Goal: Task Accomplishment & Management: Manage account settings

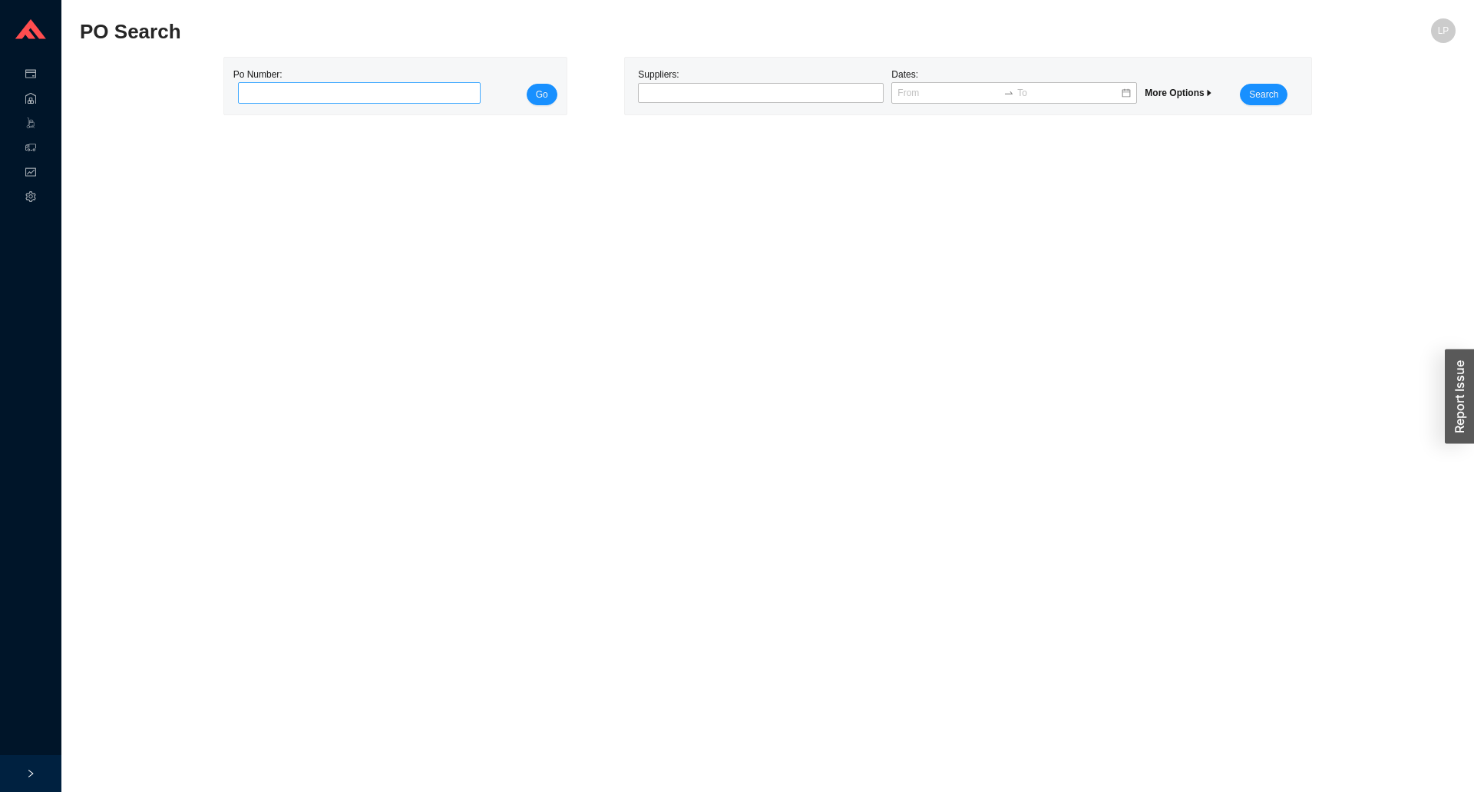
click at [354, 91] on input "tel" at bounding box center [359, 92] width 243 height 21
type input "988457"
click at [554, 90] on button "Go" at bounding box center [542, 94] width 31 height 21
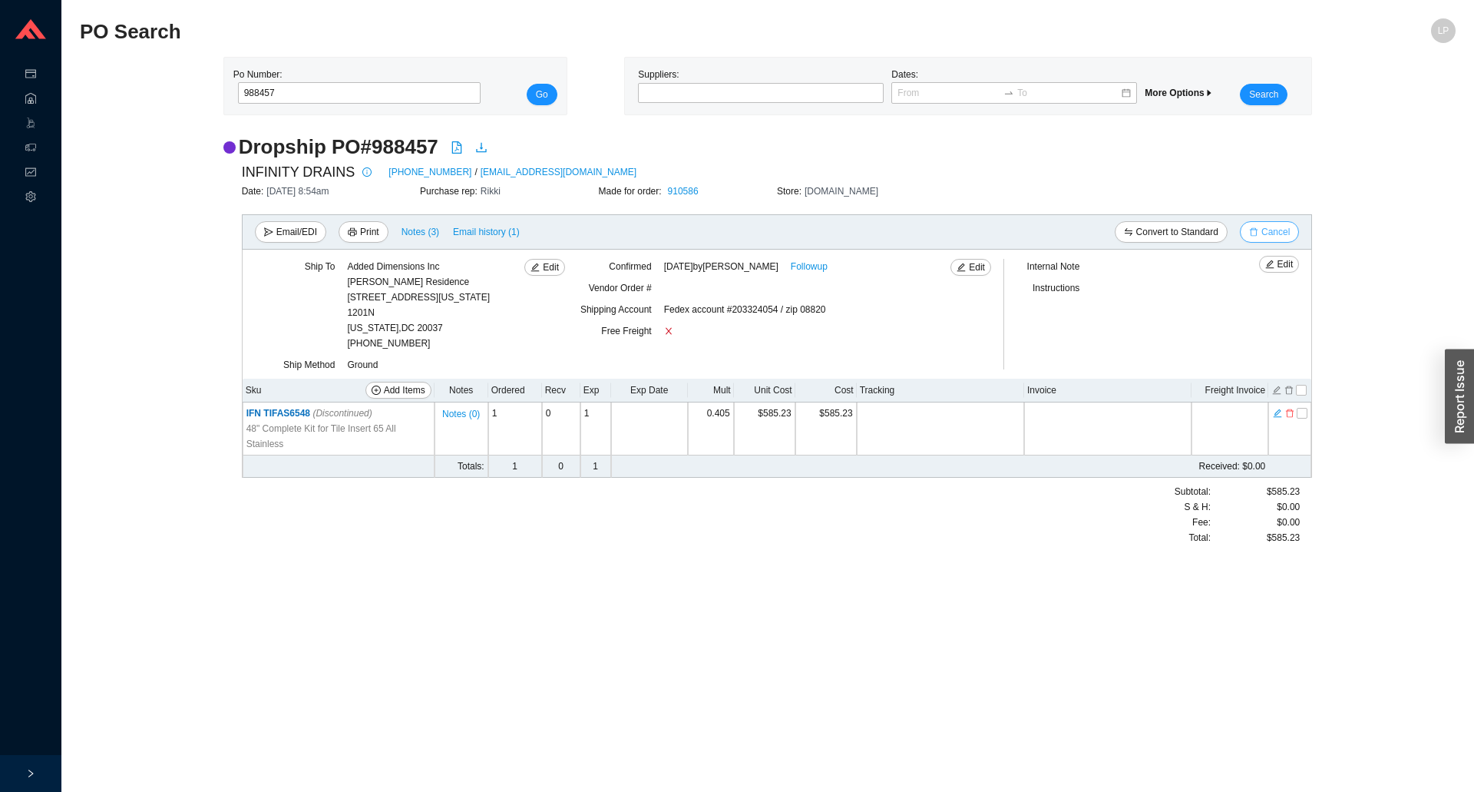
click at [1280, 226] on span "Cancel" at bounding box center [1275, 231] width 28 height 15
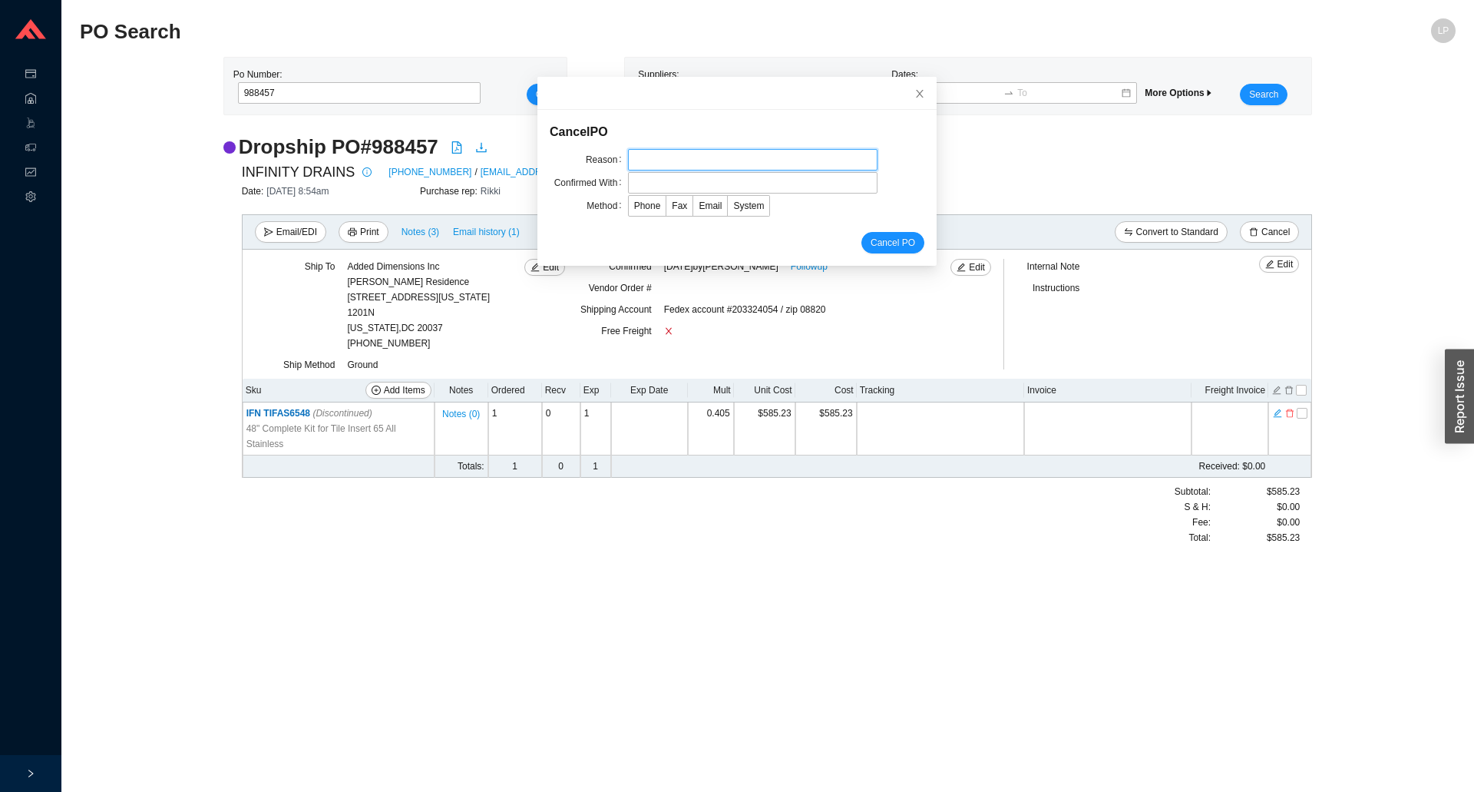
click at [704, 160] on input "text" at bounding box center [753, 159] width 250 height 21
type input "cancellation"
click at [684, 185] on input "text" at bounding box center [753, 182] width 250 height 21
type input "colleen curtin"
click at [706, 203] on span "Email" at bounding box center [710, 205] width 23 height 11
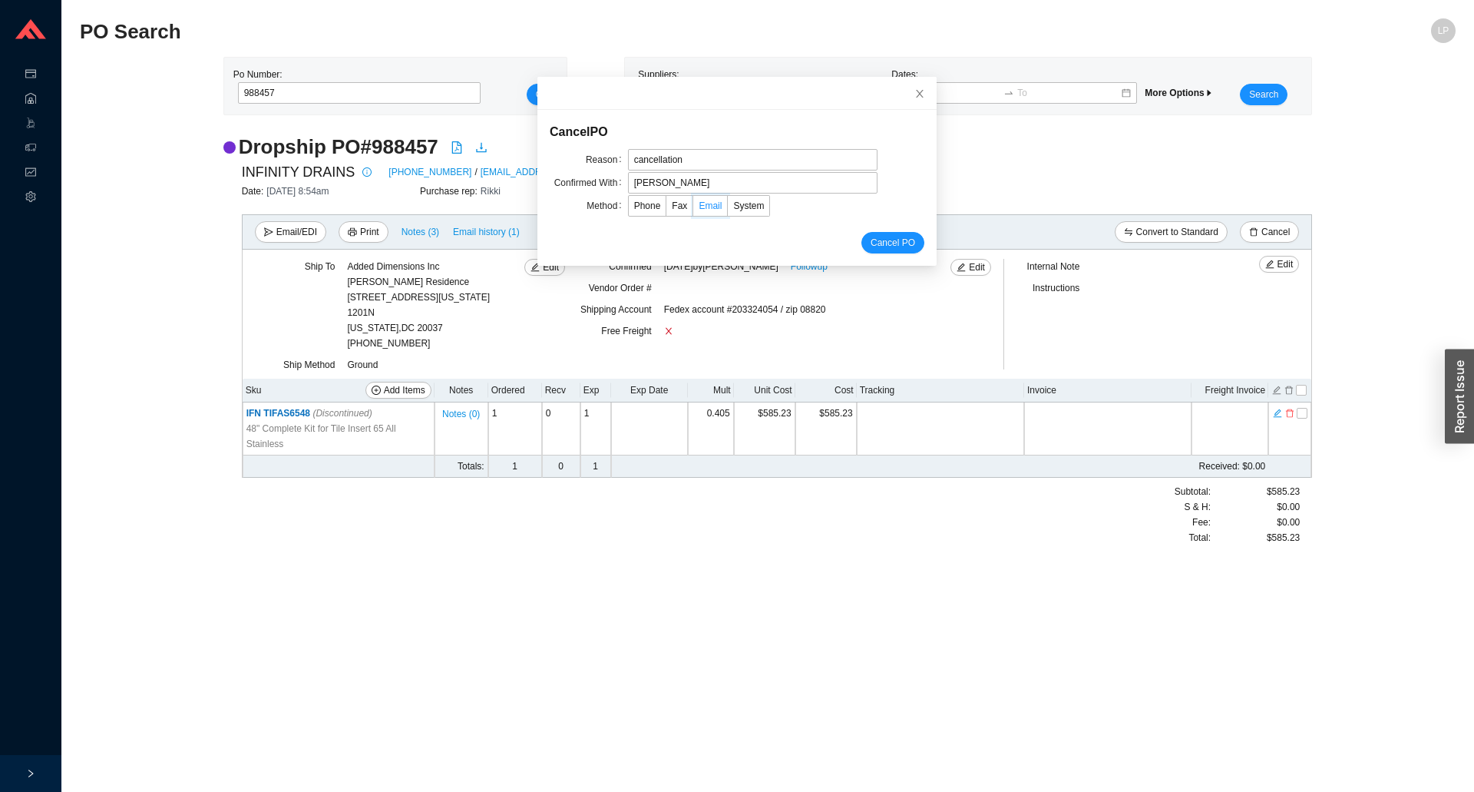
click at [693, 209] on input "Email" at bounding box center [693, 209] width 0 height 0
click at [886, 247] on span "Cancel PO" at bounding box center [893, 242] width 45 height 15
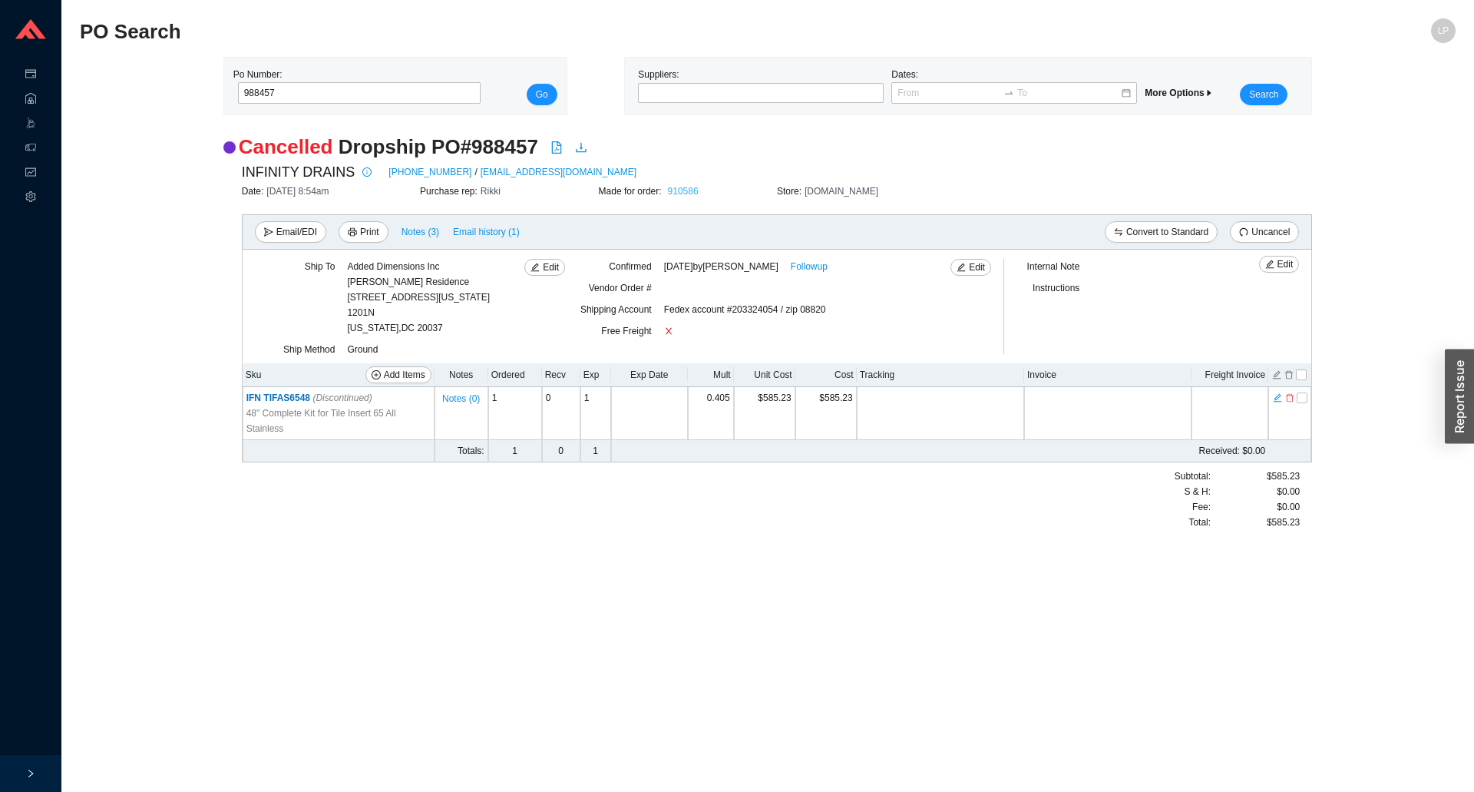
click at [684, 195] on link "910586" at bounding box center [683, 191] width 31 height 11
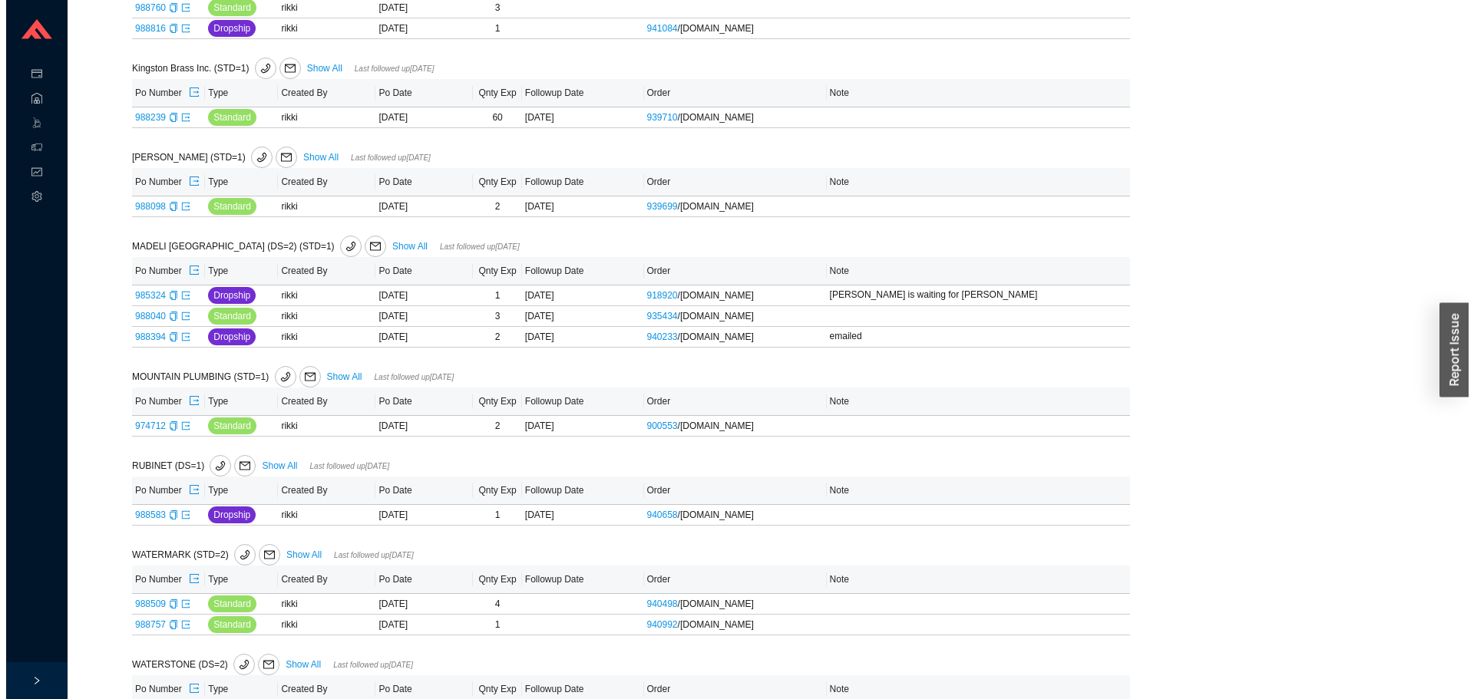
scroll to position [1548, 0]
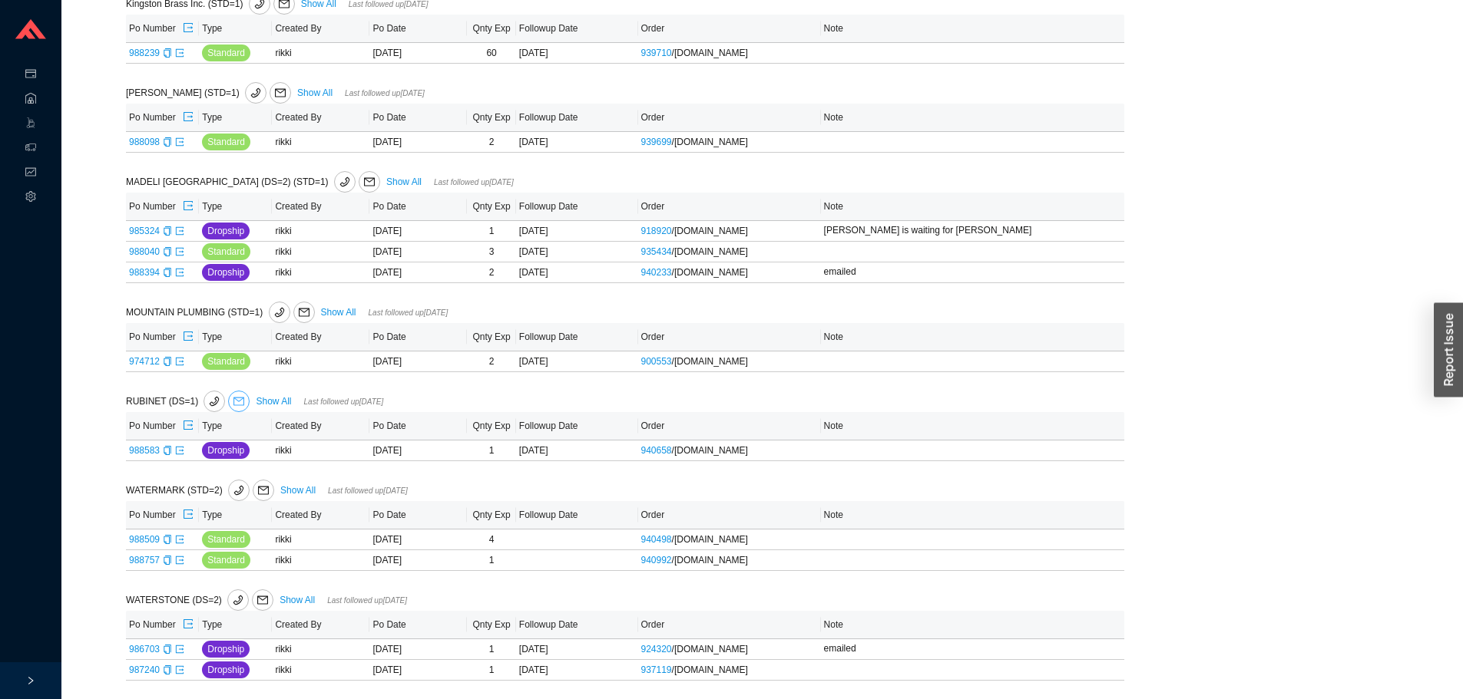
click at [230, 404] on span "mail" at bounding box center [239, 401] width 20 height 11
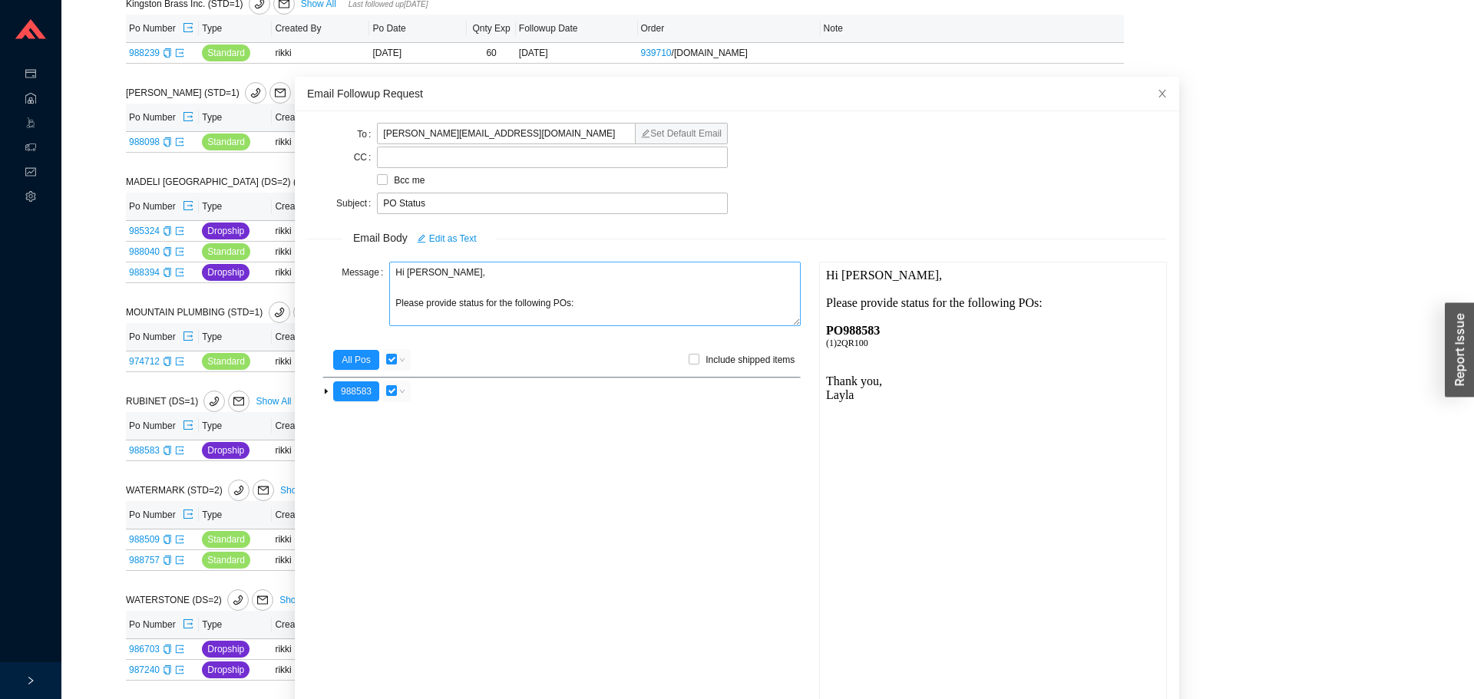
scroll to position [0, 0]
click at [452, 306] on textarea "Hi Melissa, Please provide status for the following POs:" at bounding box center [595, 294] width 412 height 64
click at [586, 311] on textarea "Hi Melissa, Please provide the status/ tracking for the following POs:" at bounding box center [595, 294] width 412 height 64
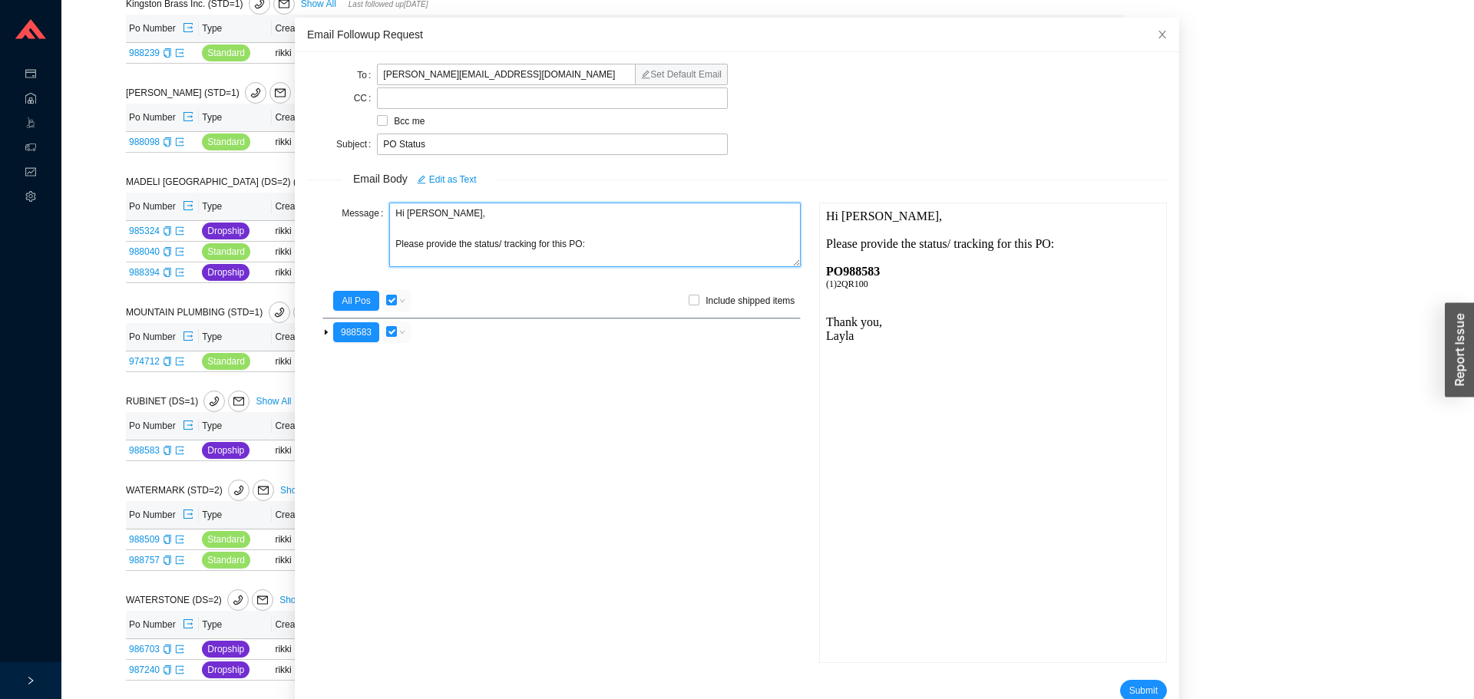
scroll to position [91, 0]
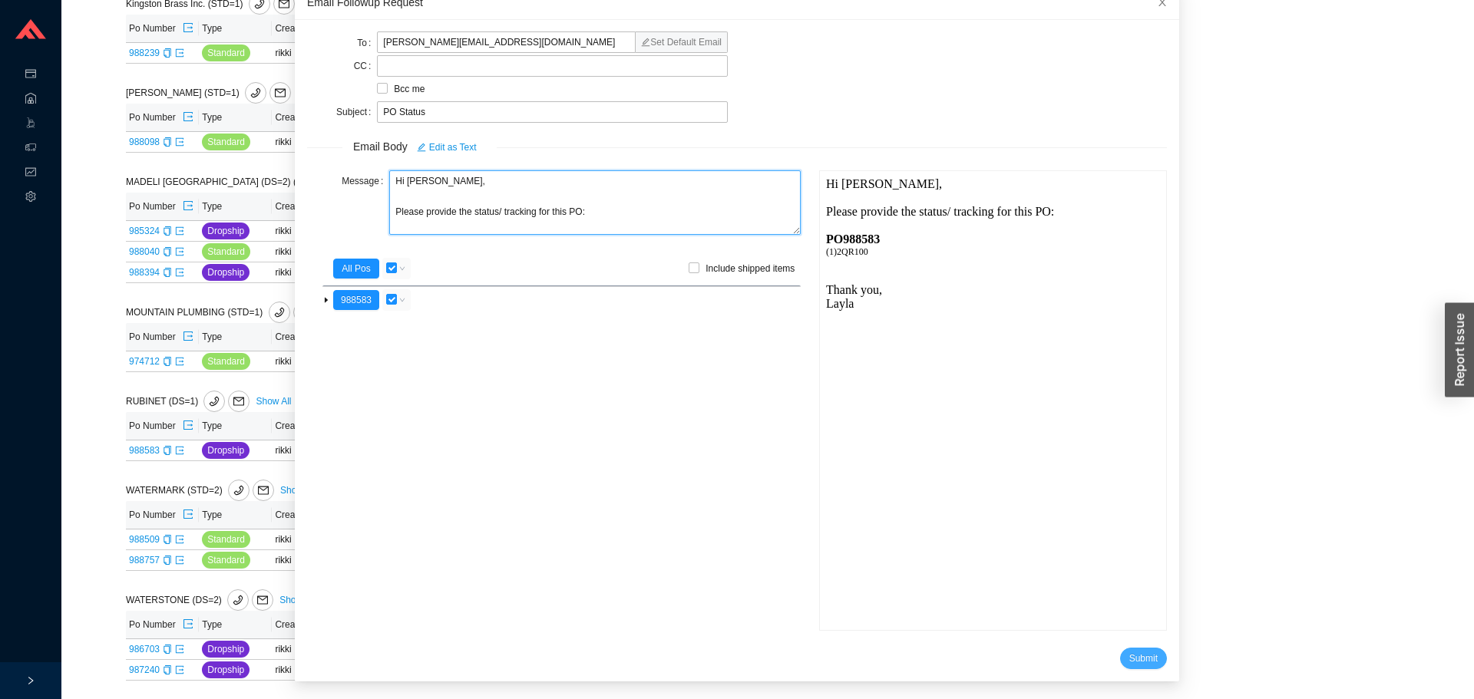
type textarea "Hi Melissa, Please provide the status/ tracking for this PO:"
click at [1129, 662] on span "Submit" at bounding box center [1143, 658] width 28 height 15
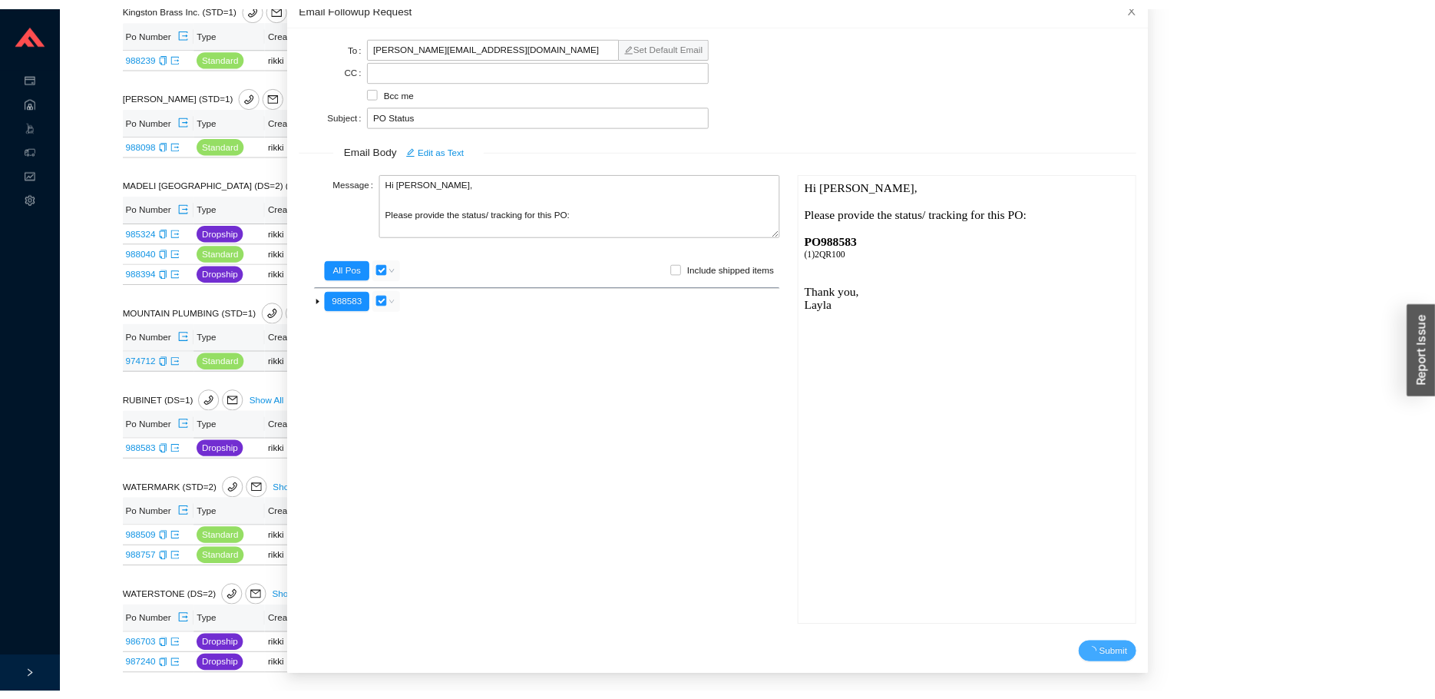
scroll to position [15, 0]
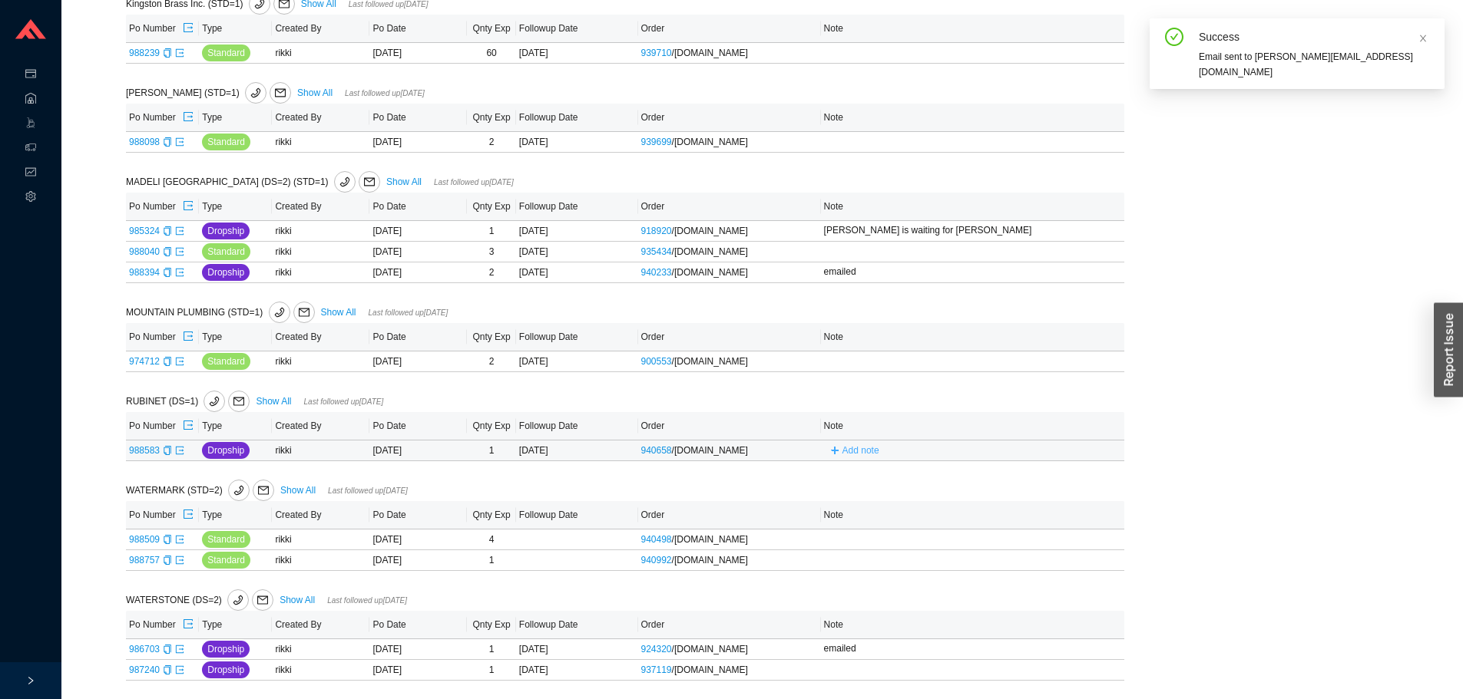
click at [841, 451] on button "Add note" at bounding box center [854, 450] width 61 height 17
click at [848, 454] on input "text" at bounding box center [946, 449] width 240 height 21
type input "emailed"
click at [1043, 471] on span "Save" at bounding box center [1048, 471] width 21 height 15
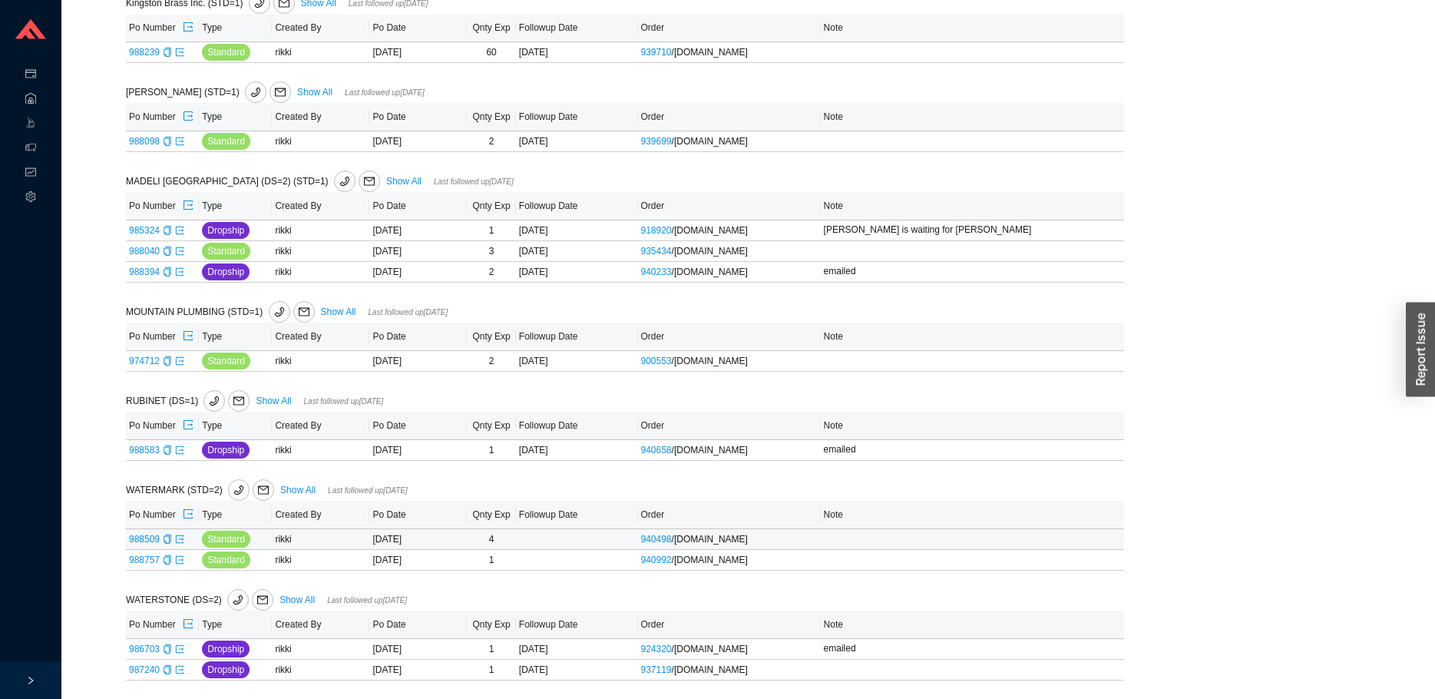
scroll to position [1549, 0]
click at [170, 651] on icon "copy" at bounding box center [167, 648] width 9 height 9
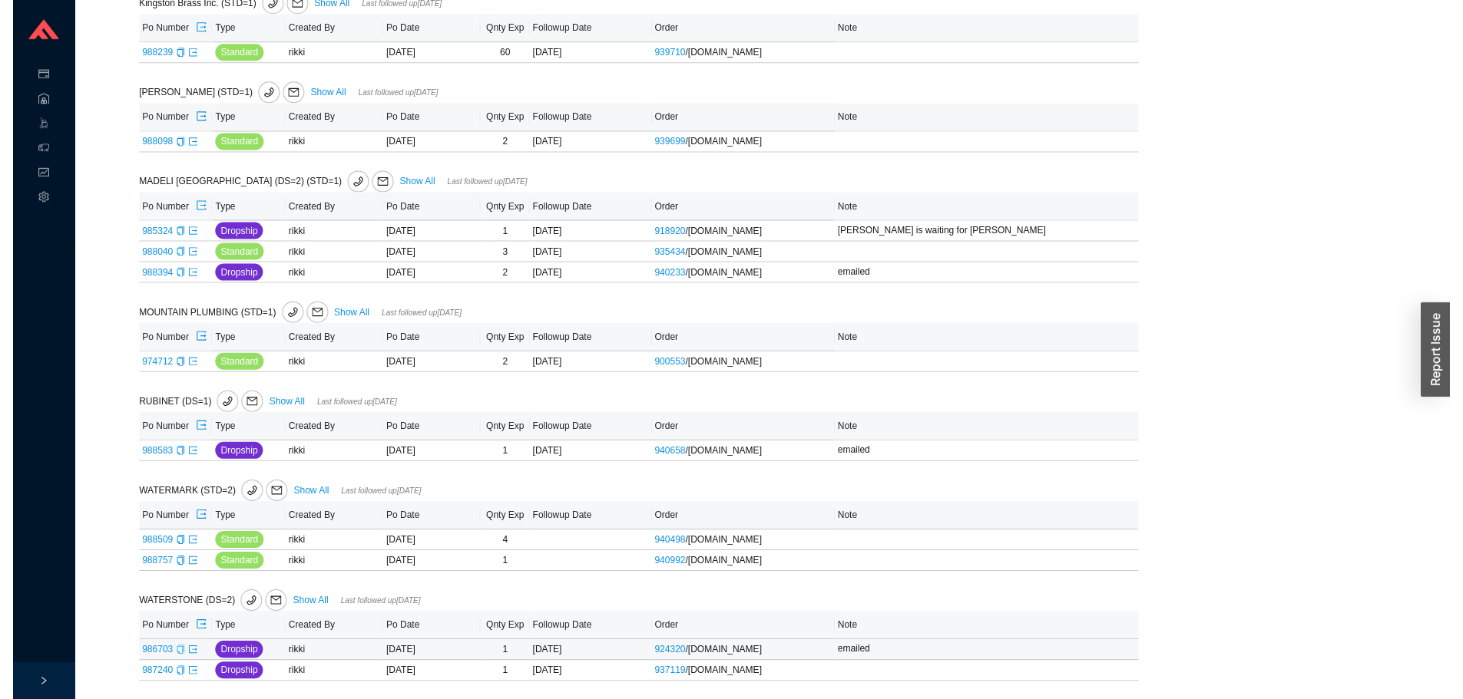
scroll to position [1549, 0]
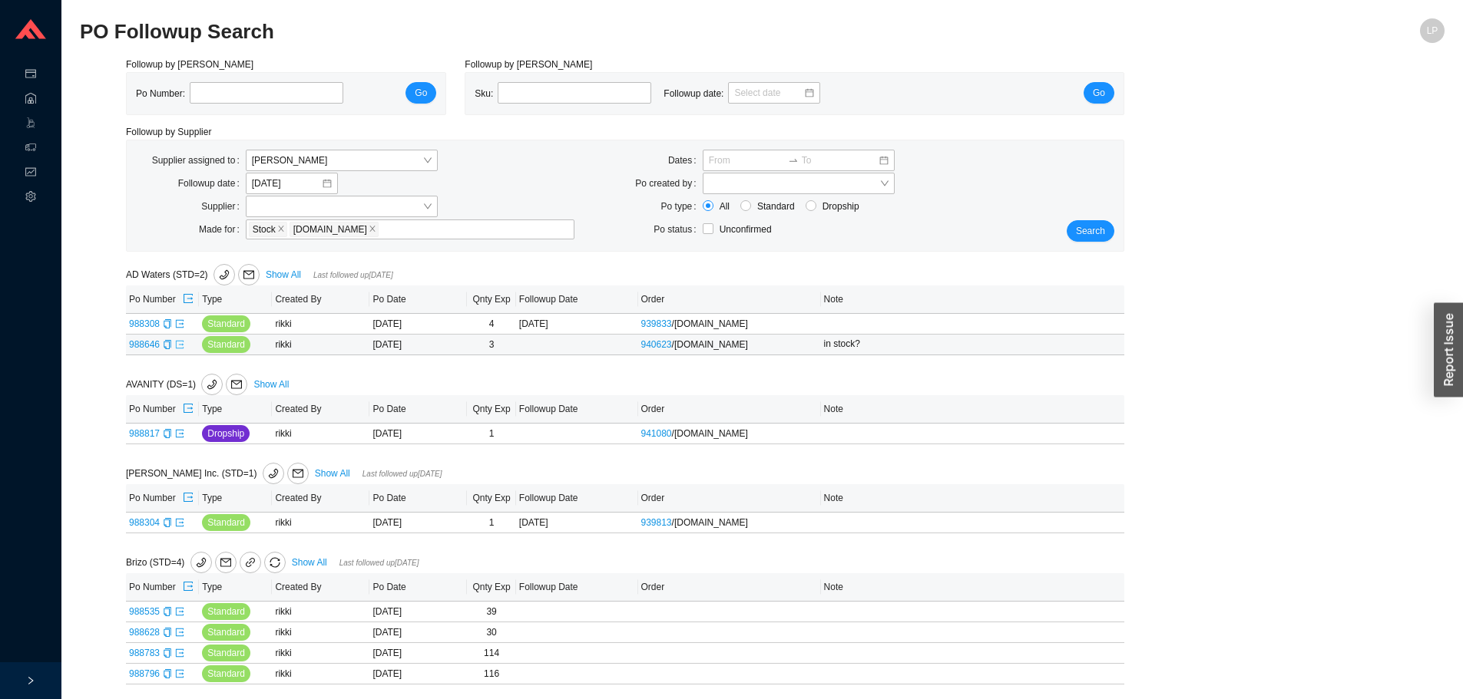
click at [176, 347] on icon "export" at bounding box center [179, 344] width 9 height 9
click at [181, 324] on icon "export" at bounding box center [179, 323] width 9 height 9
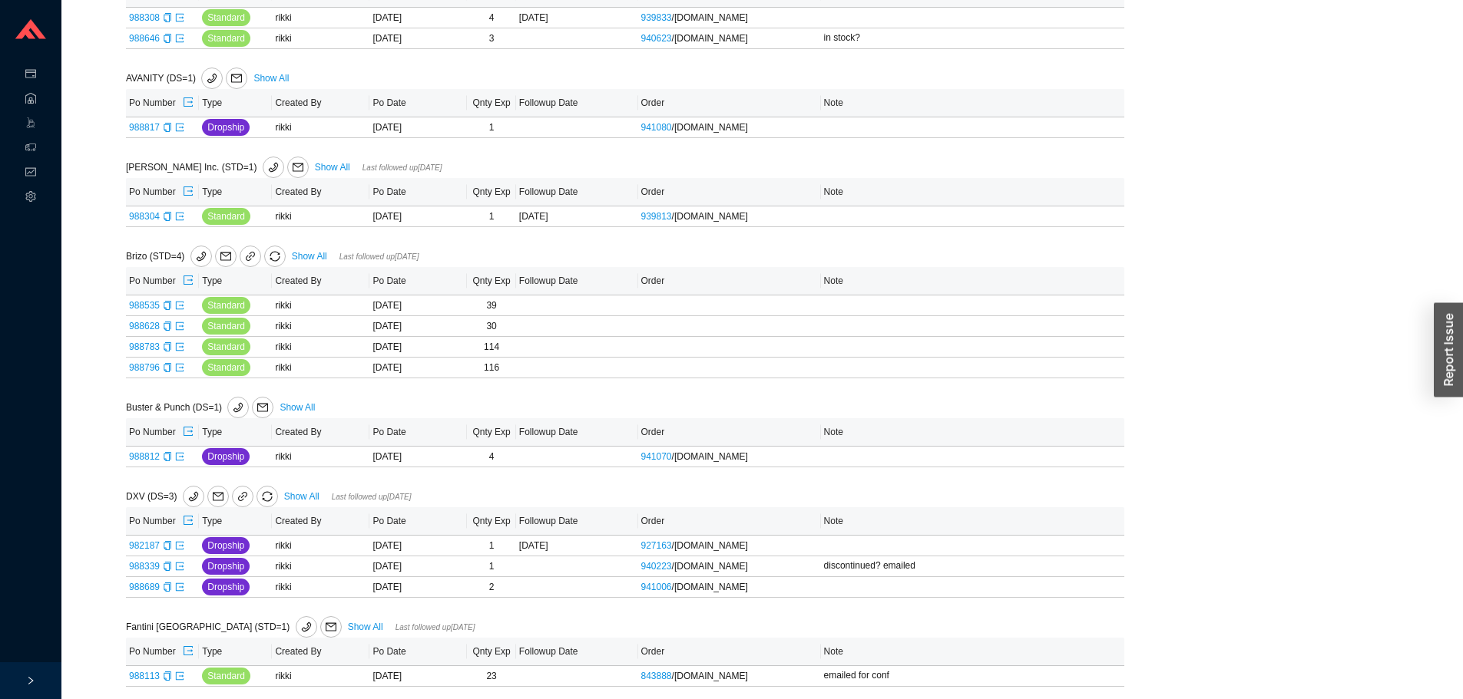
scroll to position [307, 0]
click at [176, 217] on icon "export" at bounding box center [180, 215] width 8 height 8
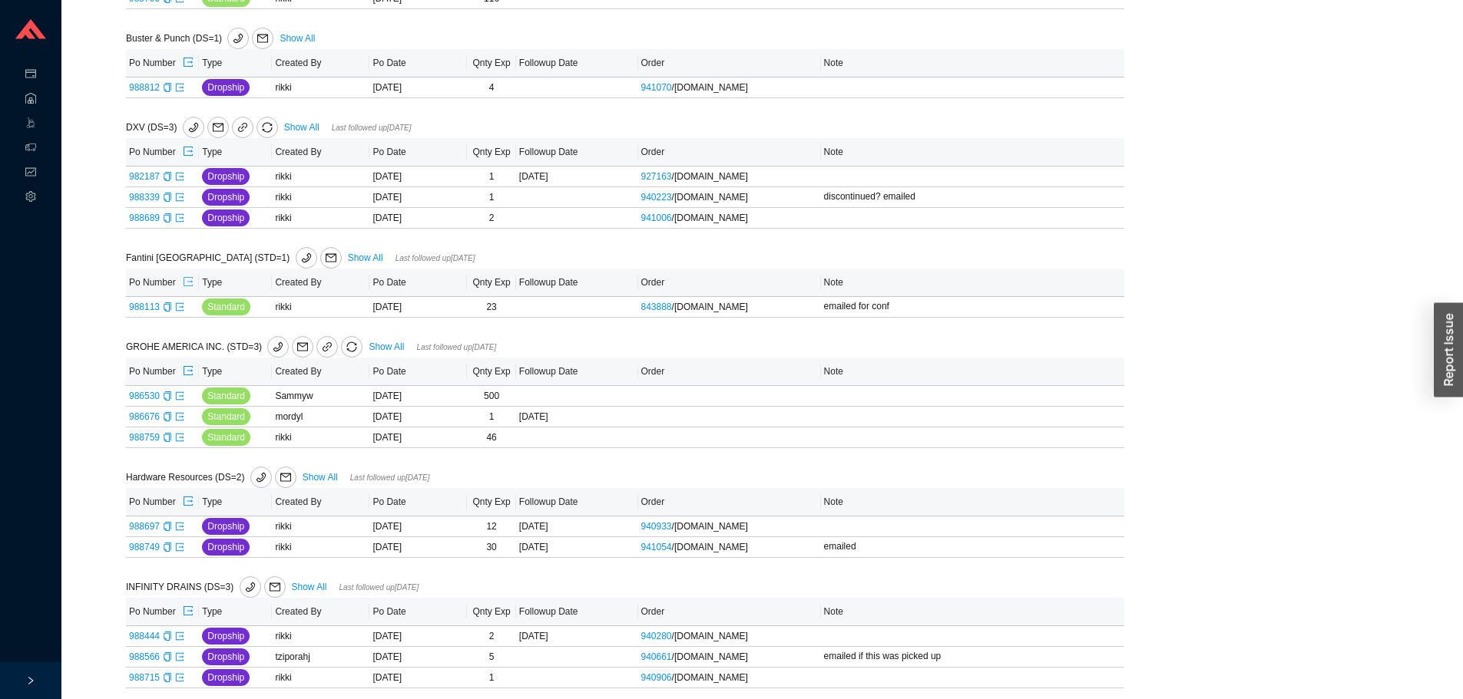
scroll to position [691, 0]
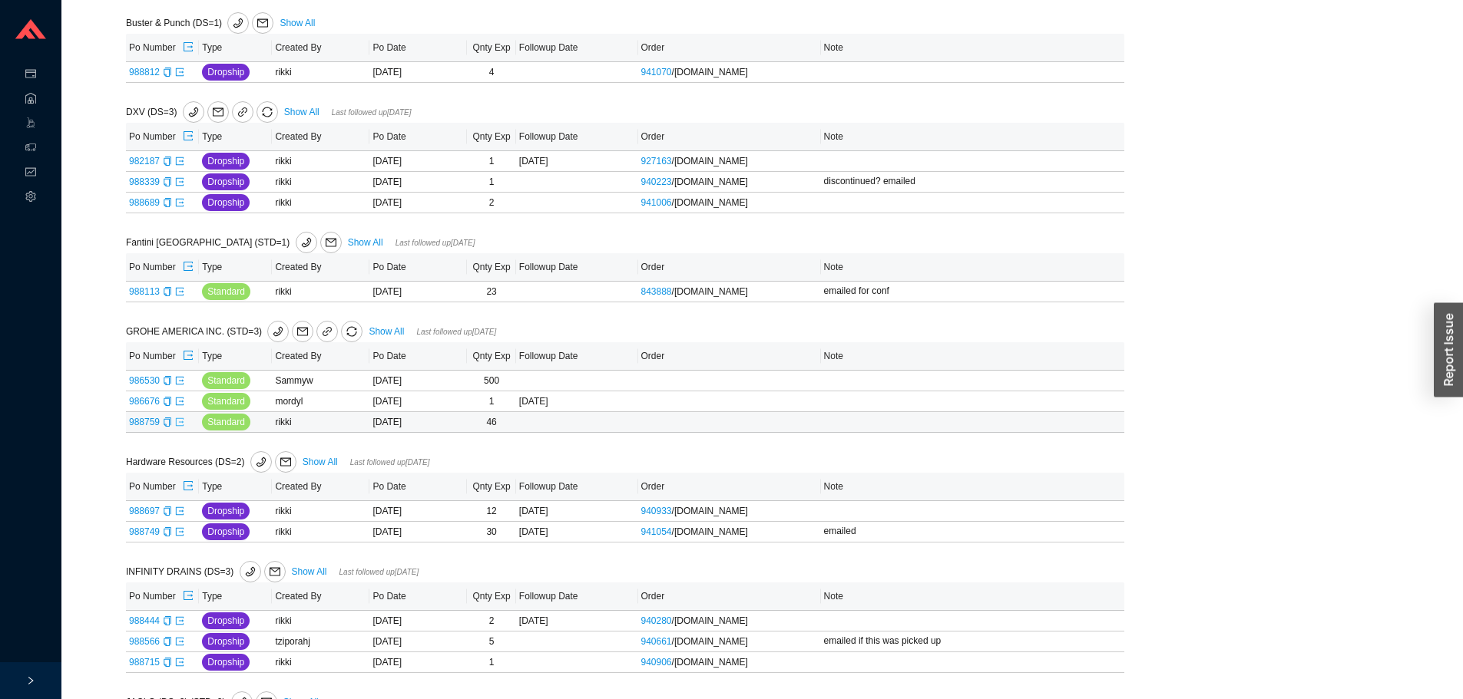
click at [181, 427] on icon "export" at bounding box center [179, 422] width 9 height 9
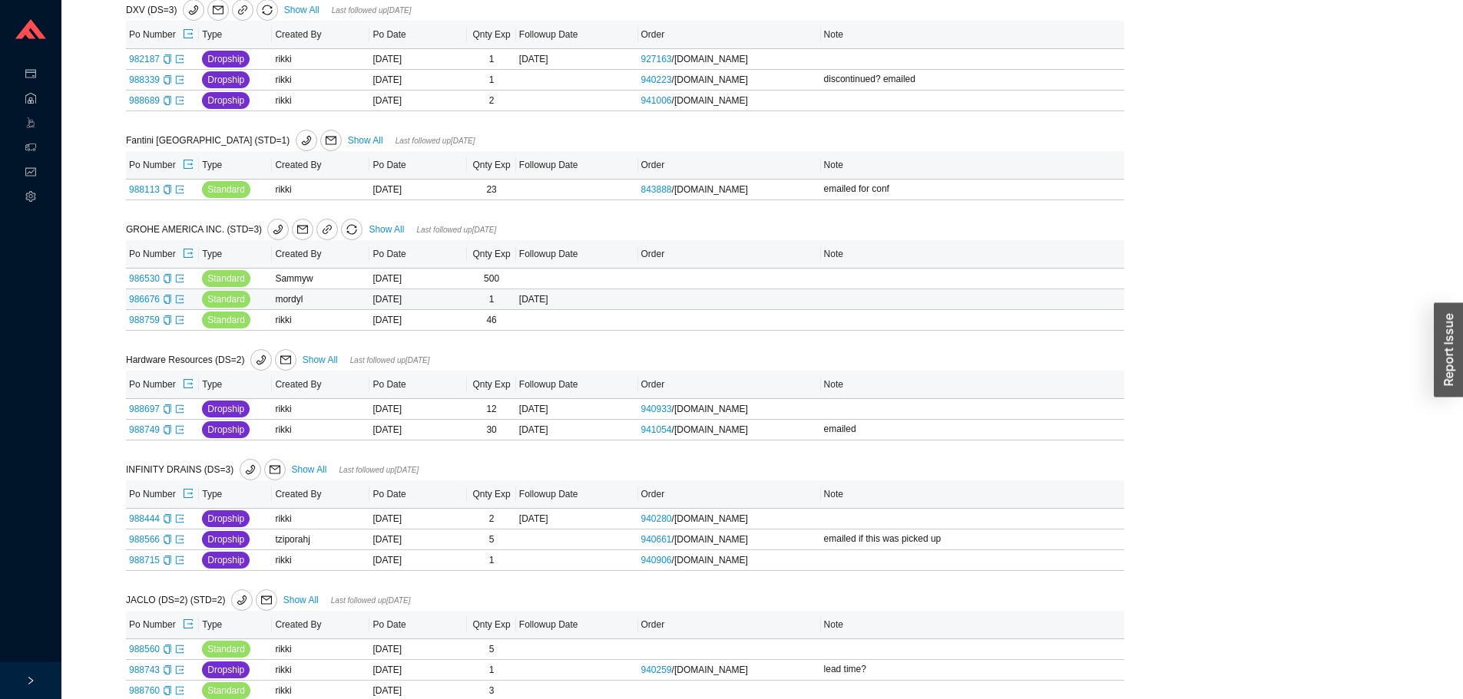
scroll to position [921, 0]
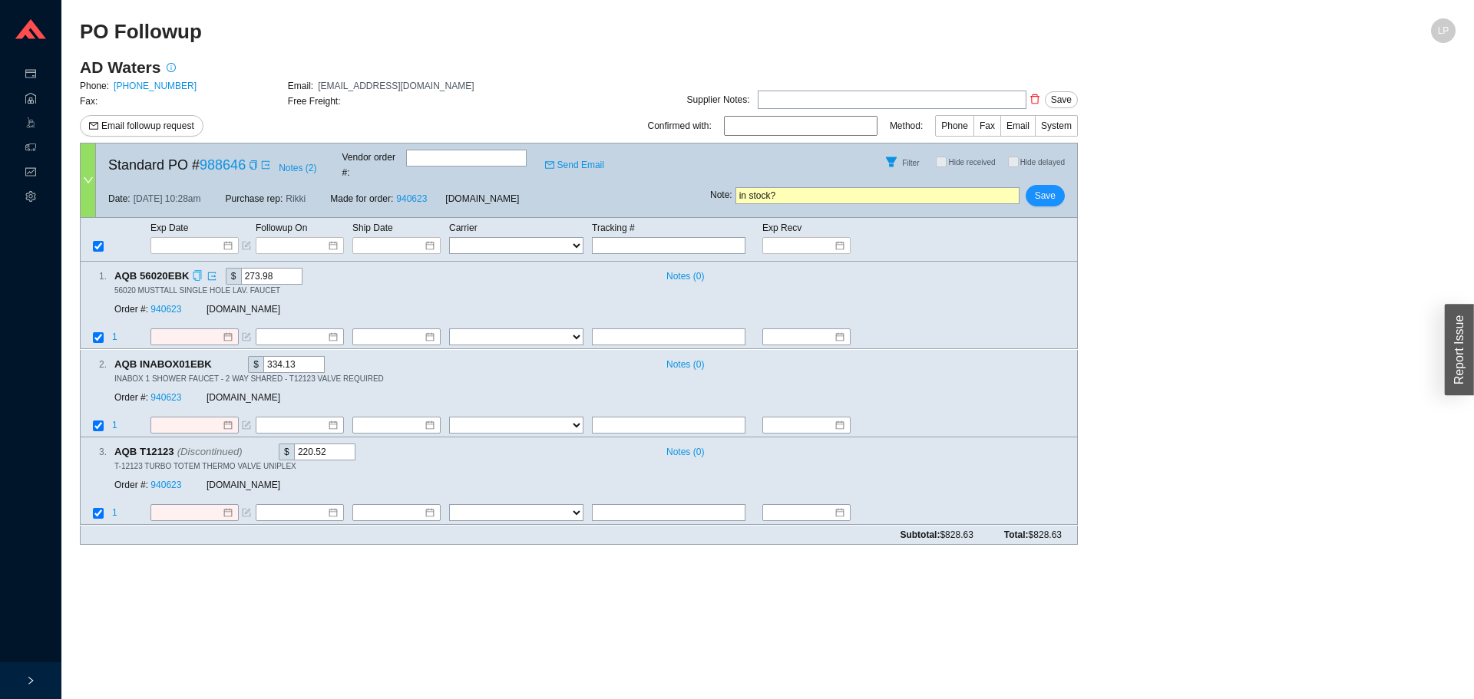
click at [197, 271] on icon "copy" at bounding box center [197, 276] width 10 height 10
click at [167, 305] on link "940623" at bounding box center [165, 310] width 31 height 11
click at [254, 167] on div "Copy" at bounding box center [253, 164] width 9 height 15
click at [207, 238] on input at bounding box center [189, 245] width 65 height 15
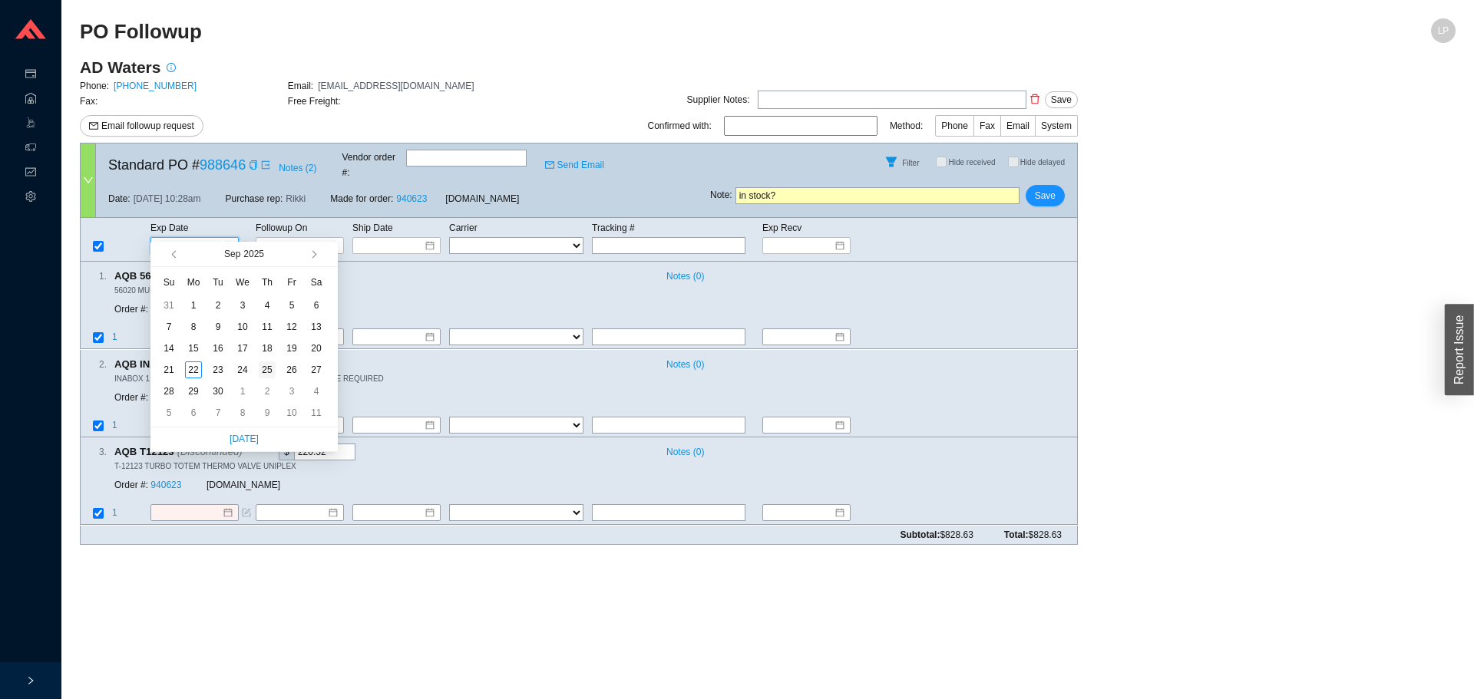
type input "[DATE]"
click at [267, 376] on div "25" at bounding box center [267, 370] width 17 height 17
type input "[DATE]"
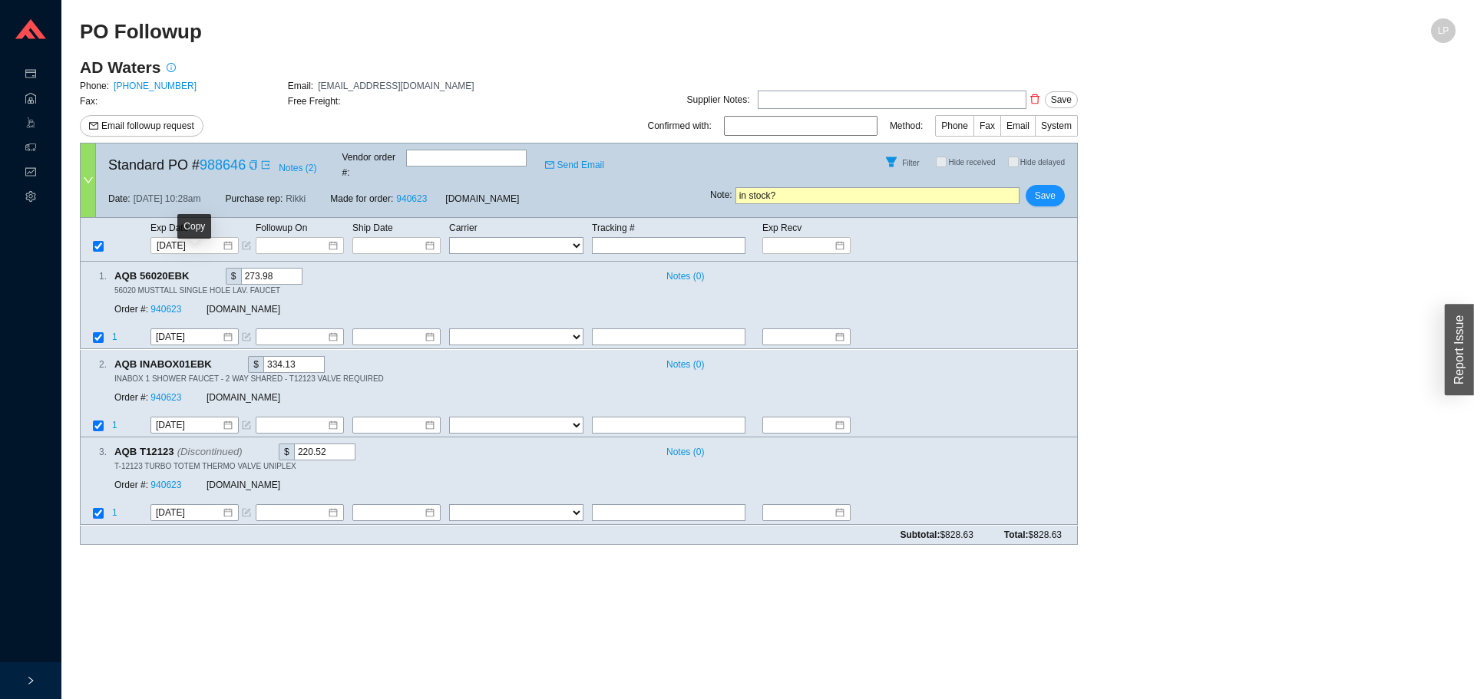
click at [205, 237] on div "Copy" at bounding box center [194, 226] width 34 height 25
click at [212, 238] on input "[DATE]" at bounding box center [189, 245] width 65 height 15
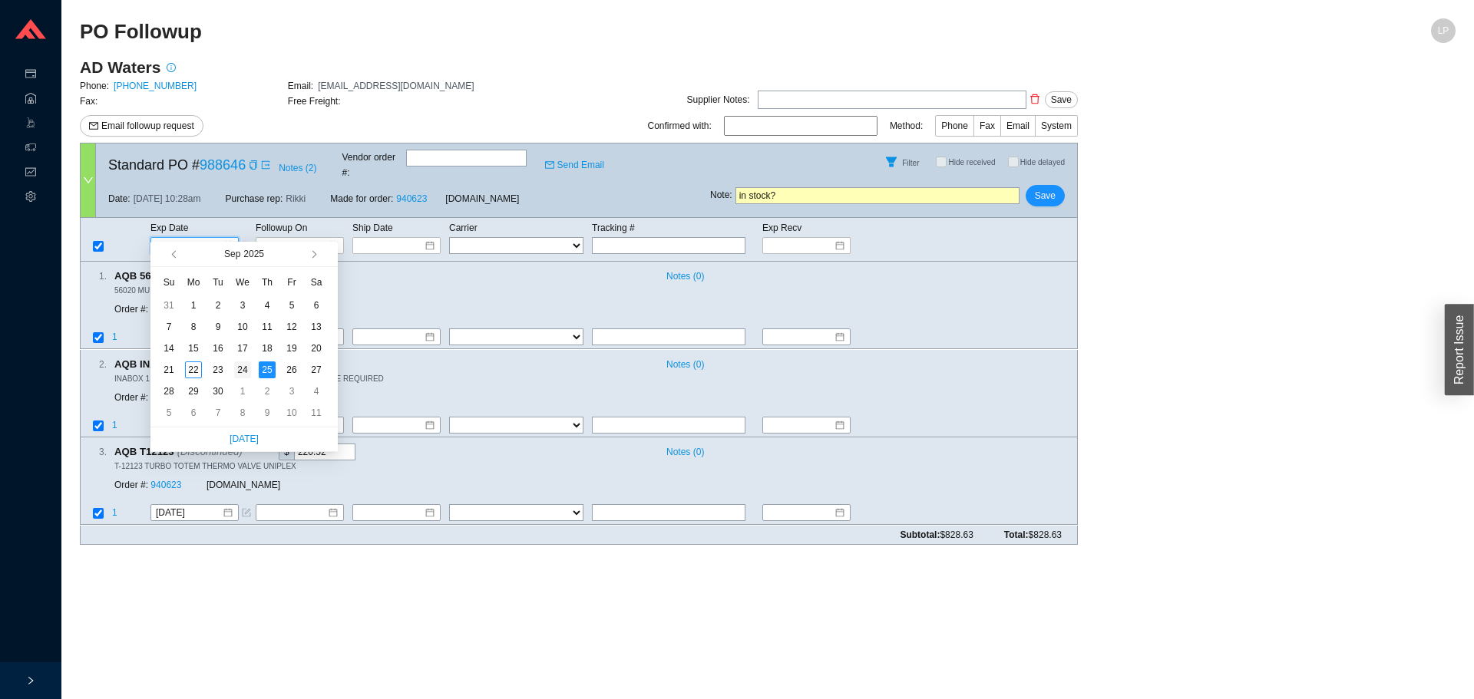
type input "[DATE]"
click at [240, 379] on div "24" at bounding box center [242, 370] width 17 height 17
type input "[DATE]"
type input "9/24/2025"
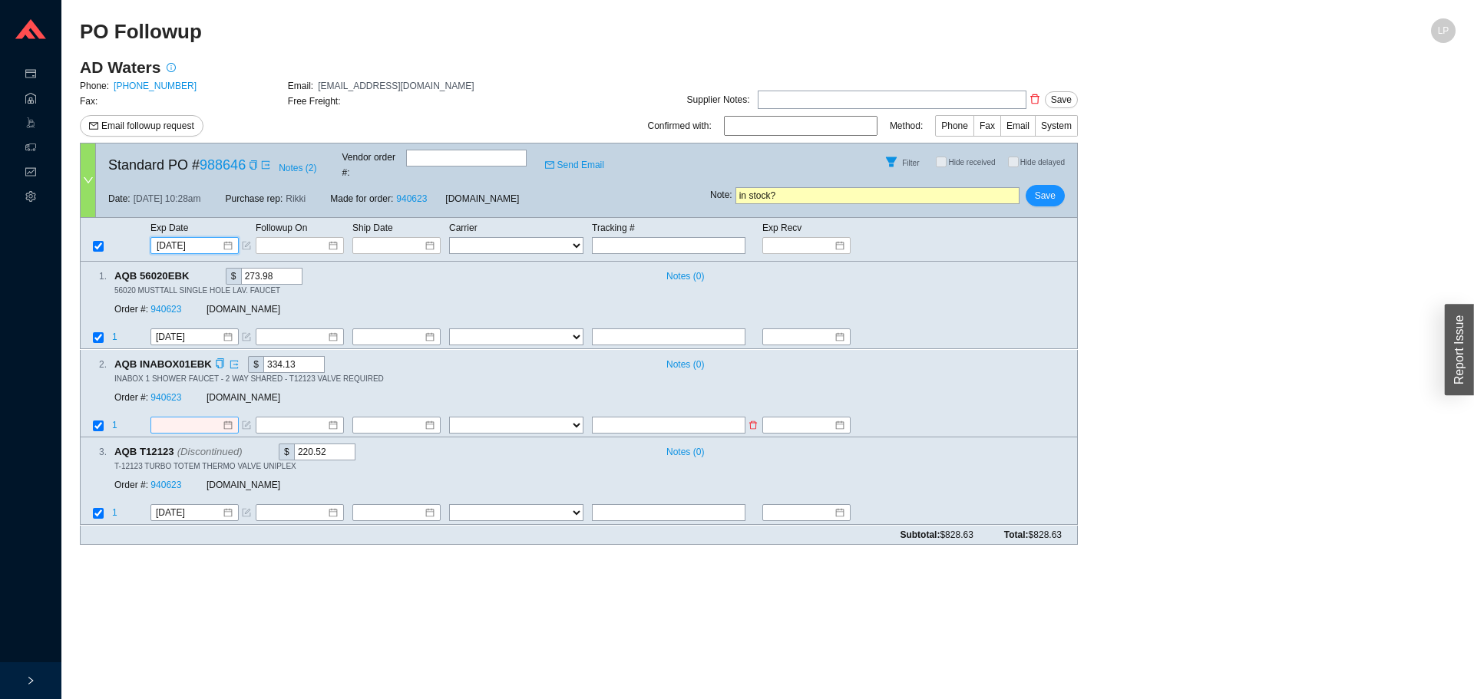
click at [190, 418] on input at bounding box center [189, 425] width 66 height 15
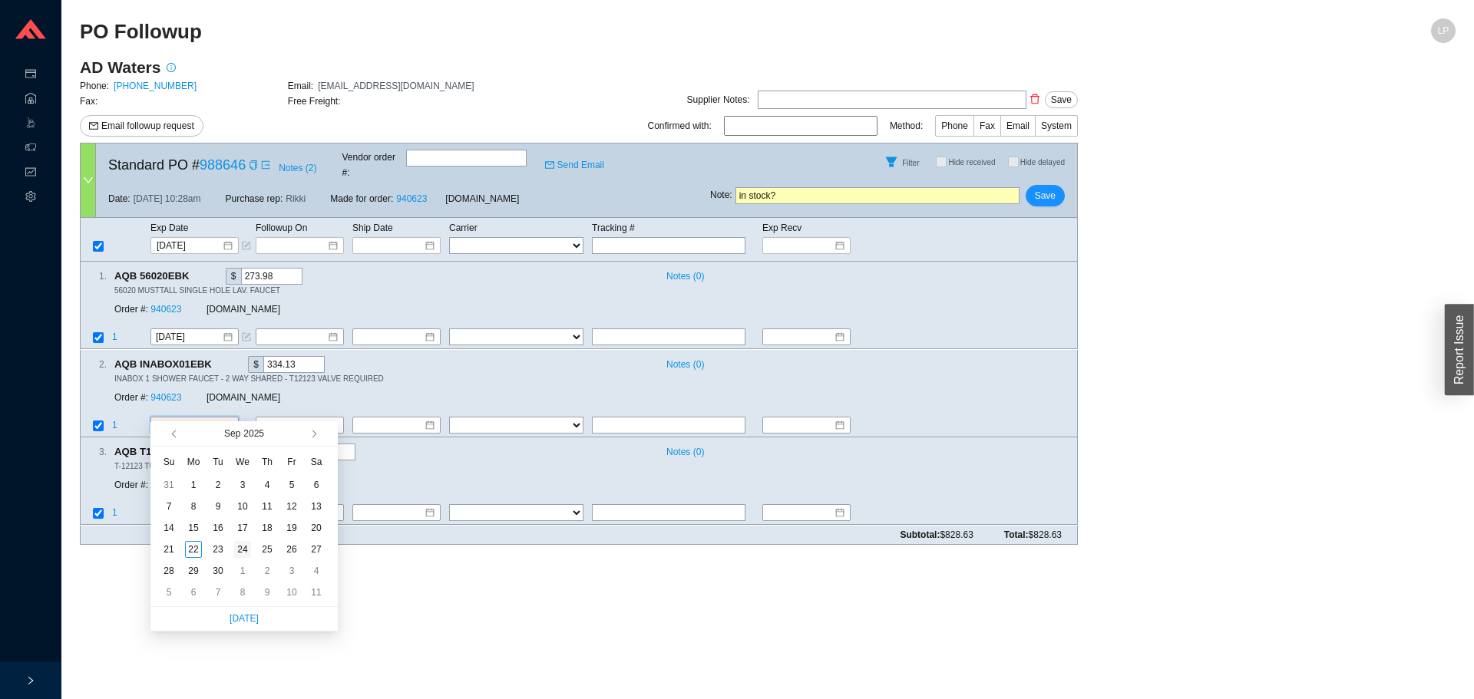
type input "9/24/2025"
click at [237, 550] on div "24" at bounding box center [242, 549] width 17 height 17
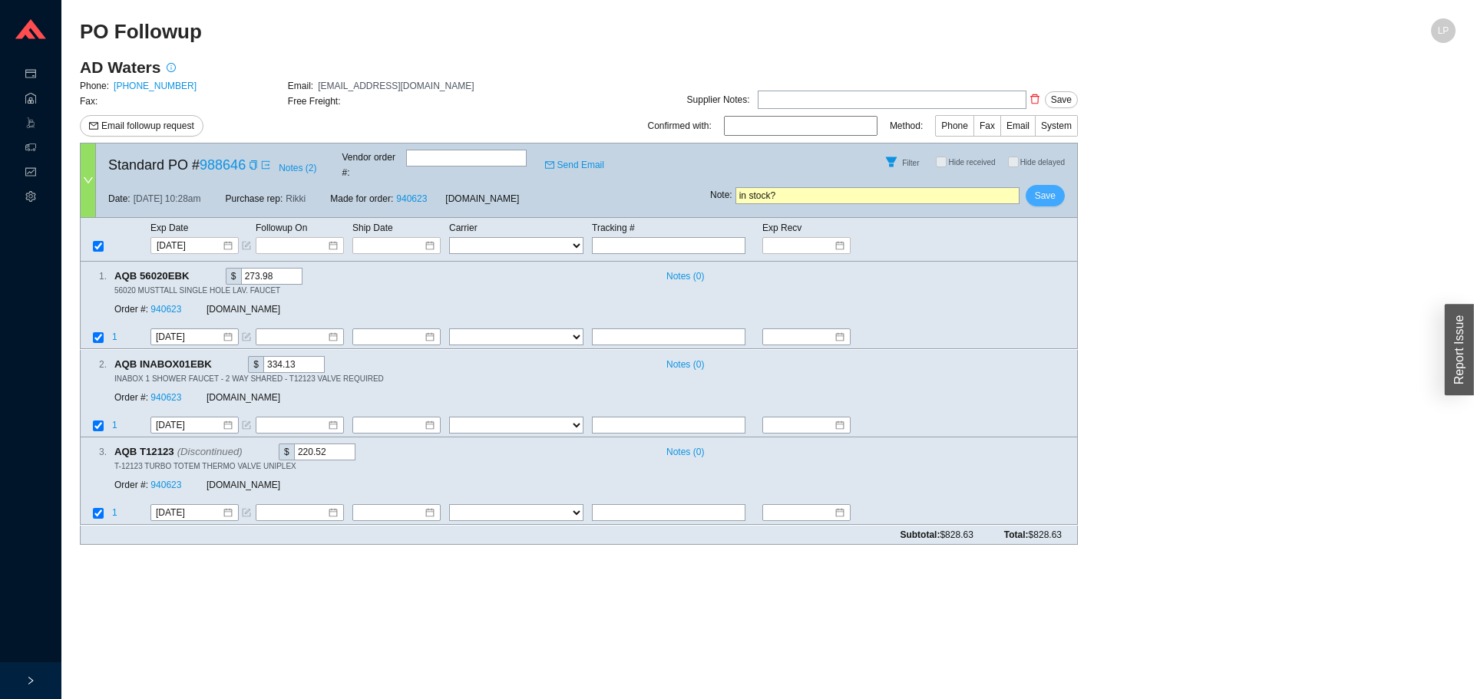
click at [1050, 188] on span "Save" at bounding box center [1045, 195] width 21 height 15
click at [1069, 133] on button "No" at bounding box center [1070, 141] width 24 height 17
click at [1033, 185] on button "Save" at bounding box center [1045, 195] width 39 height 21
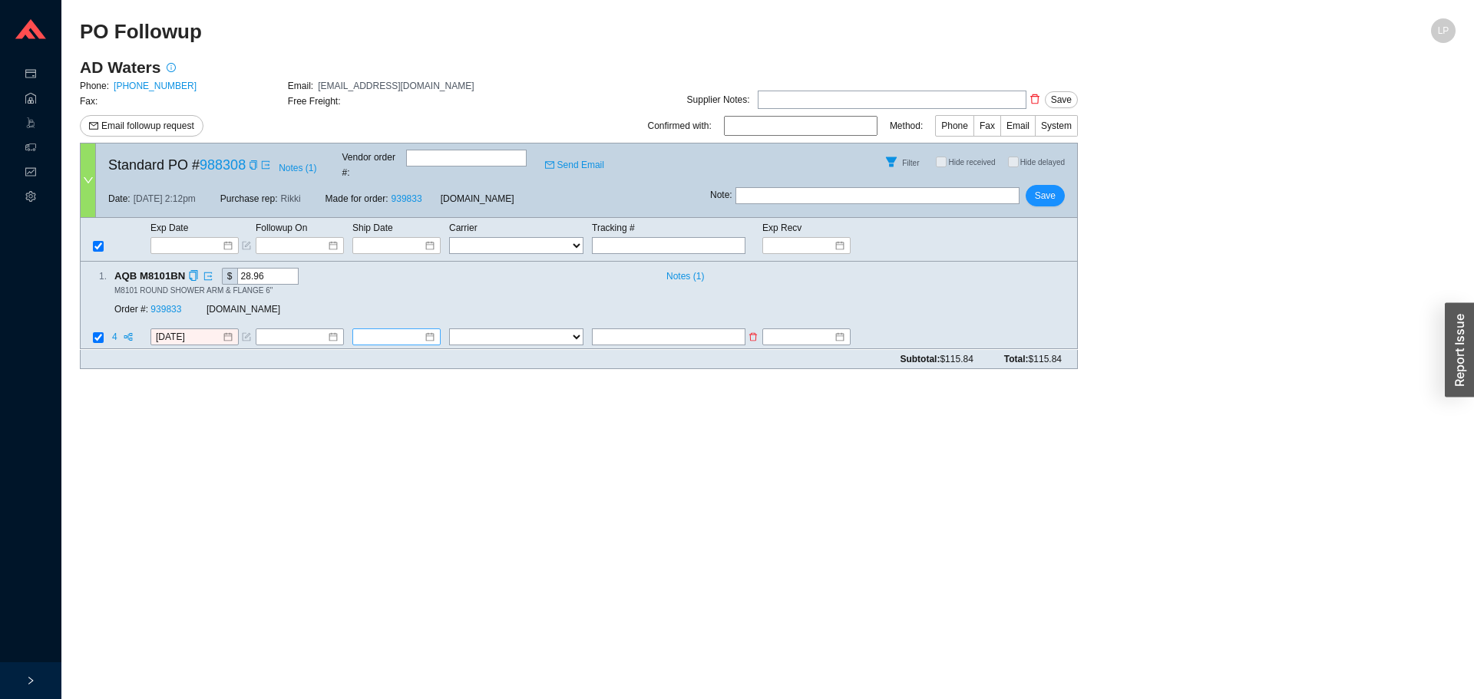
click at [410, 330] on input at bounding box center [391, 337] width 66 height 15
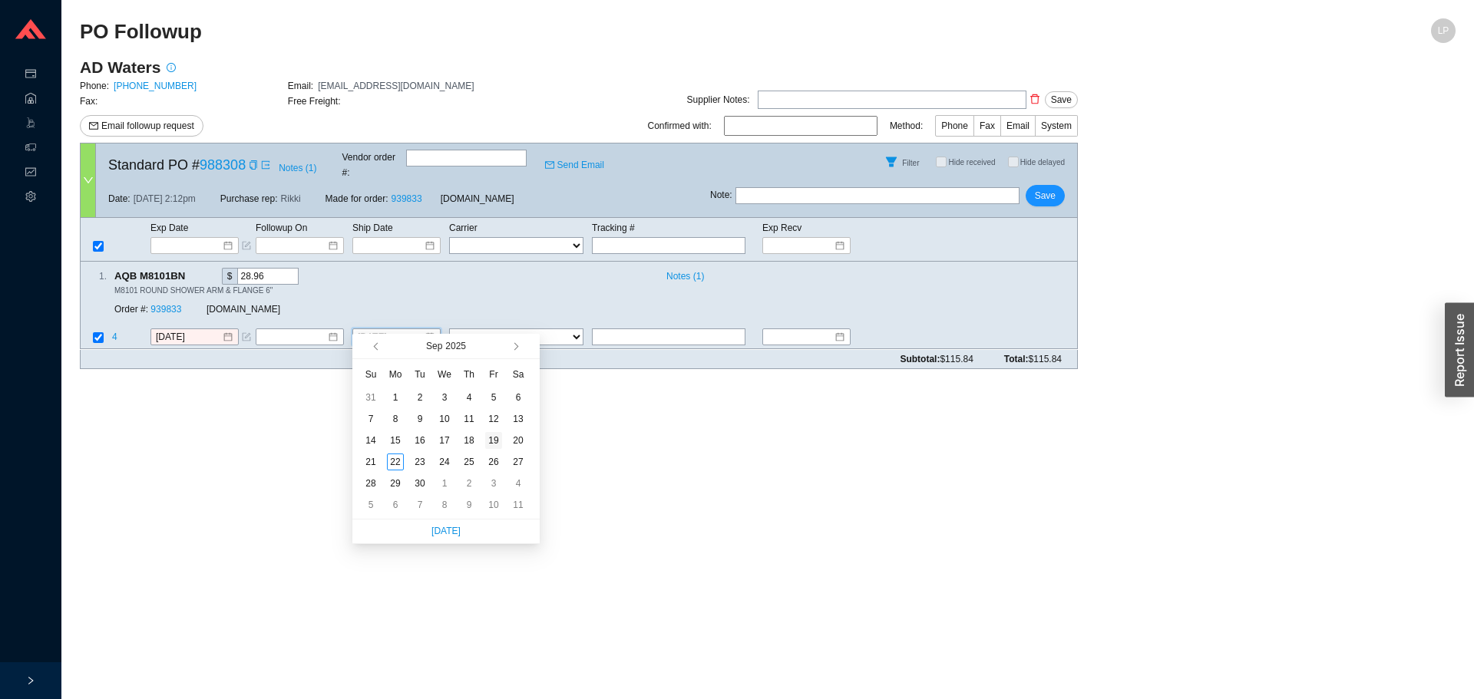
type input "[DATE]"
click at [493, 440] on div "19" at bounding box center [493, 440] width 17 height 17
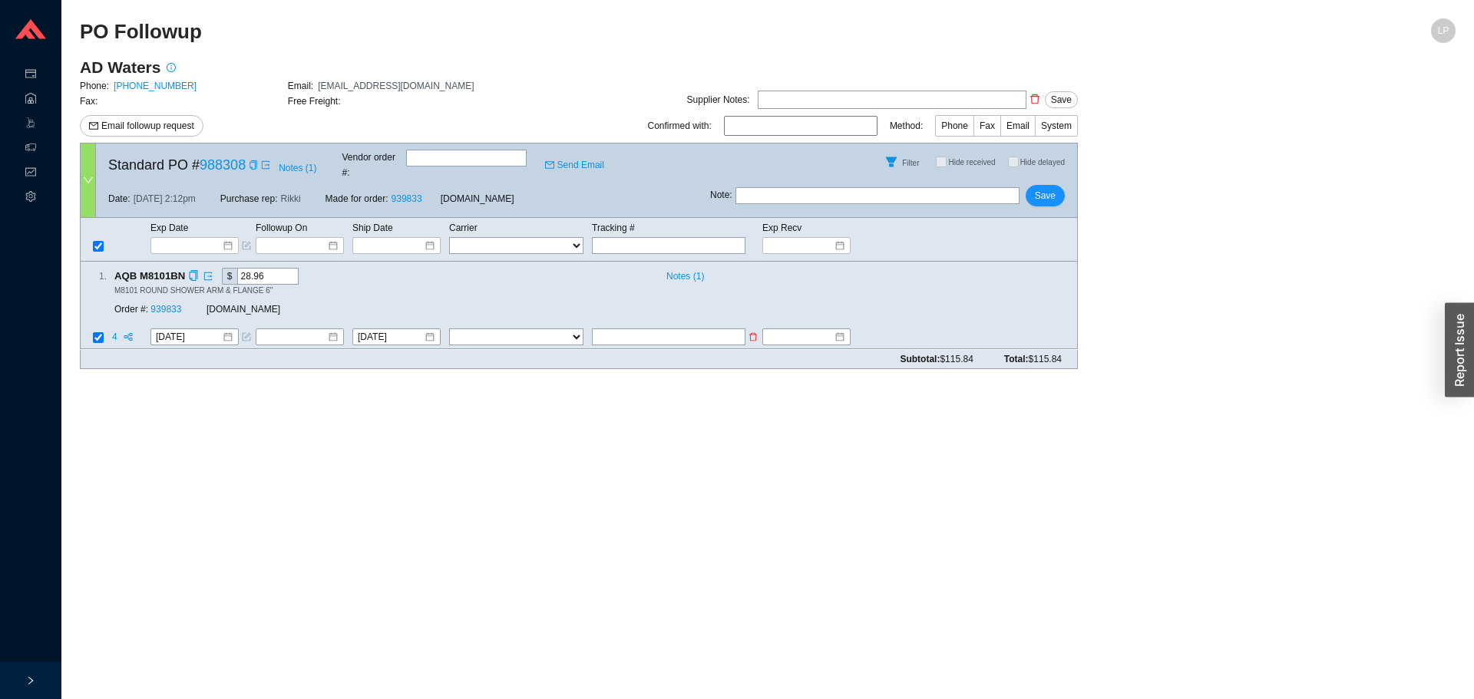
click at [533, 331] on td "FedEx UPS ---------------- 2 Day Transportation INC A&B Freight A. [PERSON_NAME…" at bounding box center [519, 339] width 143 height 21
select select "1"
click at [659, 329] on input "text" at bounding box center [669, 337] width 154 height 17
type input "884480315026"
click at [1052, 189] on span "Save" at bounding box center [1045, 195] width 21 height 15
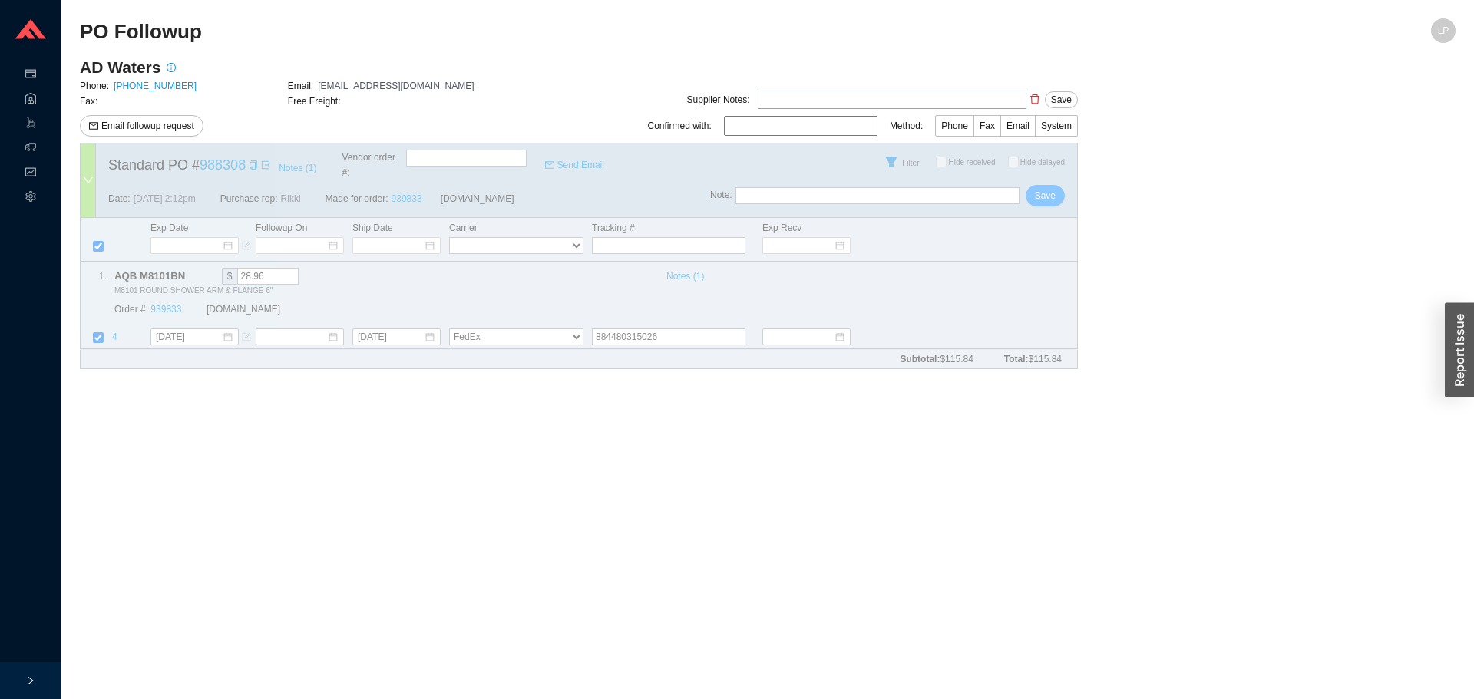
select select "1"
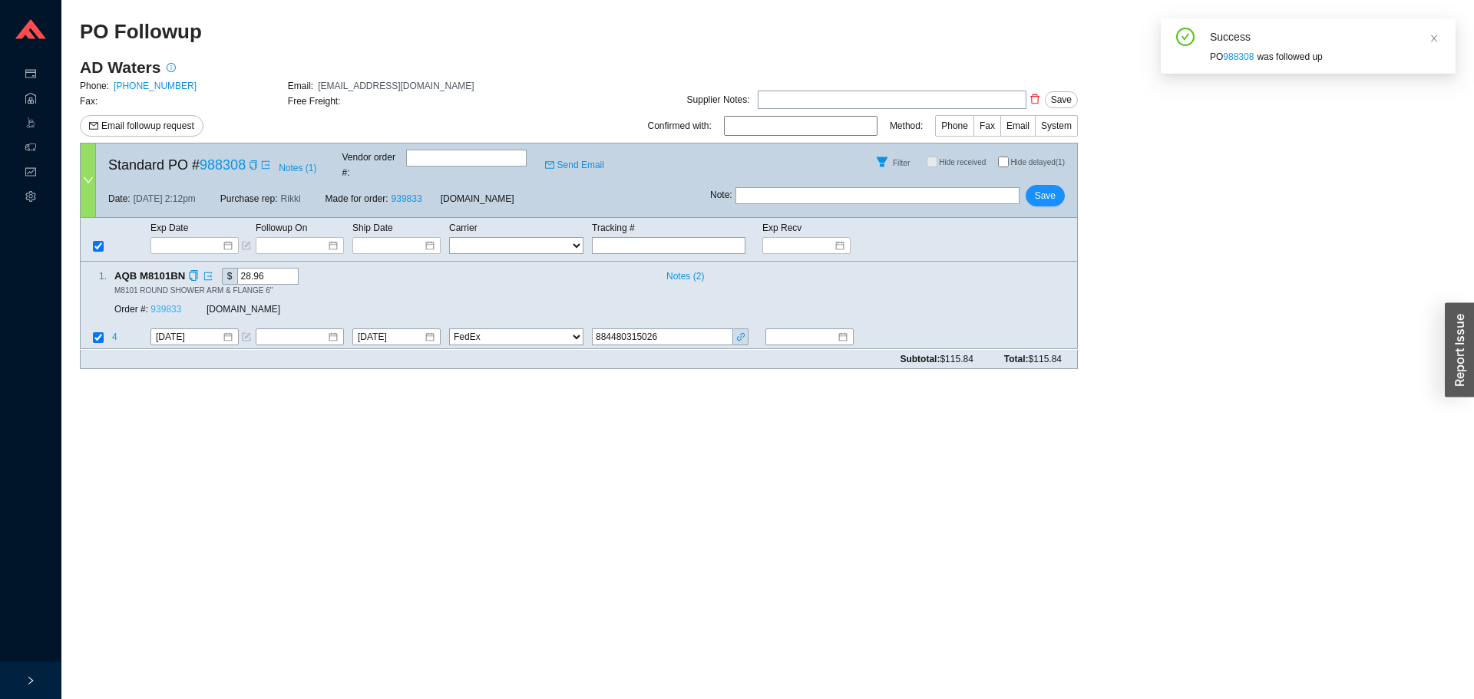
click at [172, 305] on link "939833" at bounding box center [165, 310] width 31 height 11
drag, startPoint x: 1042, startPoint y: 192, endPoint x: 1063, endPoint y: 94, distance: 99.7
click at [1042, 190] on span "Save" at bounding box center [1045, 195] width 21 height 15
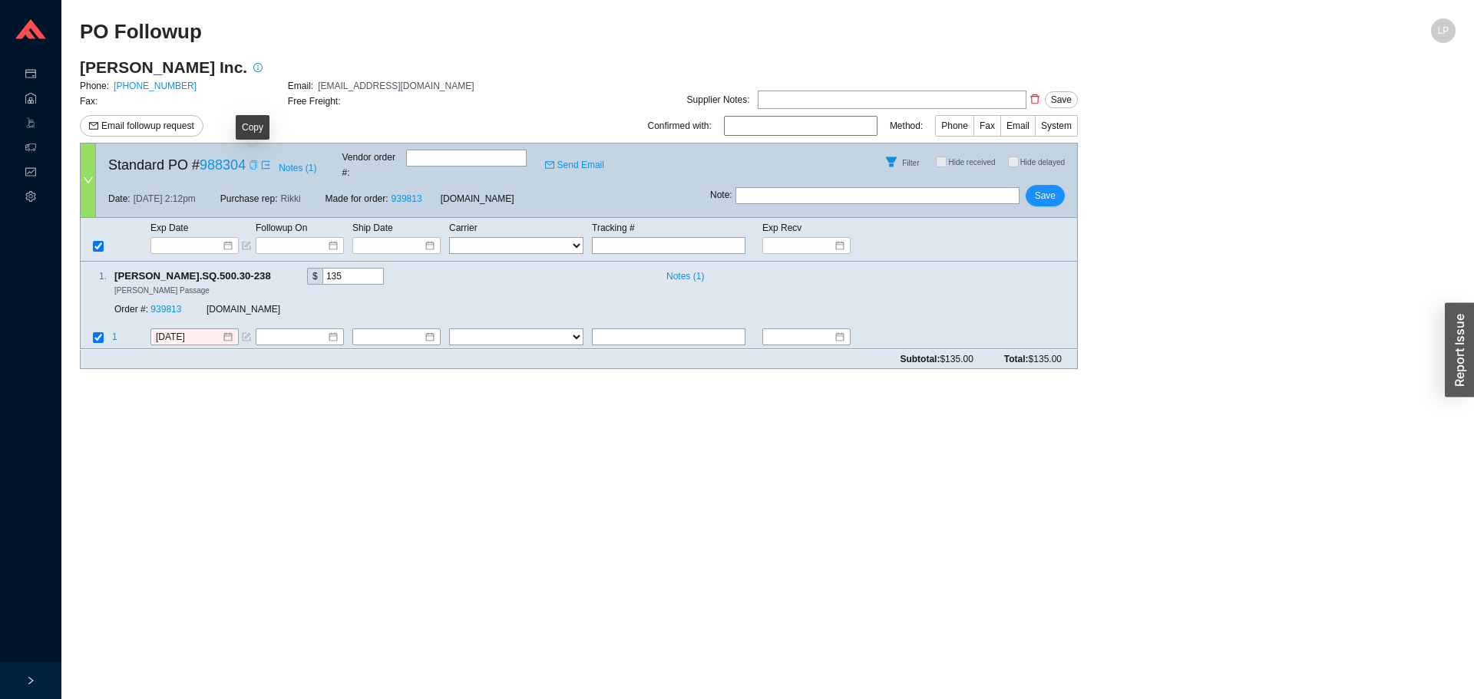
click at [249, 160] on icon "copy" at bounding box center [253, 164] width 9 height 9
click at [167, 126] on span "Email followup request" at bounding box center [147, 125] width 93 height 15
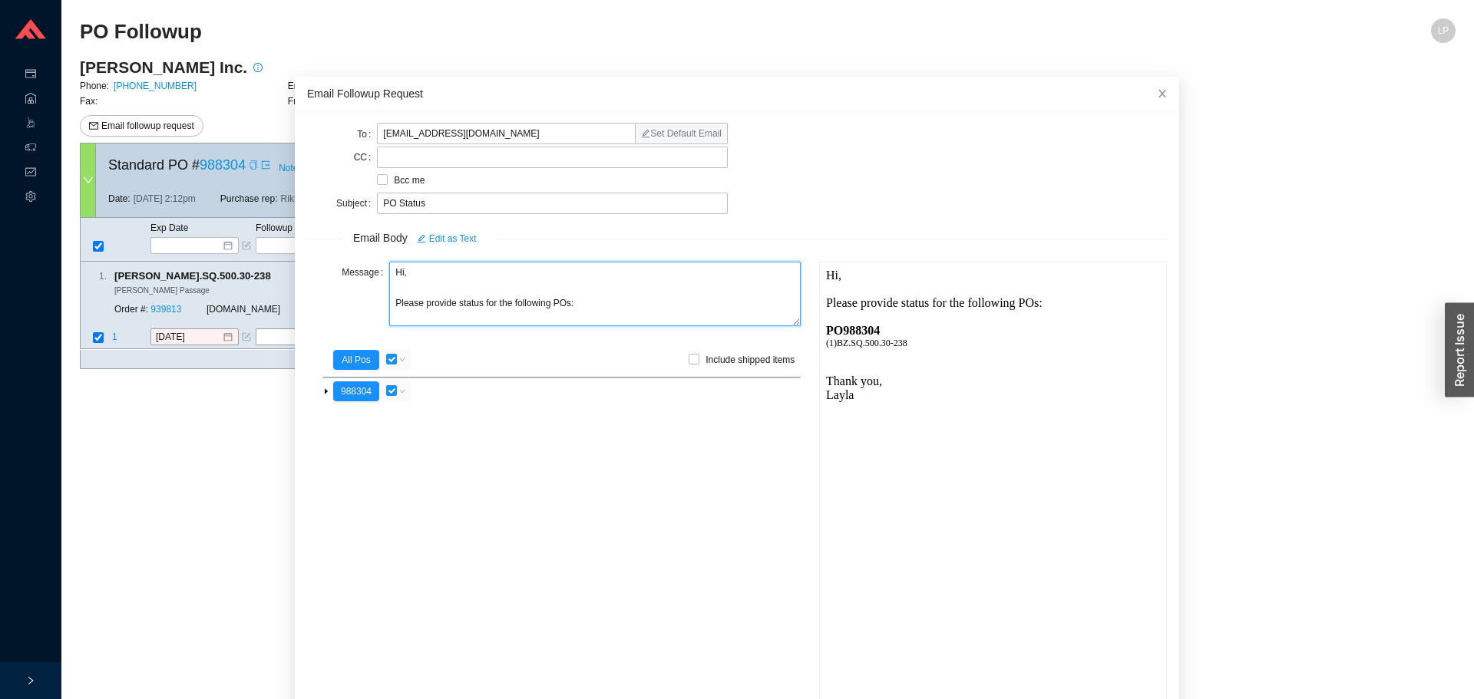
drag, startPoint x: 409, startPoint y: 273, endPoint x: 348, endPoint y: 278, distance: 61.7
click at [348, 278] on div "Message Hi, Please provide status for the following POs:" at bounding box center [554, 296] width 494 height 68
click at [448, 273] on textarea "Good mornin, Please provide status for the following POs:" at bounding box center [595, 294] width 412 height 64
click at [443, 277] on textarea "Good mornin, Please provide status for the following POs:" at bounding box center [595, 294] width 412 height 64
click at [455, 308] on textarea "Good morning, Please provide status for the following POs:" at bounding box center [595, 294] width 412 height 64
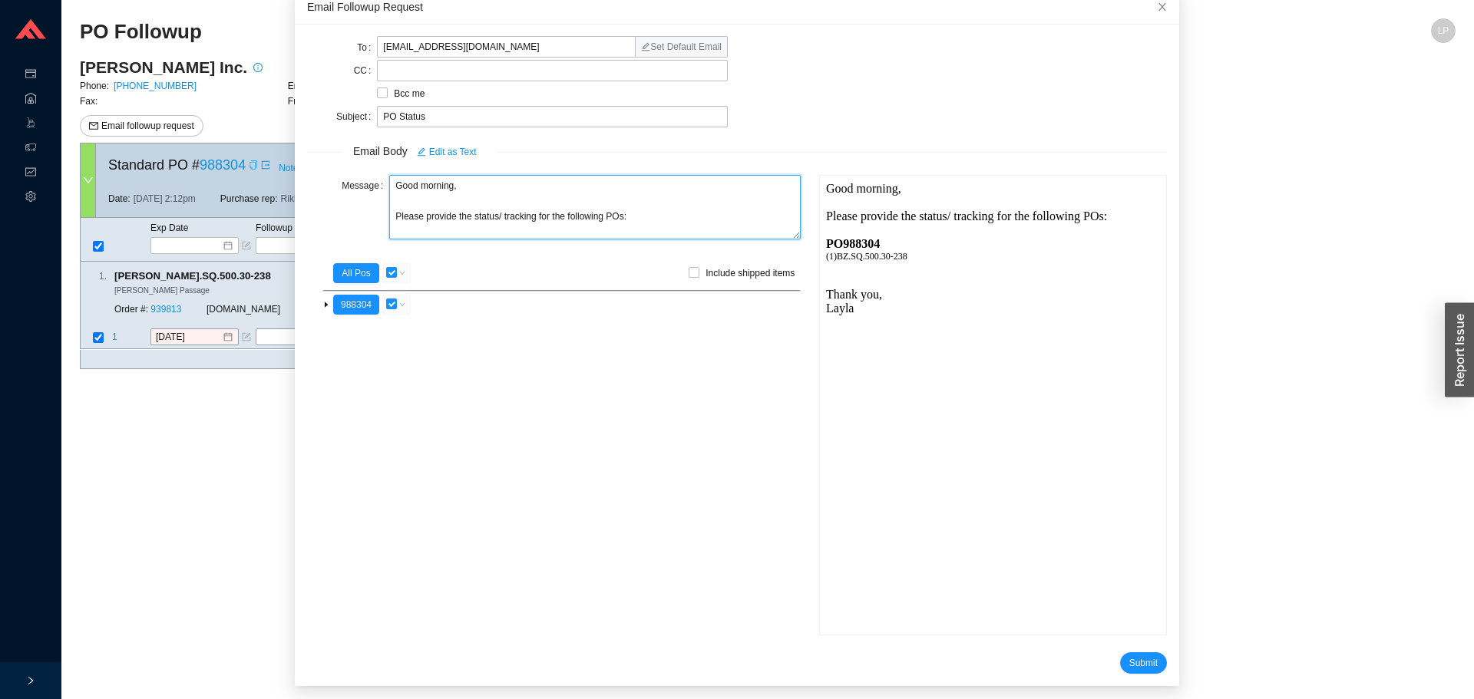
scroll to position [91, 0]
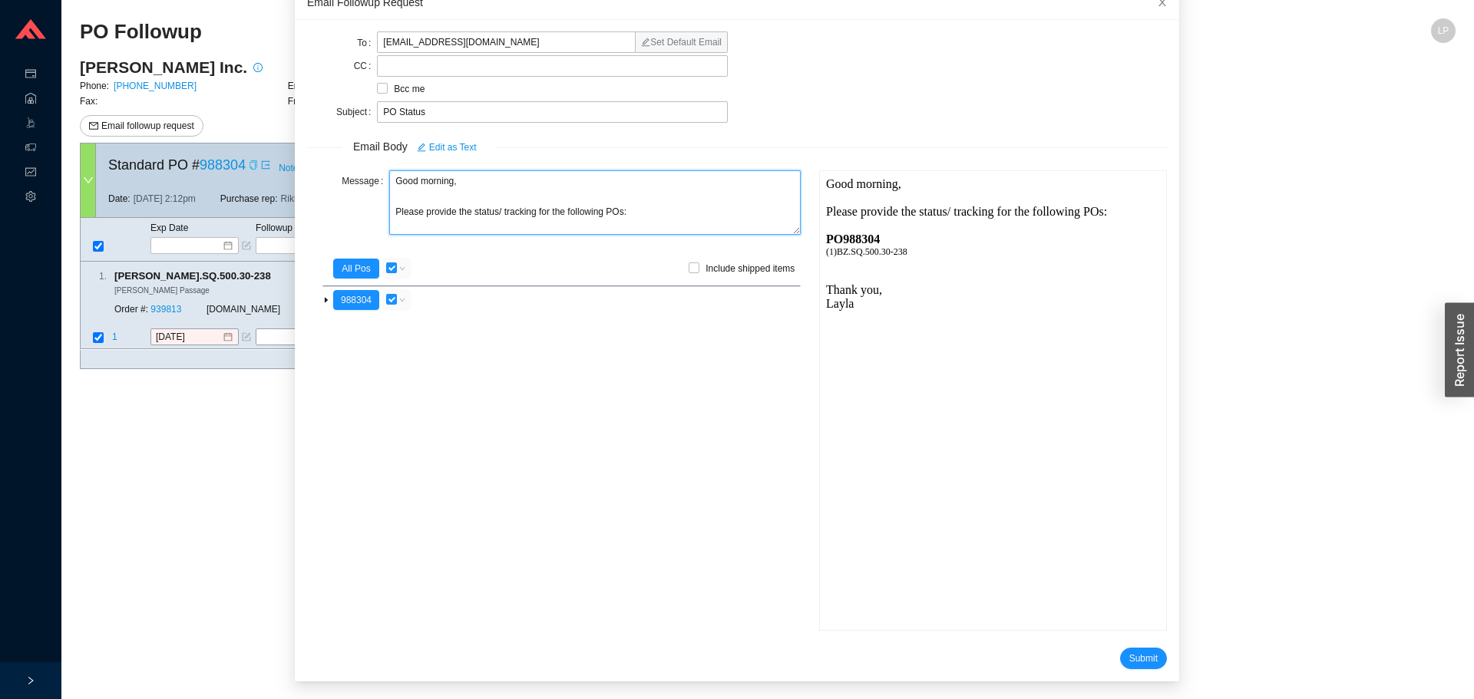
click at [598, 212] on textarea "Good morning, Please provide the status/ tracking for the following POs:" at bounding box center [595, 202] width 412 height 64
click at [575, 213] on textarea "Good morning, Please provide the status/ tracking for the following POs:" at bounding box center [595, 202] width 412 height 64
type textarea "Good morning, Please provide the status/ tracking for this PO:"
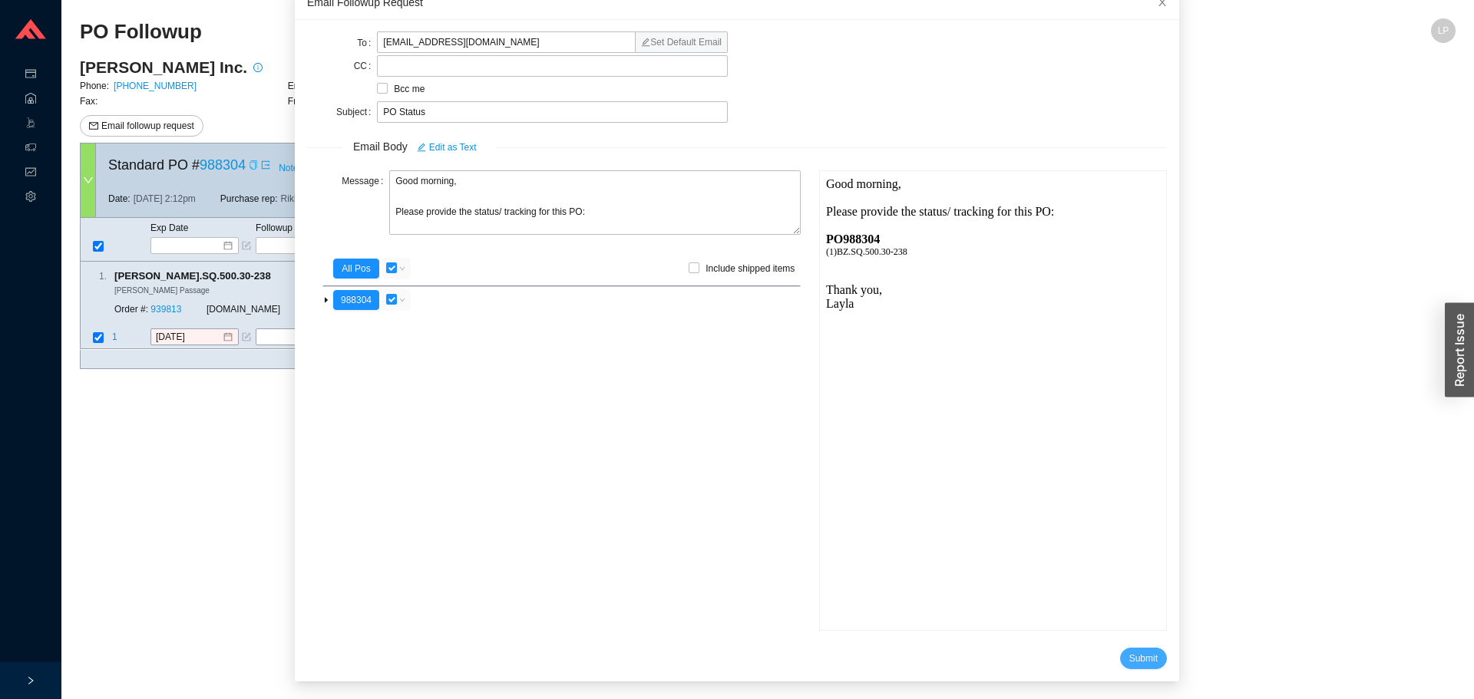
click at [1129, 653] on span "Submit" at bounding box center [1143, 658] width 28 height 15
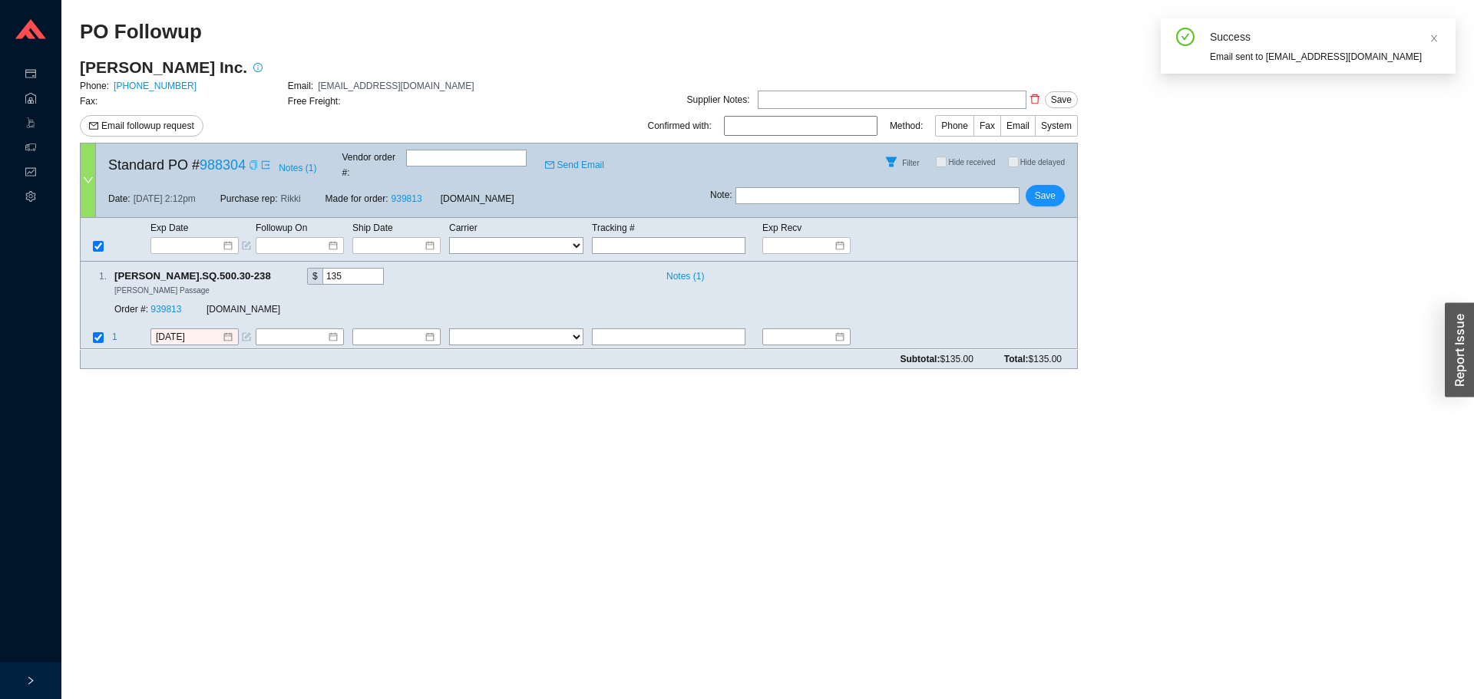
drag, startPoint x: 808, startPoint y: 168, endPoint x: 792, endPoint y: 191, distance: 27.7
click at [802, 179] on div "Standard PO # 988304 Notes ( 1 ) Vendor order # : Send Email Filter Hide receiv…" at bounding box center [579, 180] width 998 height 75
click at [792, 191] on input "text" at bounding box center [878, 195] width 284 height 17
type input "emailed"
click at [1030, 187] on button "Save" at bounding box center [1045, 195] width 39 height 21
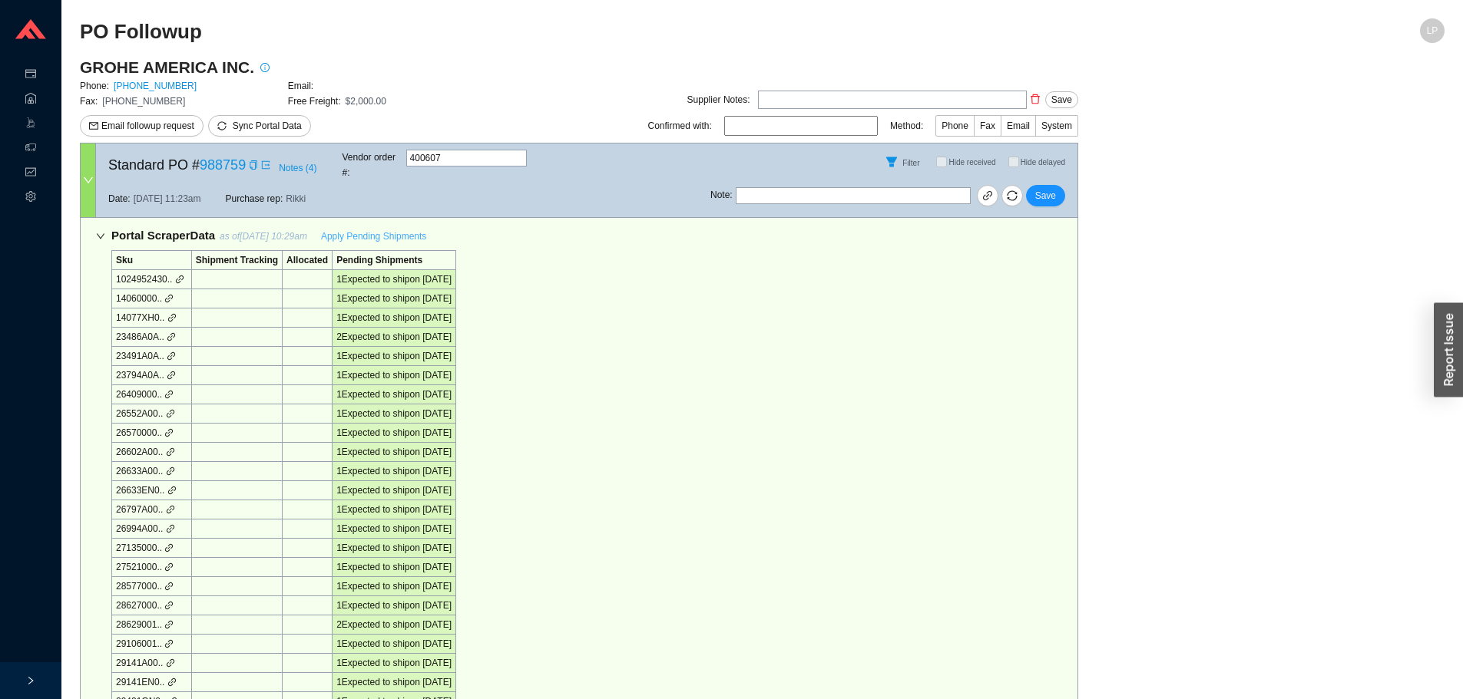
click at [376, 226] on button "Apply Pending Shipments" at bounding box center [374, 236] width 124 height 21
click at [369, 229] on span "Apply Pending Shipments" at bounding box center [373, 236] width 105 height 15
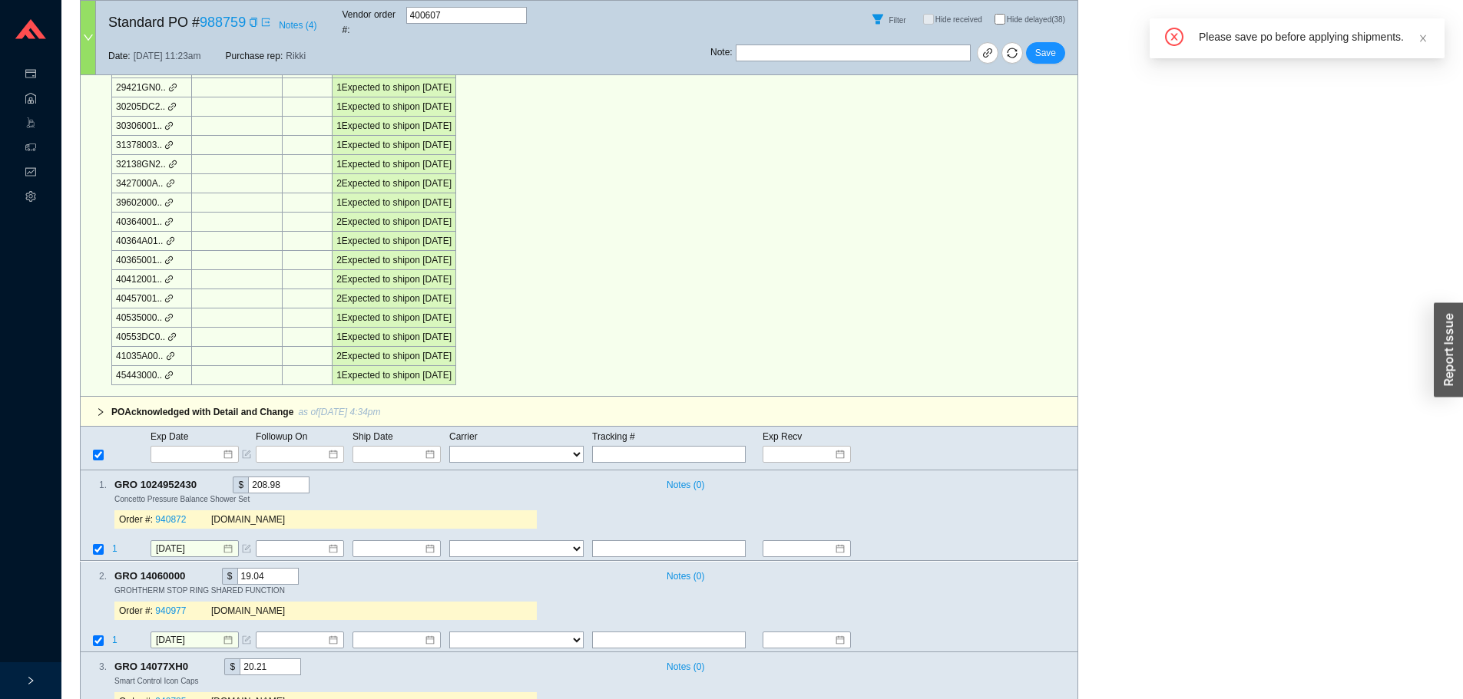
scroll to position [1228, 0]
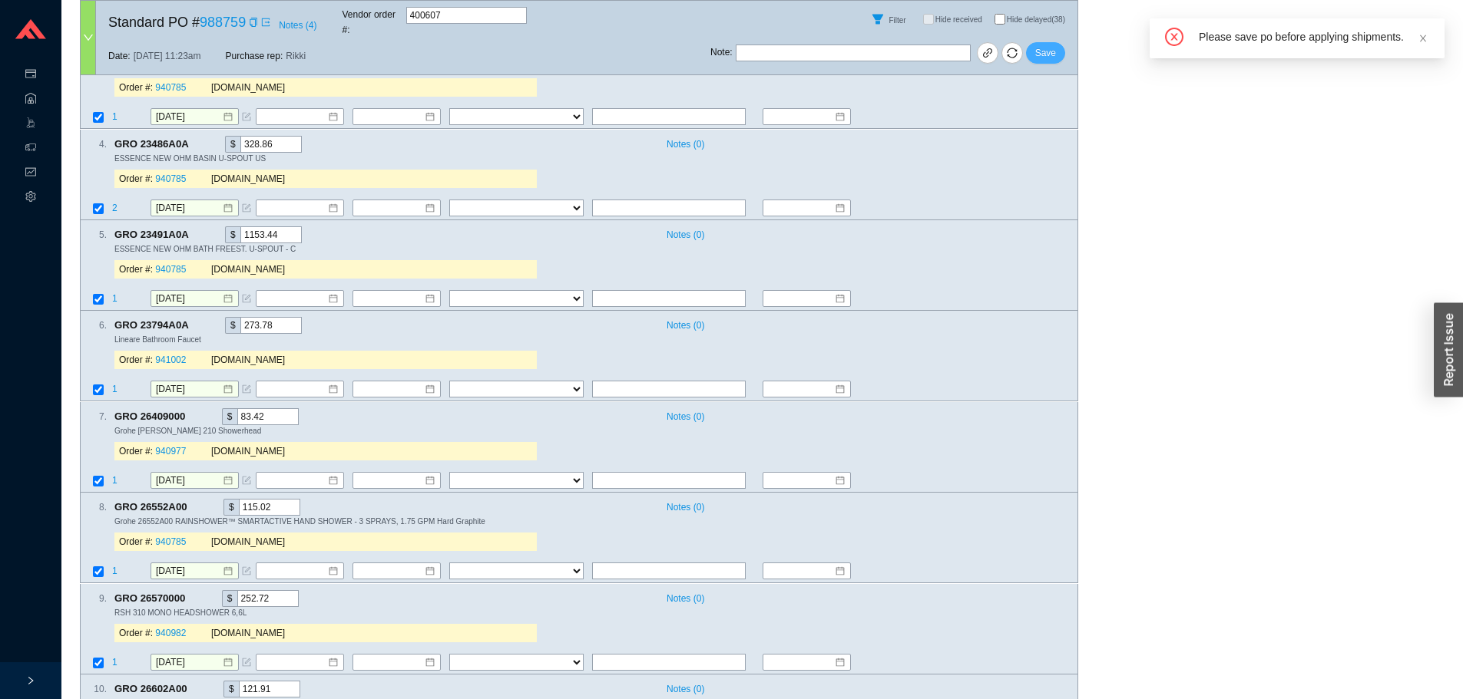
click at [1041, 45] on span "Save" at bounding box center [1045, 52] width 21 height 15
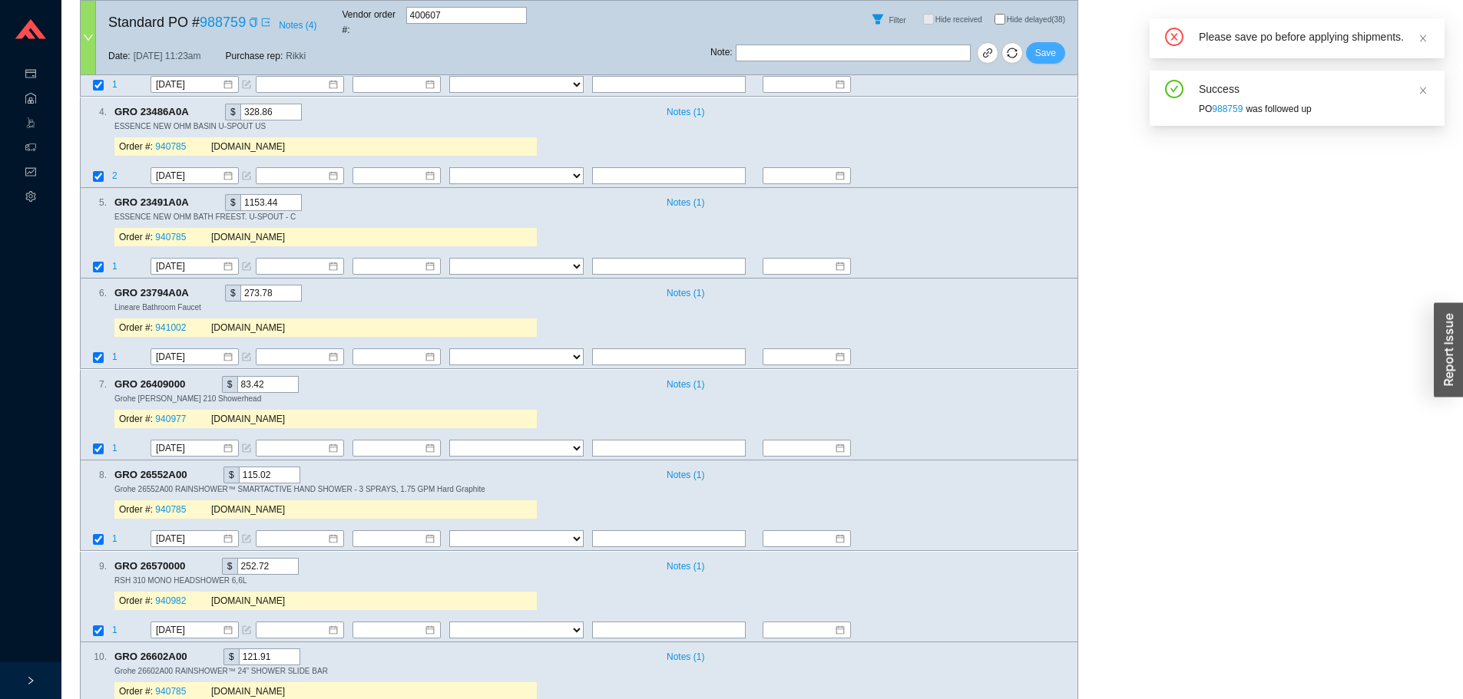
scroll to position [154, 0]
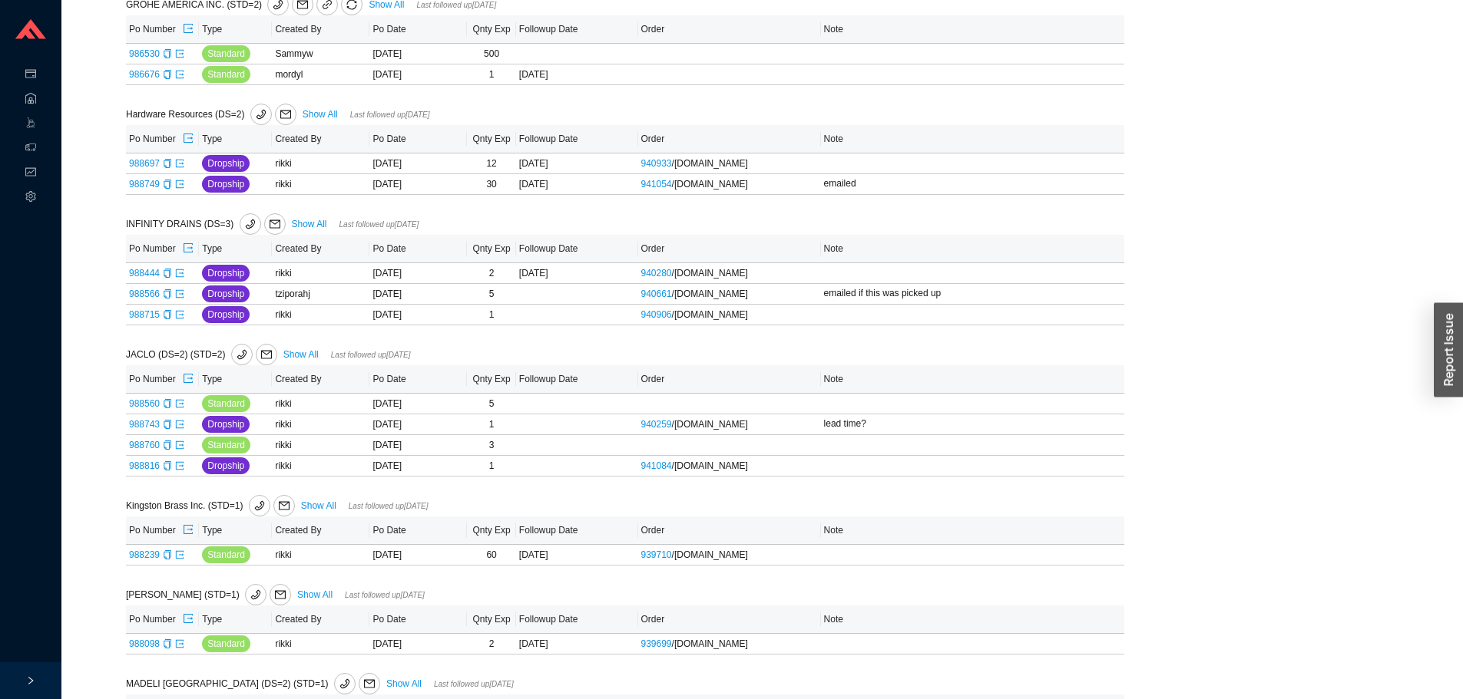
scroll to position [921, 0]
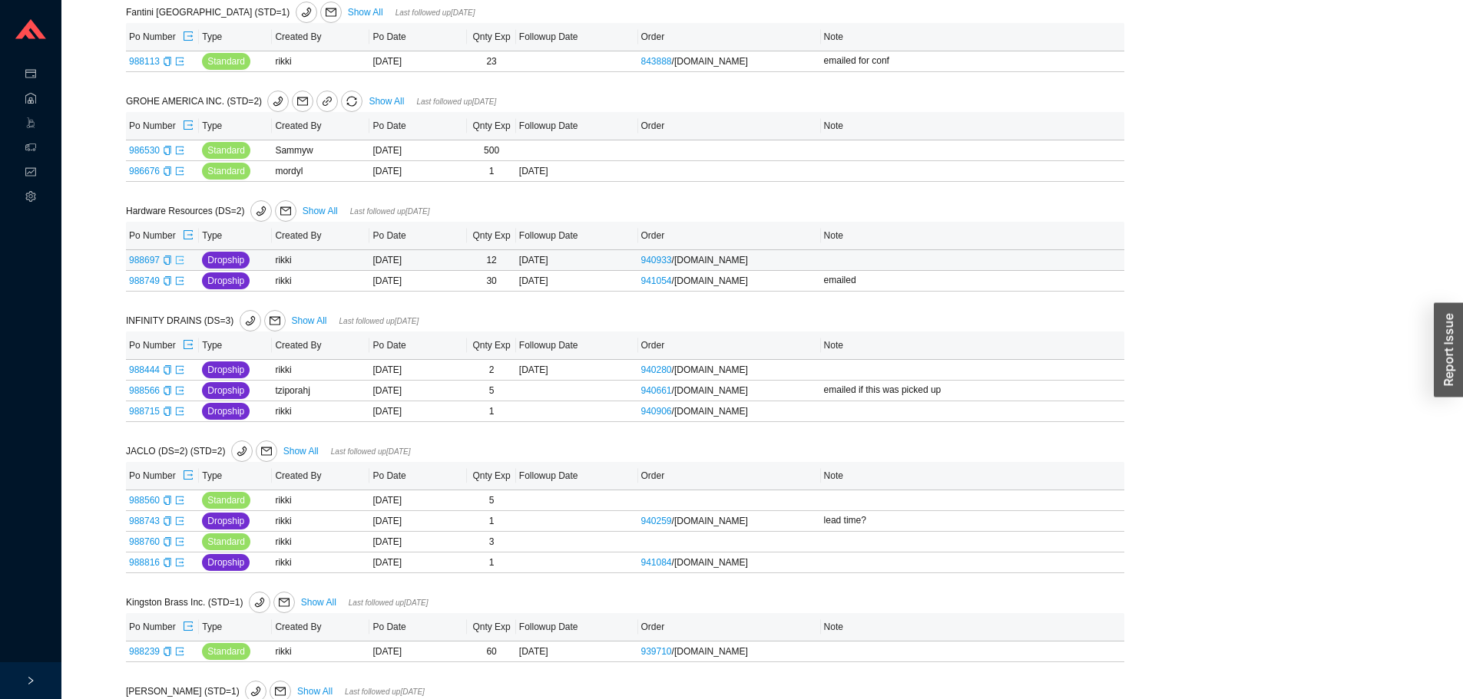
click at [179, 262] on icon "export" at bounding box center [179, 260] width 9 height 9
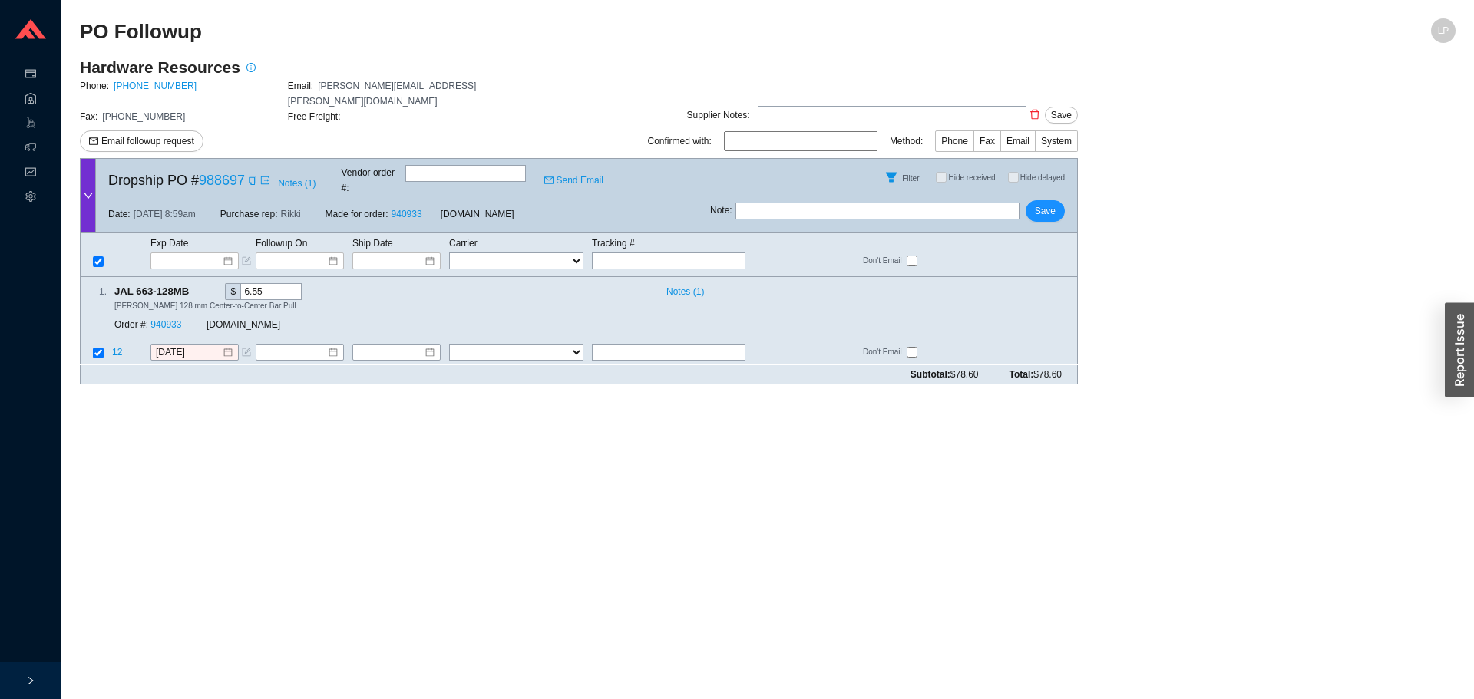
click at [185, 159] on div "Dropship PO # 988697 Notes ( 1 ) Vendor order # : Send Email" at bounding box center [403, 177] width 614 height 37
click at [181, 145] on span "Email followup request" at bounding box center [147, 141] width 93 height 15
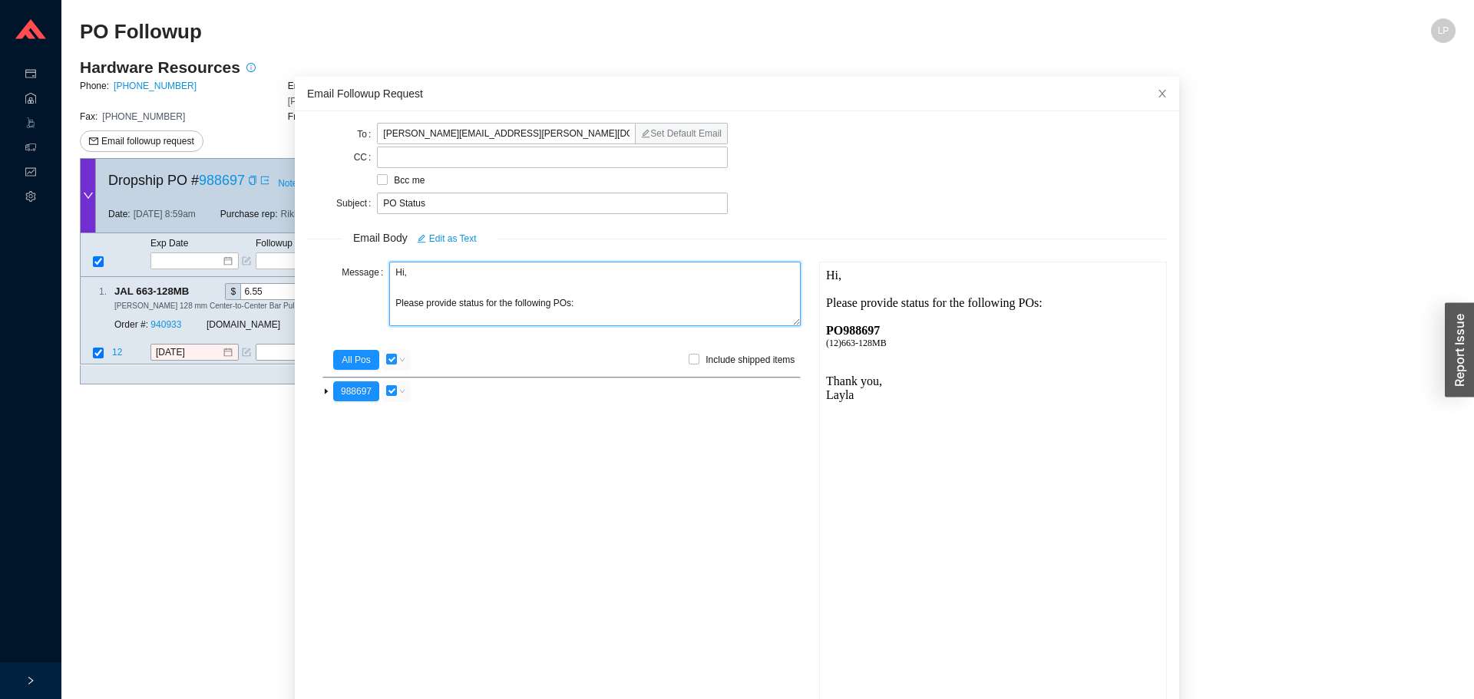
click at [404, 270] on textarea "Hi, Please provide status for the following POs:" at bounding box center [595, 294] width 412 height 64
click at [455, 309] on textarea "Hi [PERSON_NAME], Please provide status for the following POs:" at bounding box center [595, 294] width 412 height 64
click at [491, 306] on textarea "Hi [PERSON_NAME], Please provide the status for the following POs:" at bounding box center [595, 294] width 412 height 64
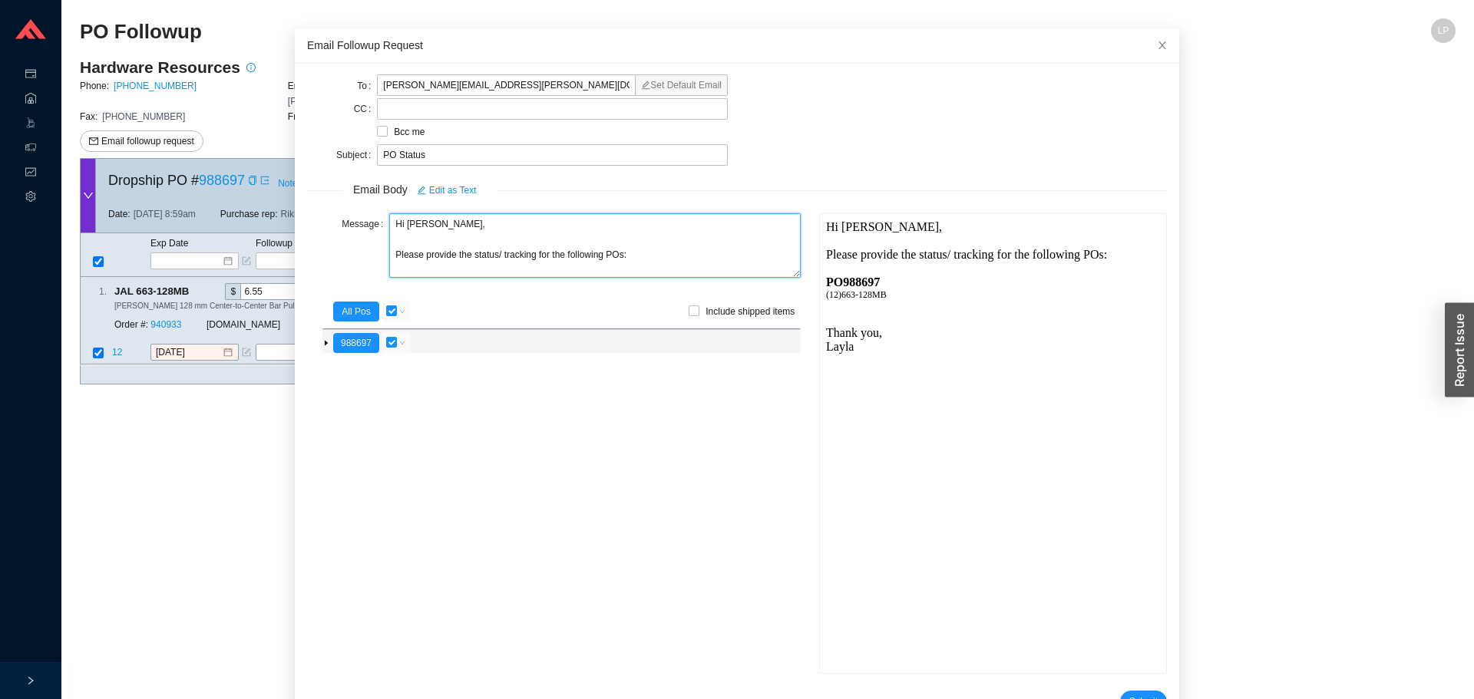
scroll to position [91, 0]
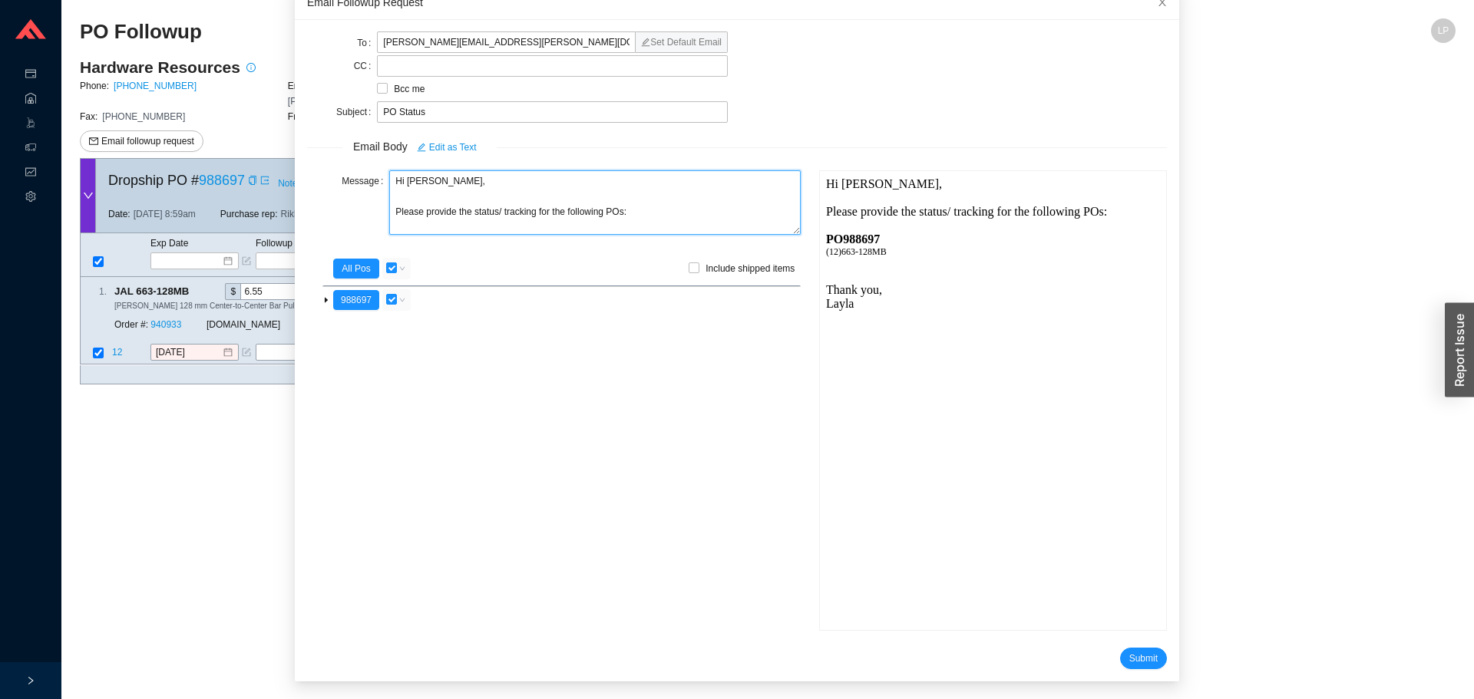
click at [587, 220] on textarea "Hi [PERSON_NAME], Please provide the status/ tracking for the following POs:" at bounding box center [595, 202] width 412 height 64
type textarea "Hi [PERSON_NAME], Please provide the status/ tracking for this PO:"
click at [1130, 656] on span "Submit" at bounding box center [1143, 658] width 28 height 15
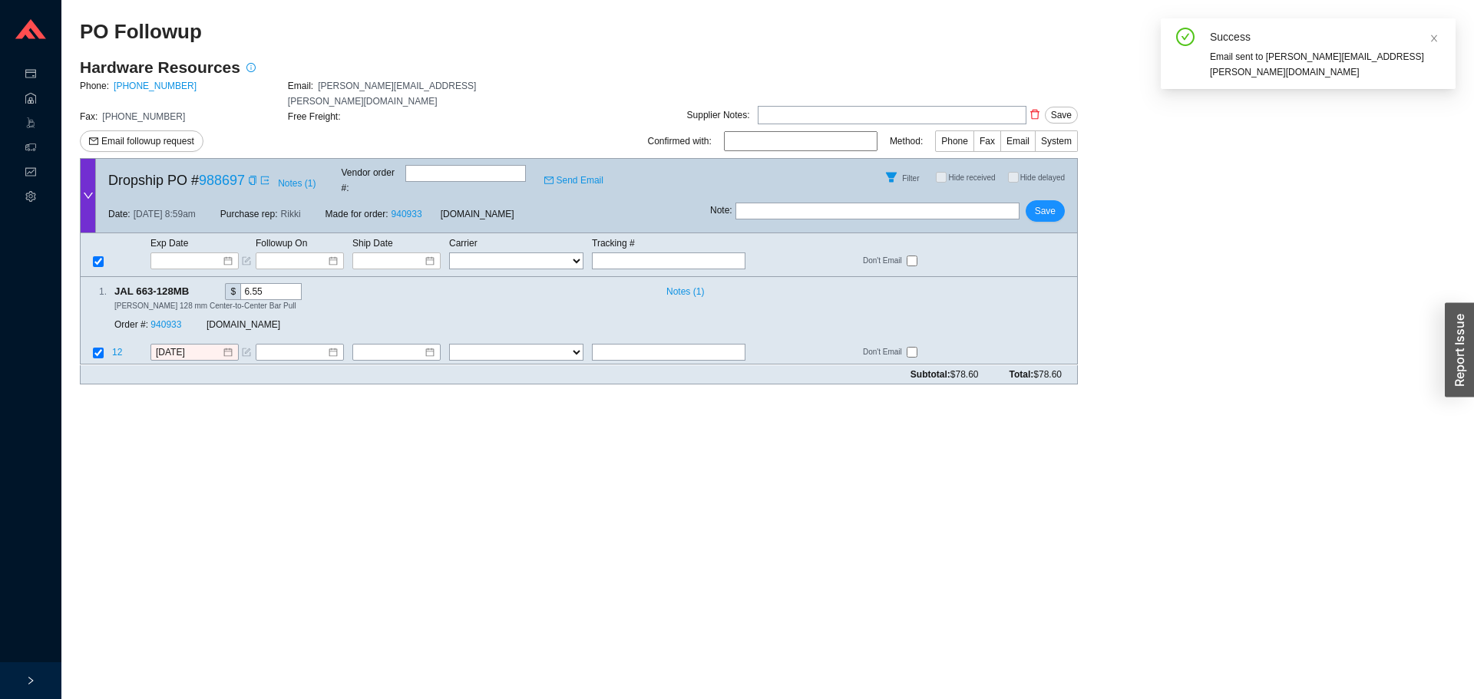
scroll to position [15, 0]
click at [841, 203] on input "text" at bounding box center [878, 211] width 284 height 17
type input "emailed"
click at [1051, 203] on span "Save" at bounding box center [1045, 210] width 21 height 15
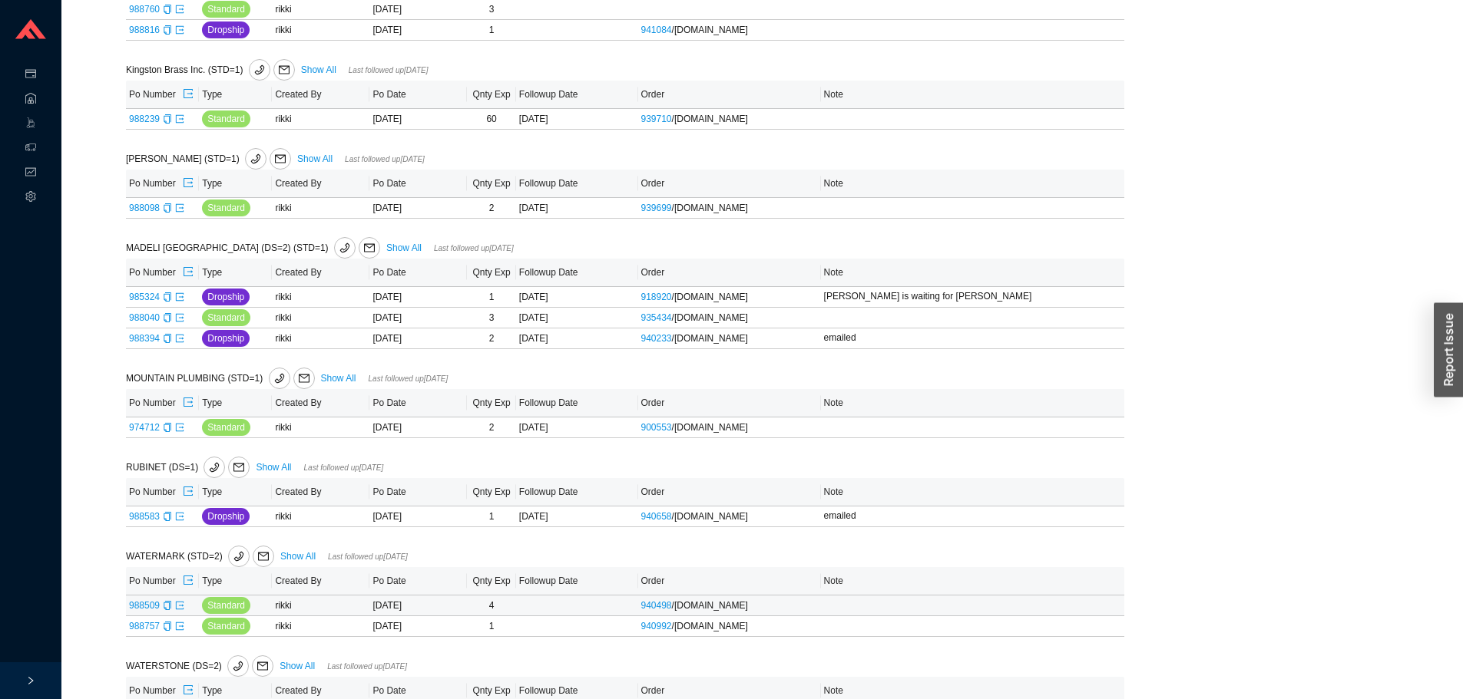
scroll to position [1330, 0]
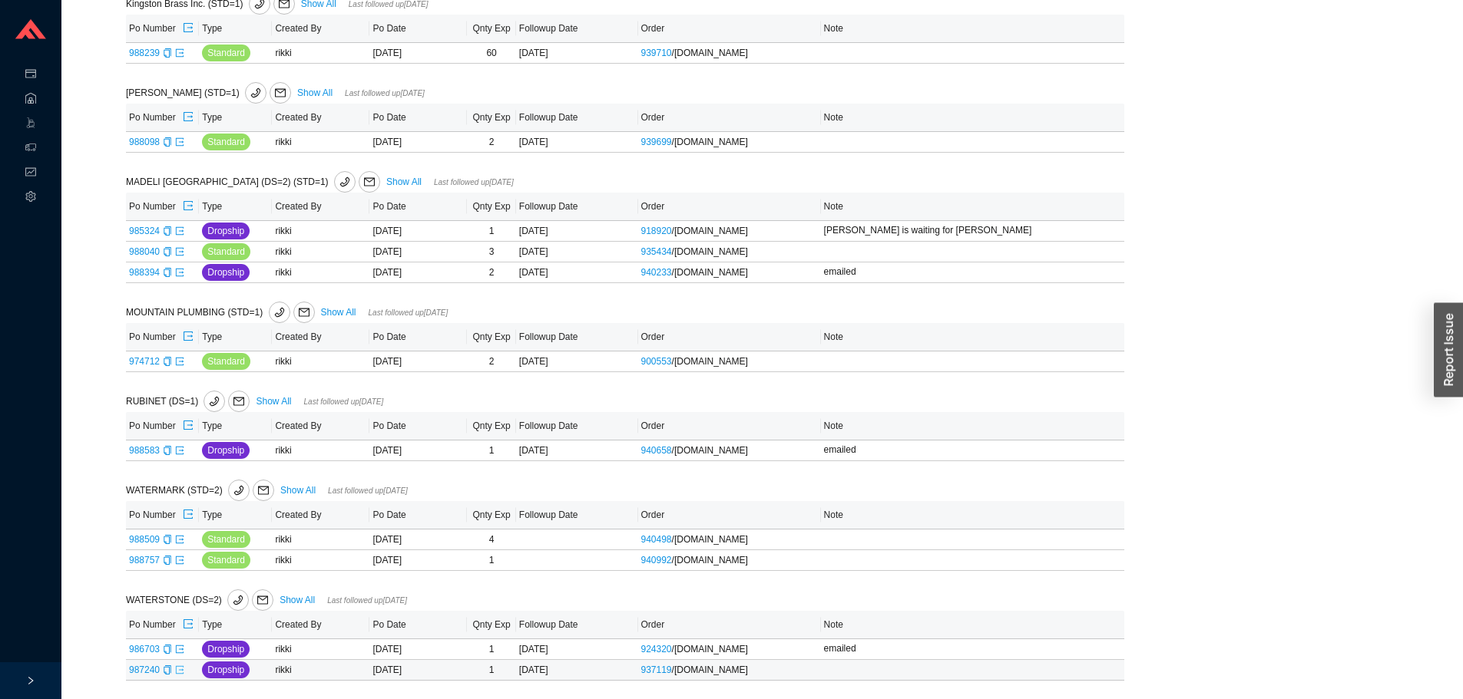
click at [176, 673] on icon "export" at bounding box center [180, 670] width 8 height 8
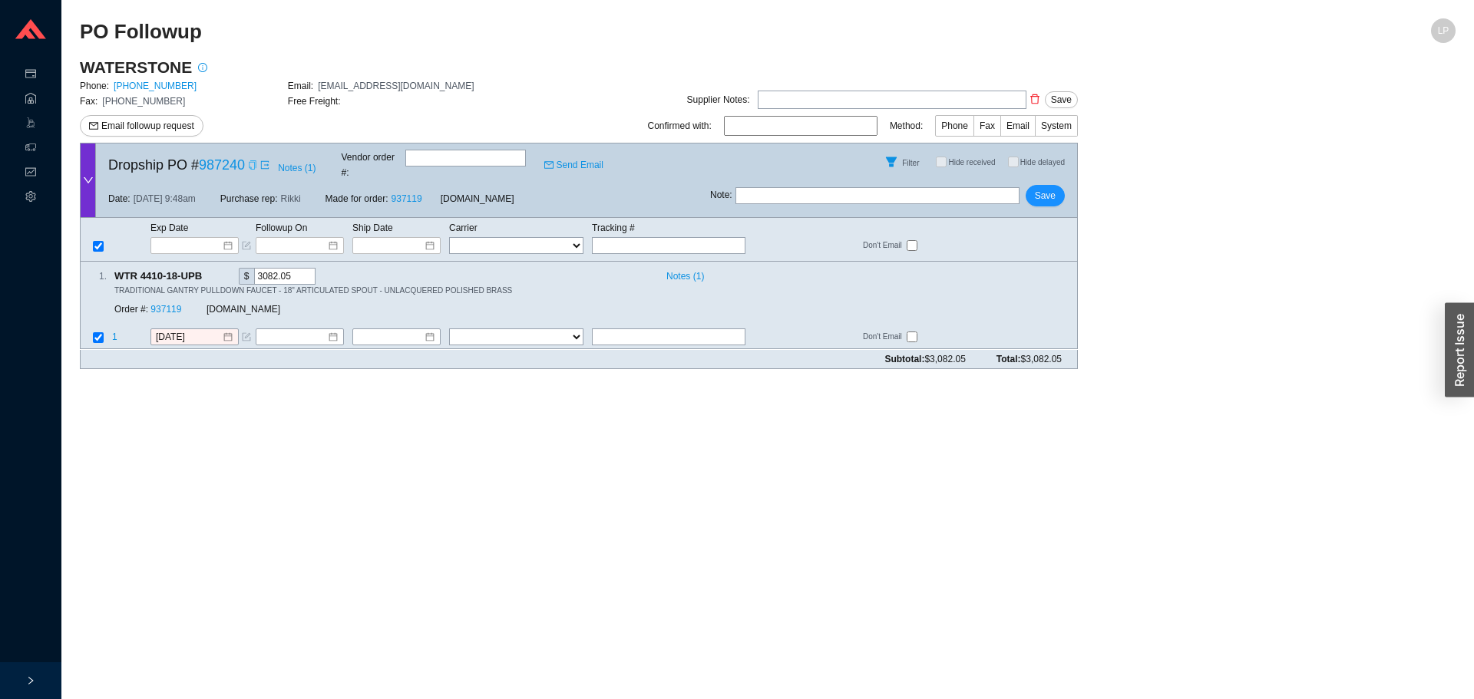
click at [252, 164] on icon "copy" at bounding box center [252, 164] width 7 height 9
click at [250, 151] on div "Dropship PO # 987240 Notes ( 1 ) Vendor order # : Send Email" at bounding box center [403, 162] width 614 height 37
click at [137, 128] on span "Email followup request" at bounding box center [147, 125] width 93 height 15
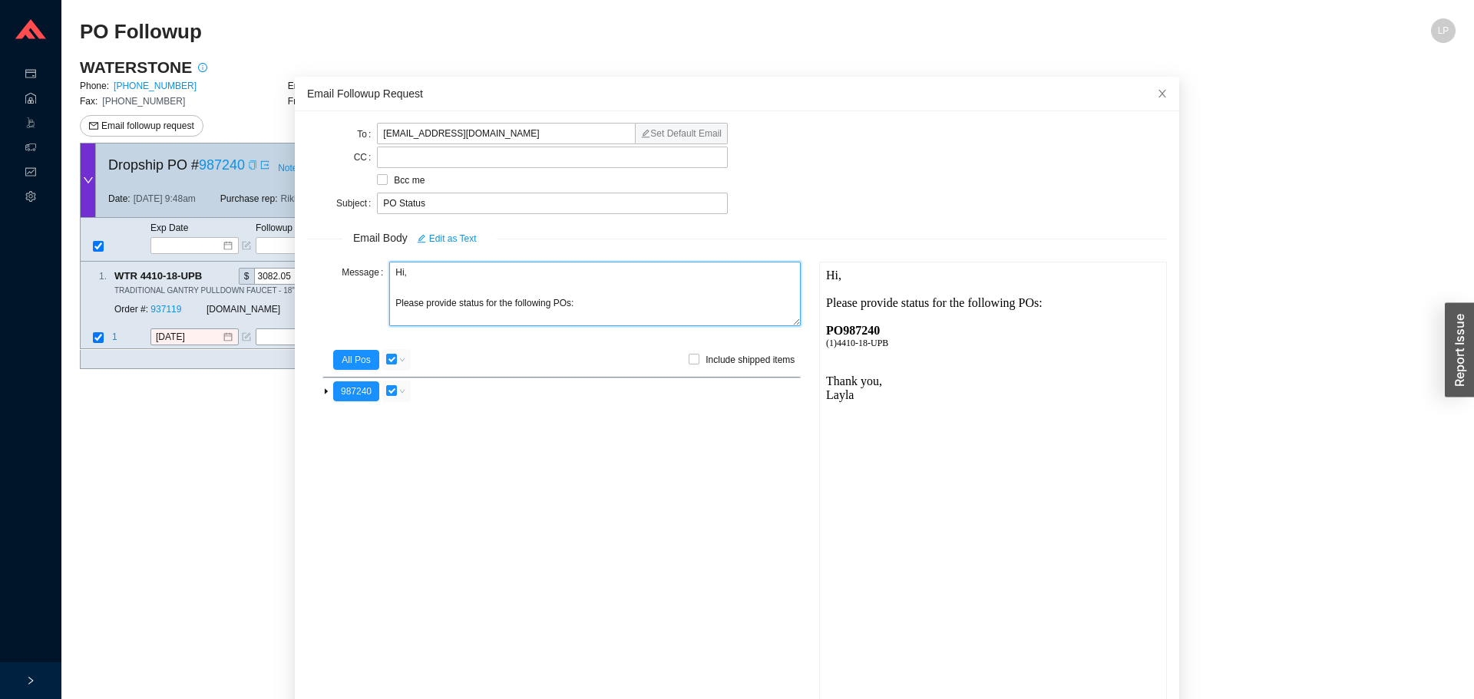
drag, startPoint x: 383, startPoint y: 273, endPoint x: 310, endPoint y: 273, distance: 72.9
click at [310, 273] on div "Message Hi, Please provide status for the following POs:" at bounding box center [554, 296] width 494 height 68
click at [451, 308] on textarea "Good morning, Please provide status for the following POs:" at bounding box center [595, 294] width 412 height 64
click at [588, 308] on textarea "Good morning, Please provide the status/ tracking for the following POs:" at bounding box center [595, 294] width 412 height 64
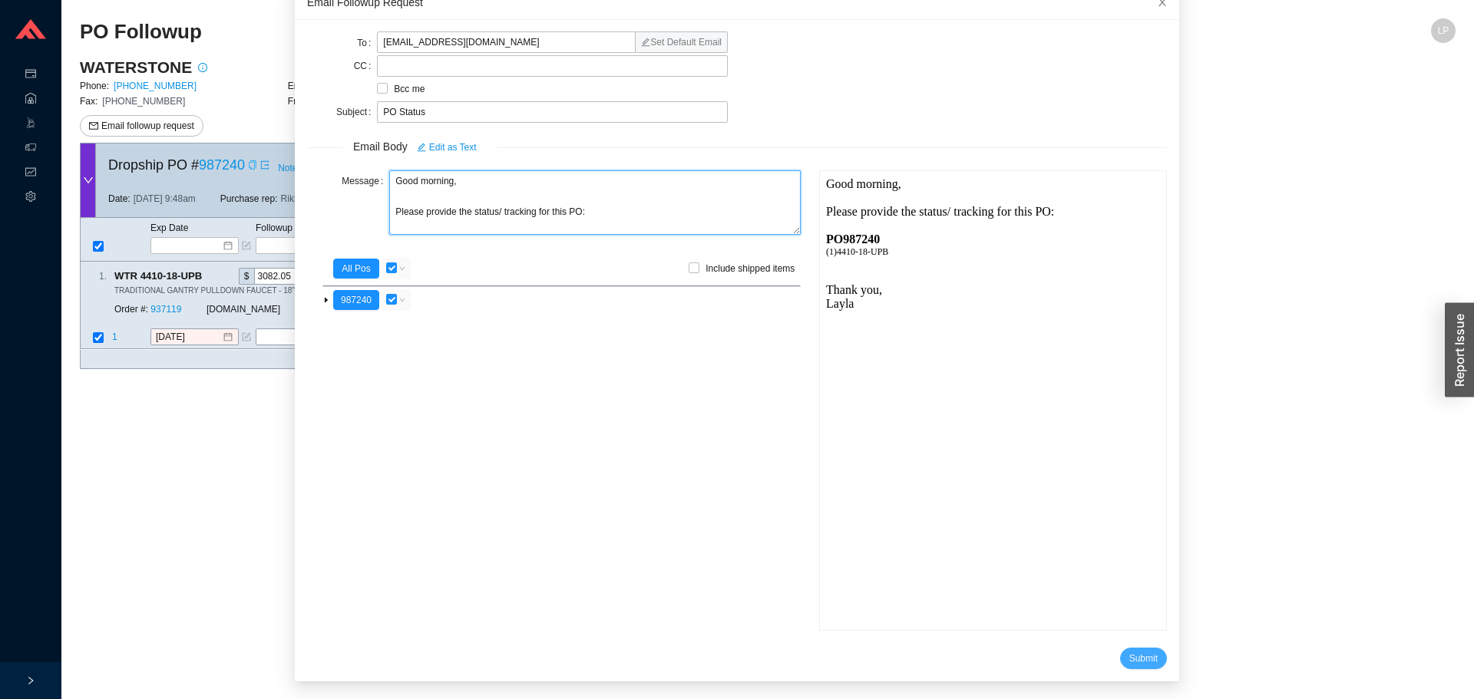
type textarea "Good morning, Please provide the status/ tracking for this PO:"
click at [1129, 656] on span "Submit" at bounding box center [1143, 658] width 28 height 15
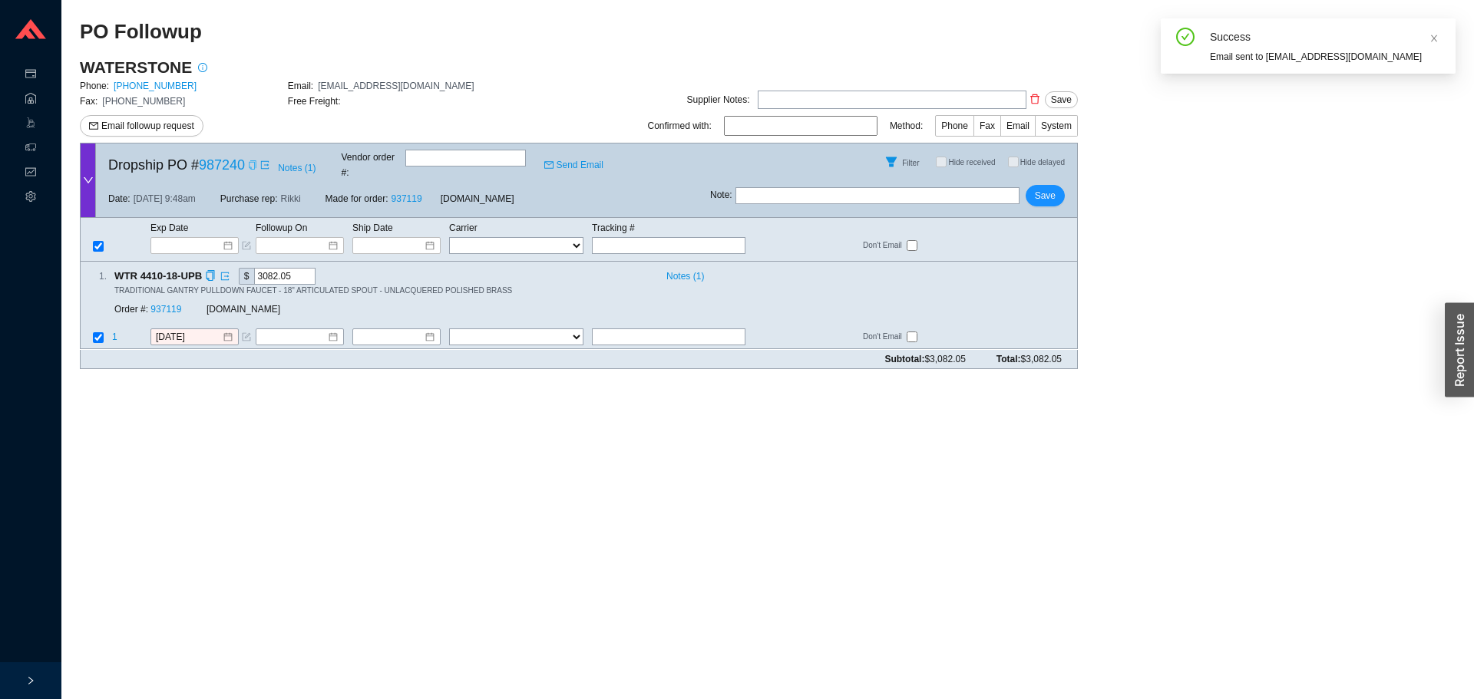
scroll to position [15, 0]
click at [775, 187] on input "text" at bounding box center [878, 195] width 284 height 17
type input "emailed"
drag, startPoint x: 1063, startPoint y: 197, endPoint x: 1056, endPoint y: 185, distance: 14.5
click at [1062, 192] on div "Note : emailed Save" at bounding box center [893, 198] width 367 height 37
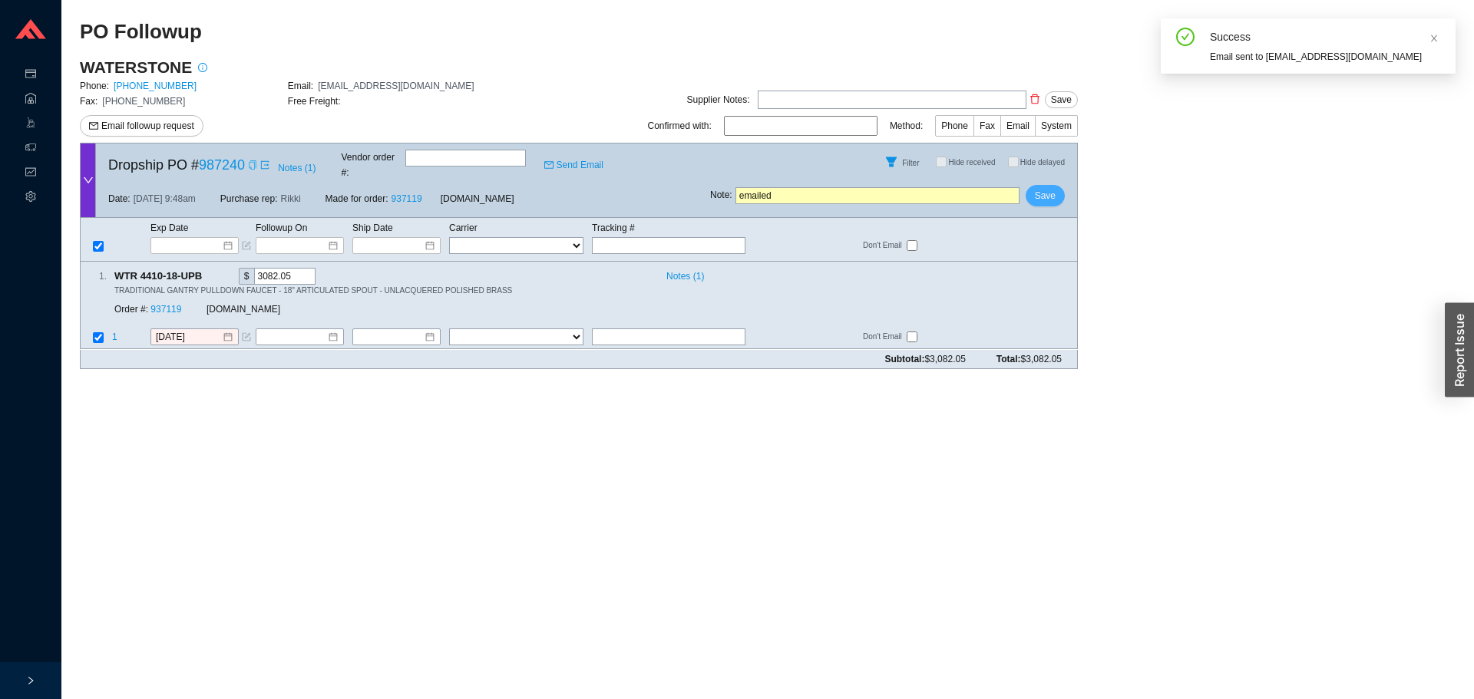
click at [1053, 188] on span "Save" at bounding box center [1045, 195] width 21 height 15
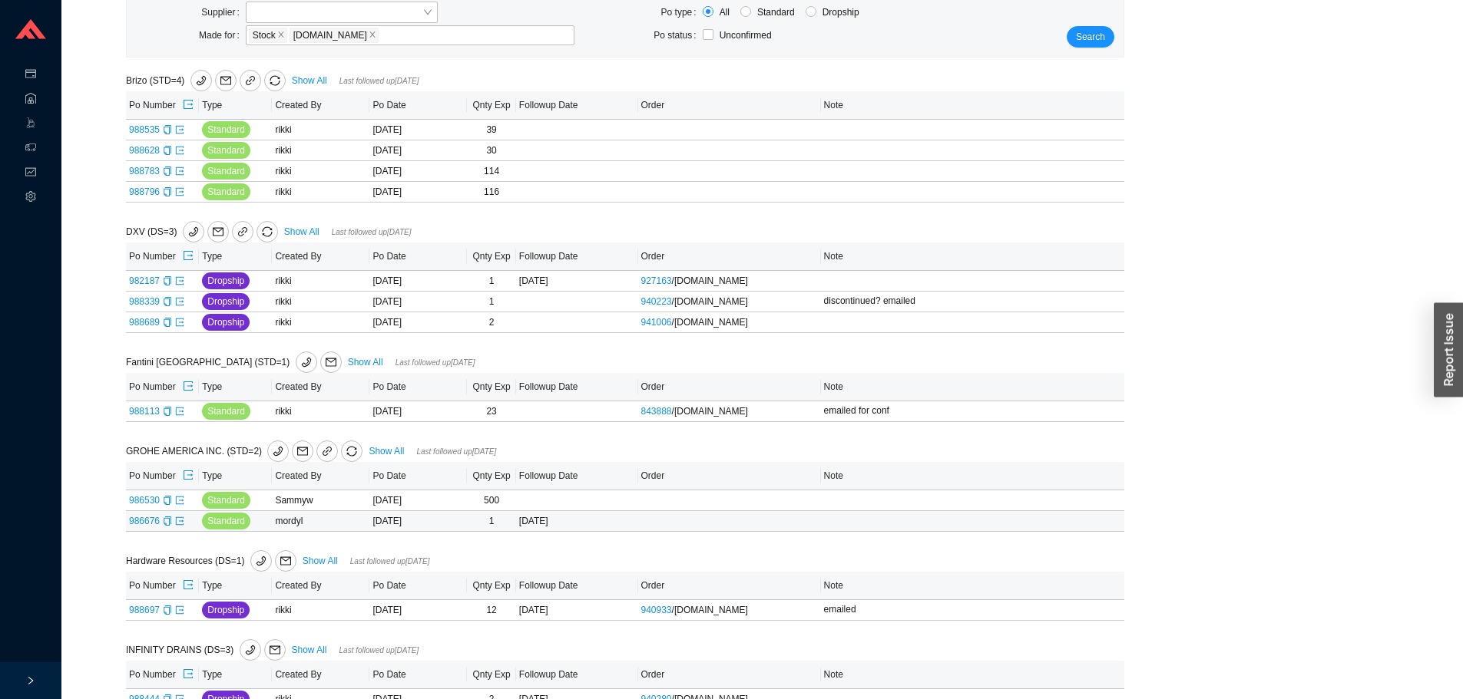
scroll to position [537, 0]
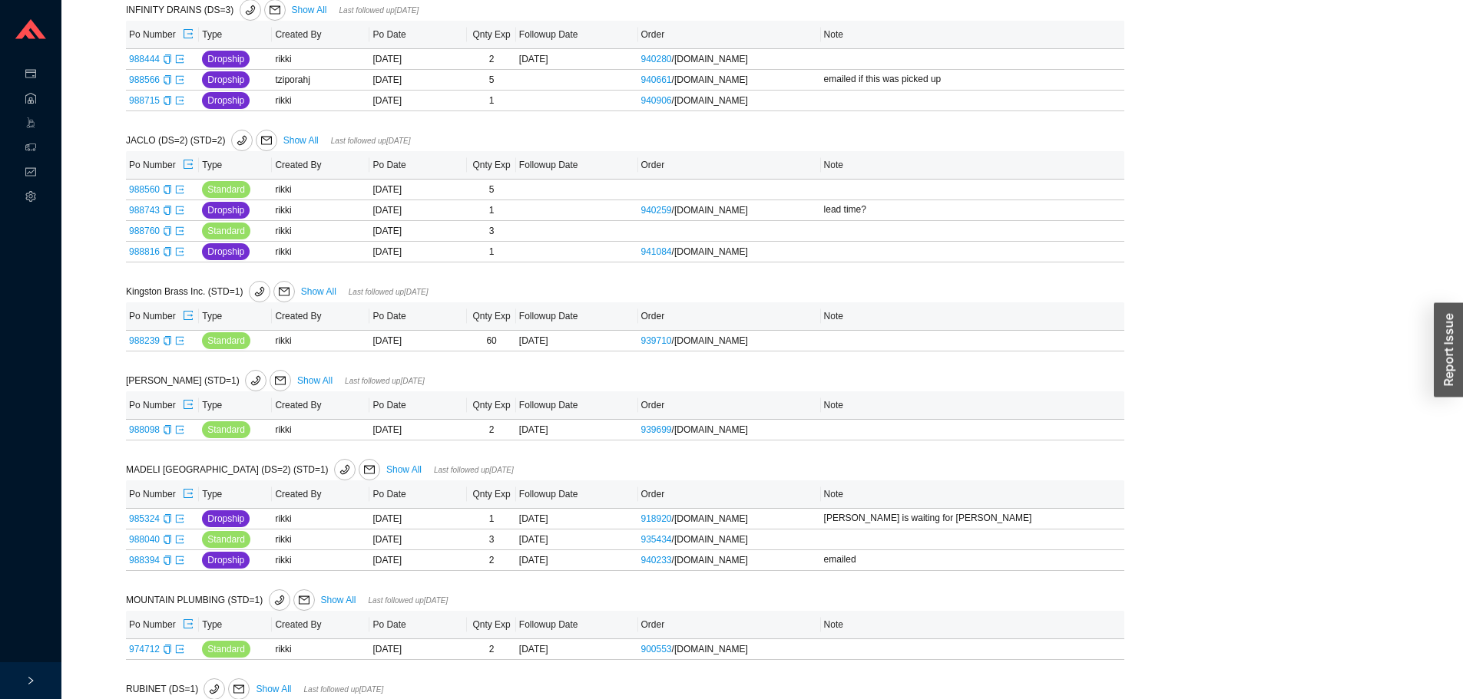
scroll to position [461, 0]
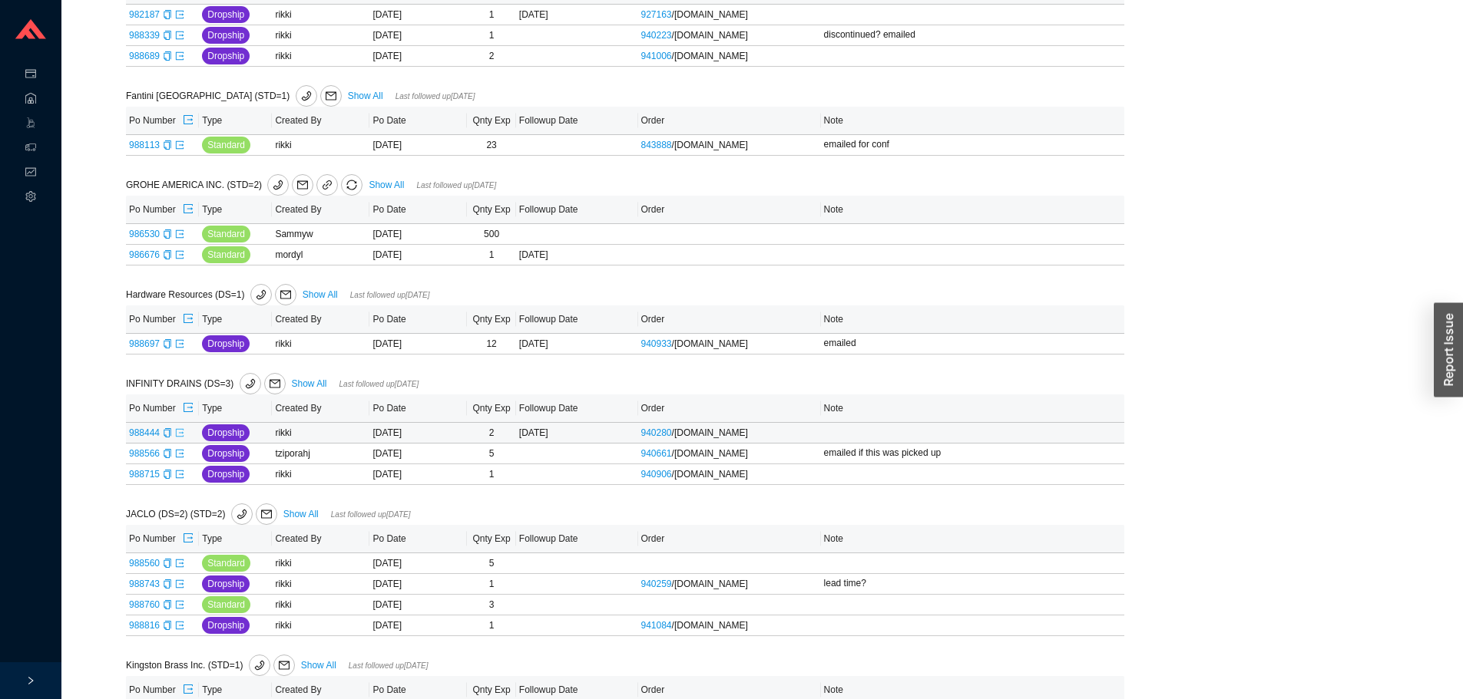
click at [179, 435] on icon "export" at bounding box center [179, 432] width 9 height 9
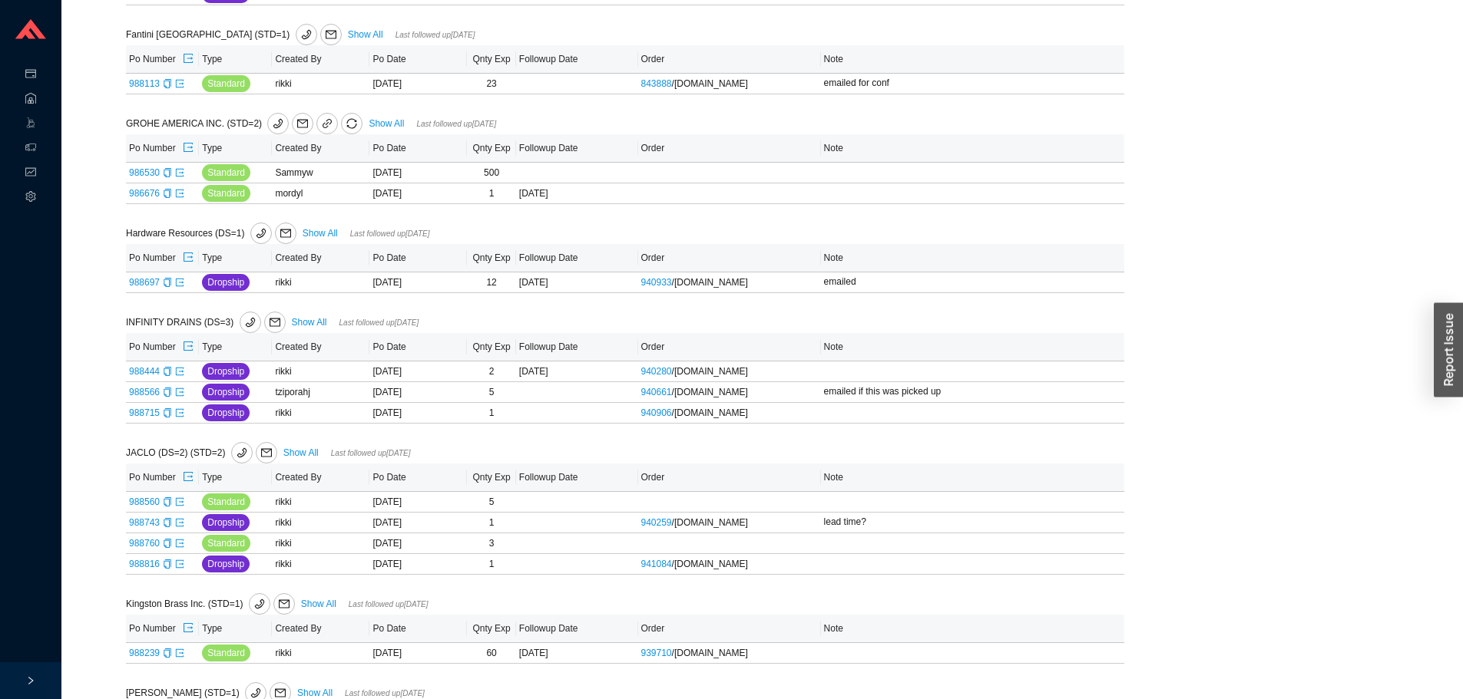
scroll to position [614, 0]
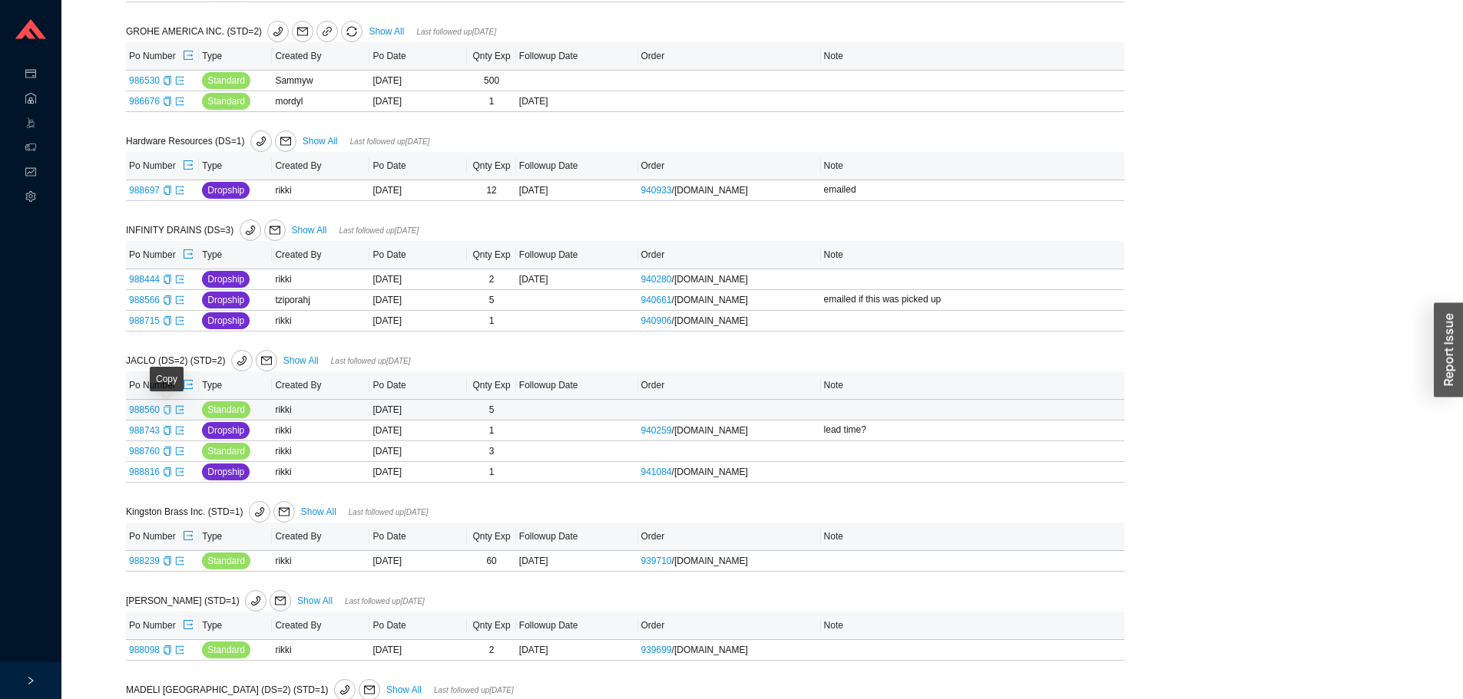
click at [164, 415] on icon "copy" at bounding box center [167, 409] width 9 height 9
click at [176, 415] on icon "export" at bounding box center [179, 409] width 9 height 9
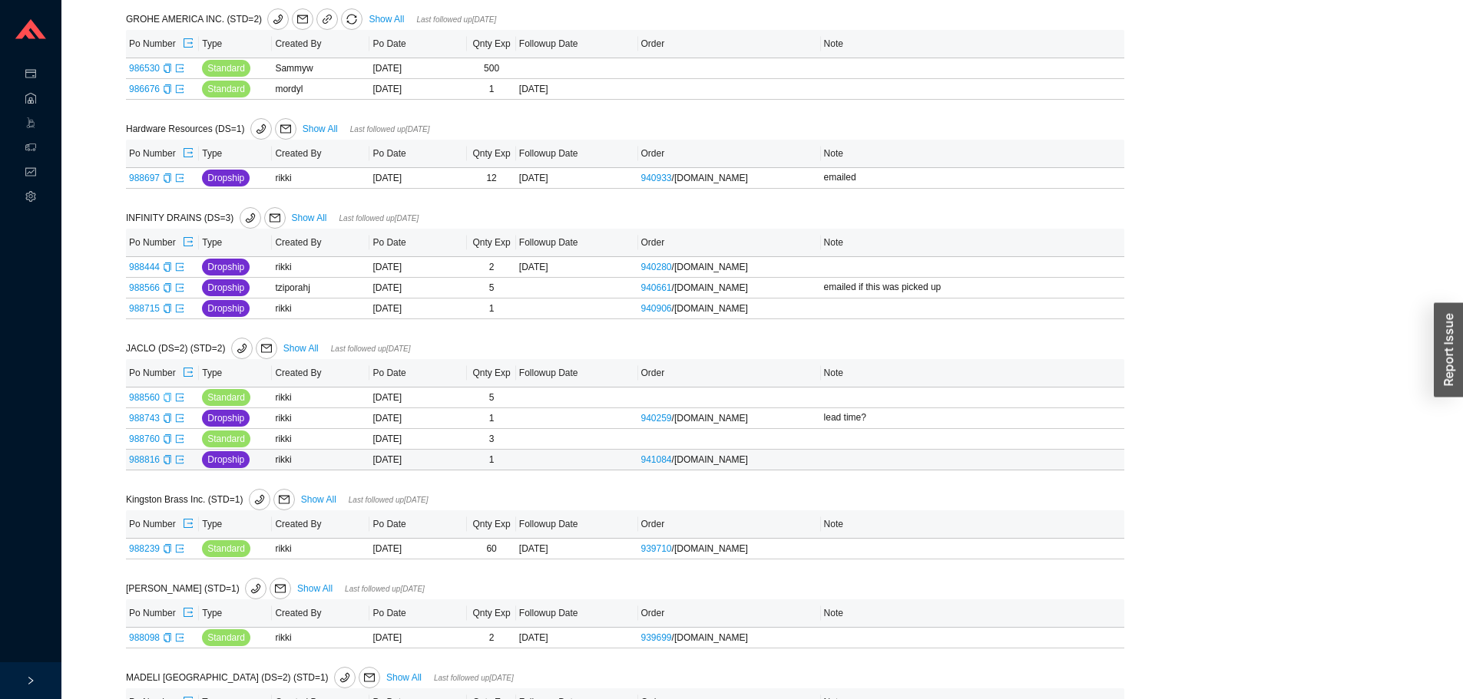
scroll to position [845, 0]
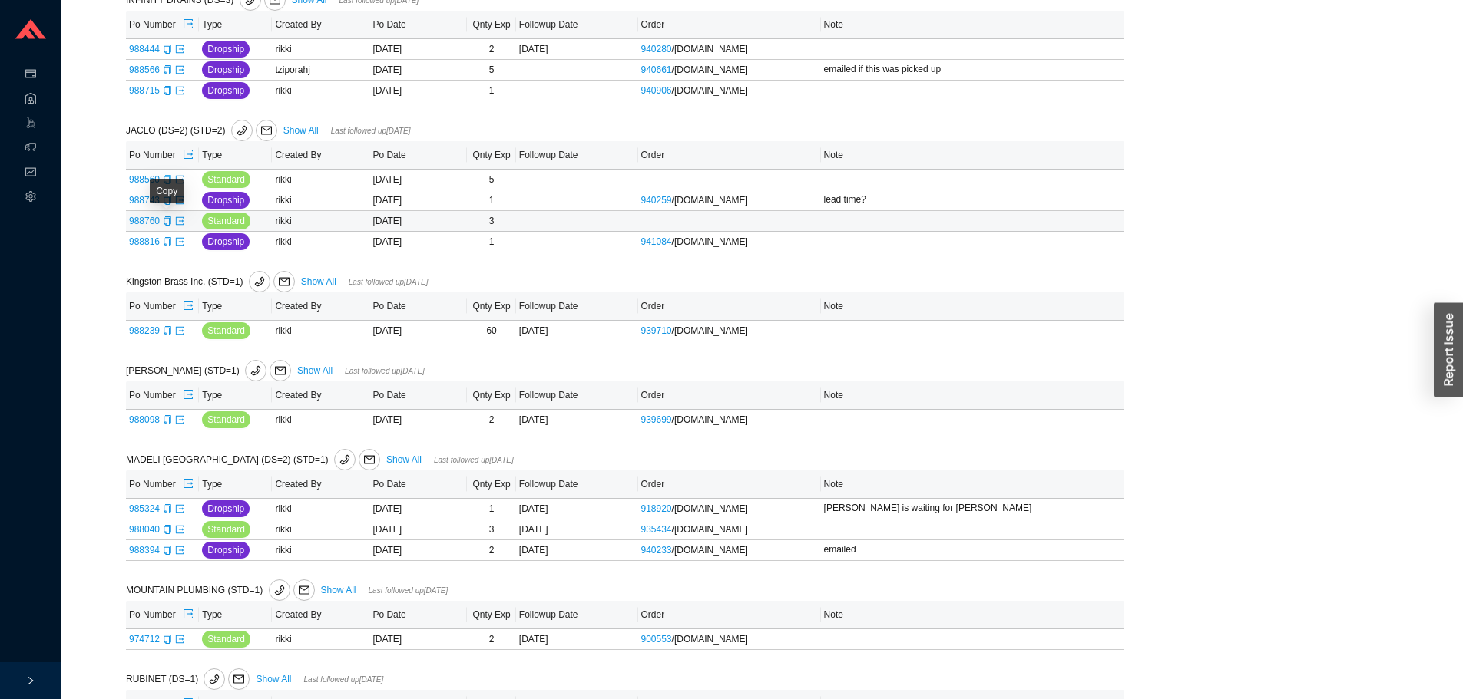
drag, startPoint x: 174, startPoint y: 212, endPoint x: 178, endPoint y: 203, distance: 10.0
click at [178, 203] on div "Copy" at bounding box center [167, 191] width 34 height 25
click at [192, 211] on td "988743" at bounding box center [162, 200] width 73 height 21
click at [182, 203] on icon "export" at bounding box center [180, 200] width 8 height 8
click at [180, 226] on icon "export" at bounding box center [179, 221] width 9 height 9
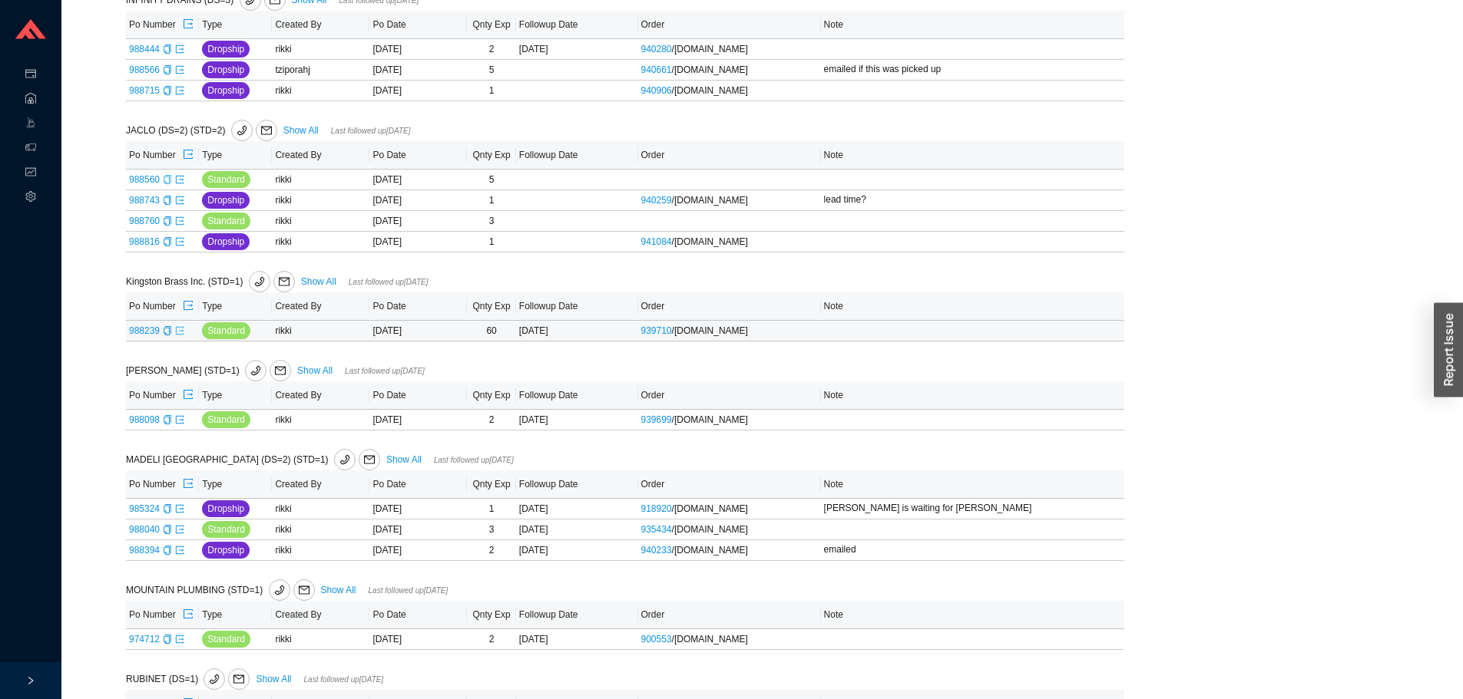
click at [184, 339] on td "988239" at bounding box center [162, 331] width 73 height 21
click at [179, 336] on icon "export" at bounding box center [179, 330] width 9 height 9
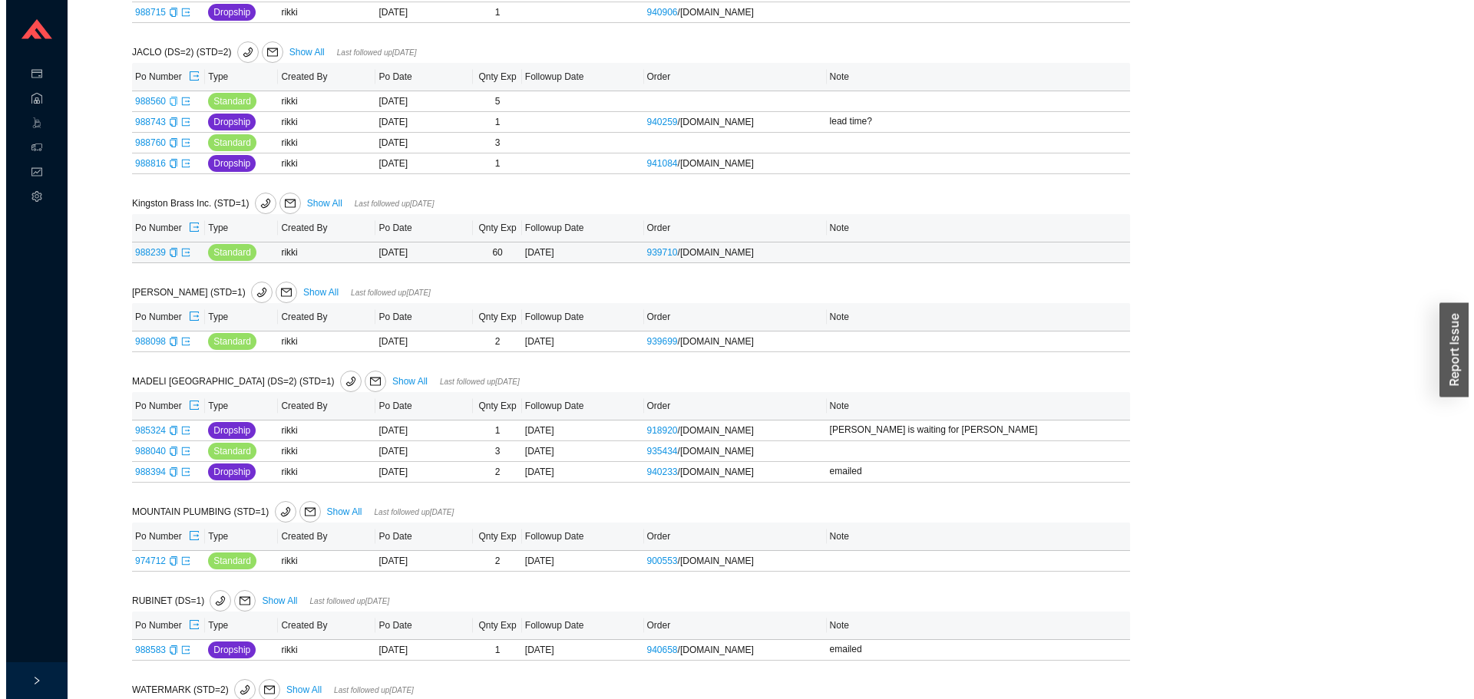
scroll to position [998, 0]
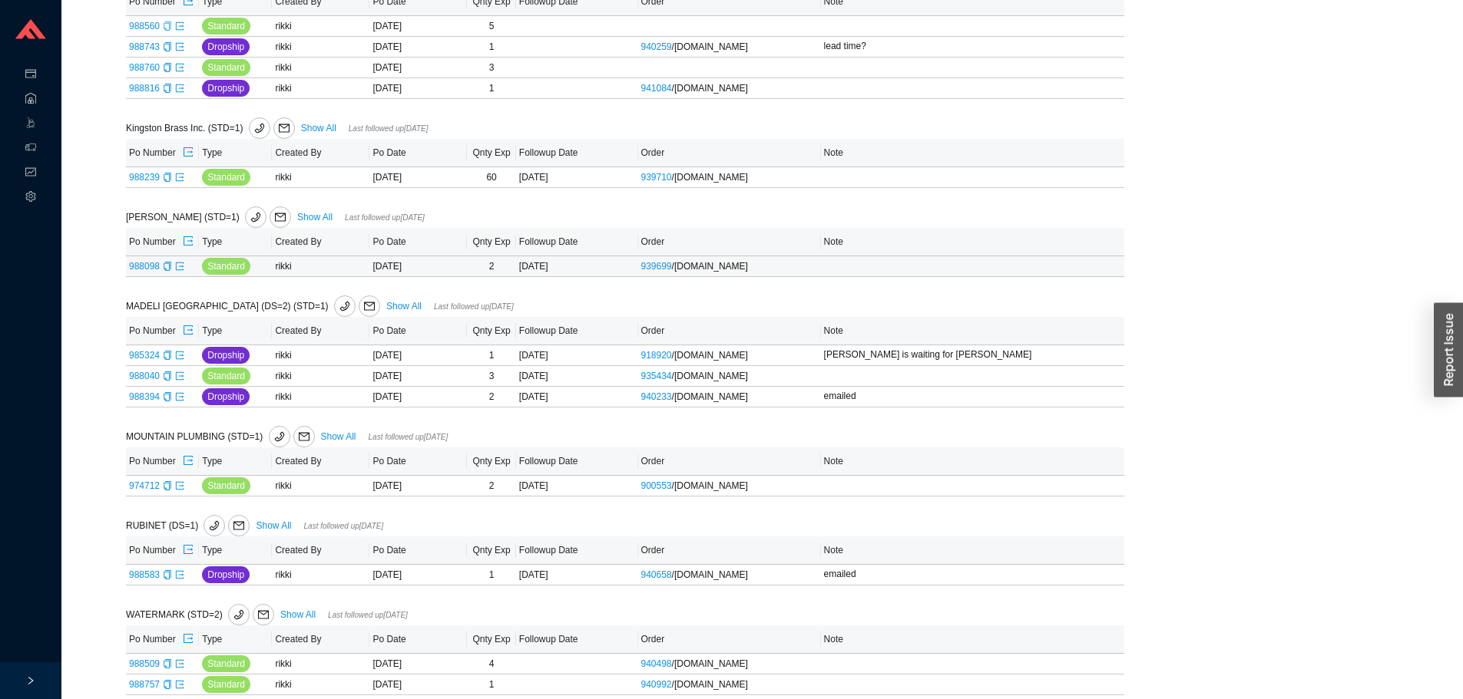
click at [184, 273] on td "988098" at bounding box center [162, 266] width 73 height 21
click at [178, 269] on icon "export" at bounding box center [180, 266] width 8 height 8
click at [165, 402] on icon "copy" at bounding box center [167, 396] width 9 height 9
click at [364, 308] on icon "mail" at bounding box center [369, 306] width 11 height 11
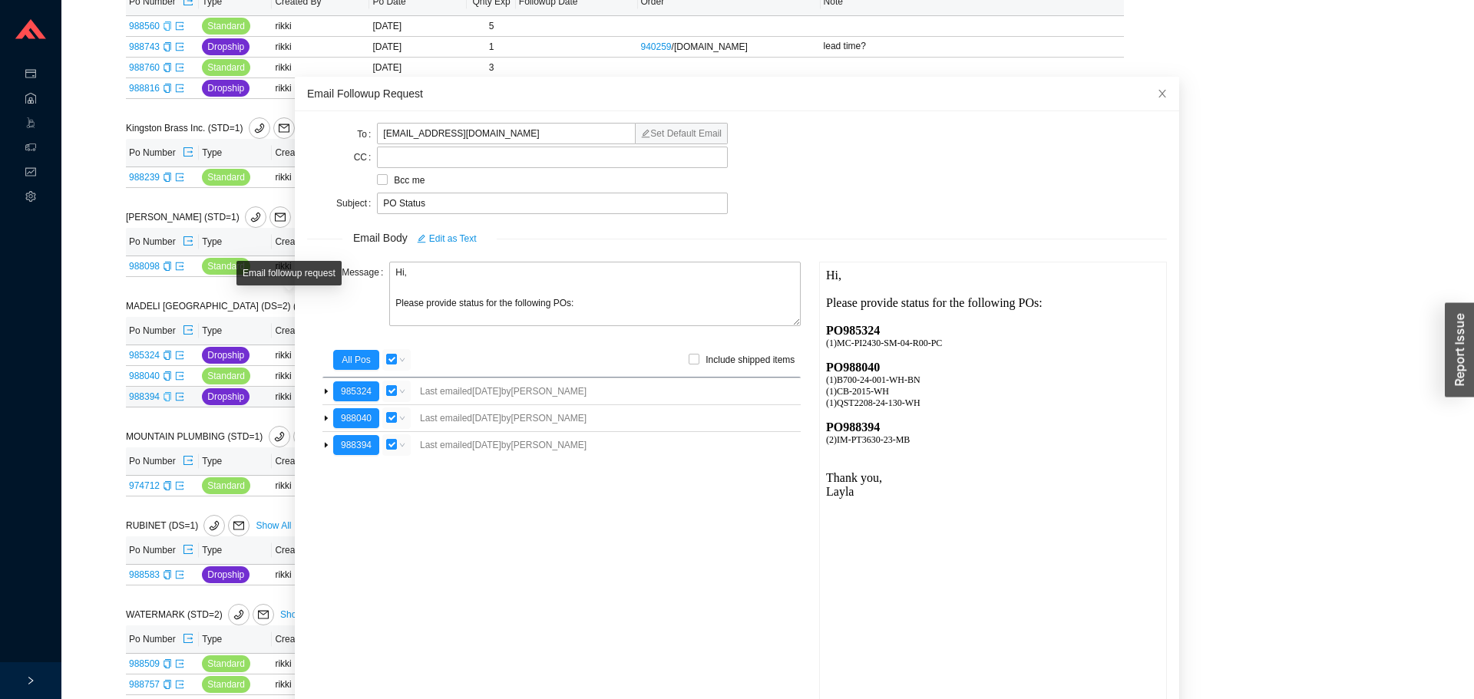
scroll to position [0, 0]
click at [360, 388] on button "985324" at bounding box center [356, 392] width 46 height 20
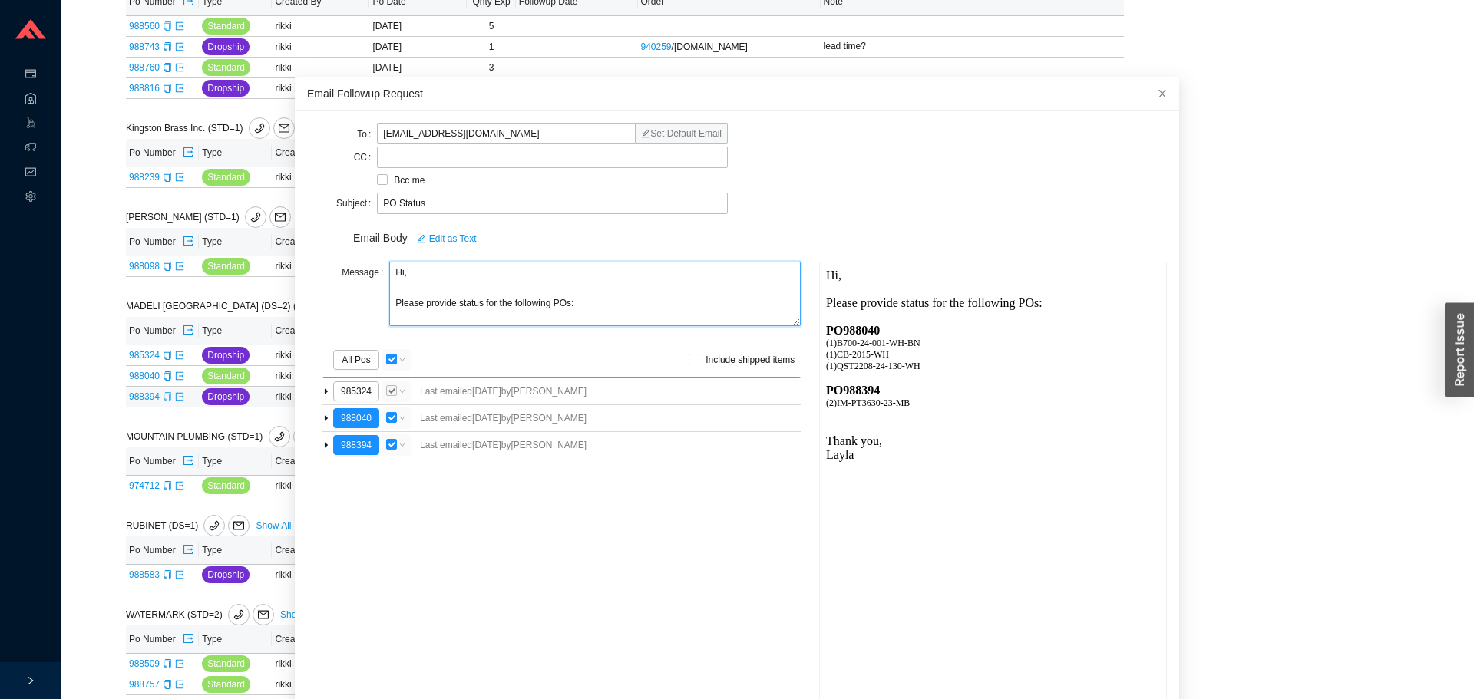
click at [408, 274] on textarea "Hi, Please provide status for the following POs:" at bounding box center [595, 294] width 412 height 64
click at [459, 304] on textarea "Hi Harold, Please provide status for the following POs:" at bounding box center [595, 294] width 412 height 64
click at [455, 305] on textarea "Hi Harold, Please provide status for the following POs:" at bounding box center [595, 294] width 412 height 64
type textarea "Hi Harold, Please provide the status/ tracking for the following POs:"
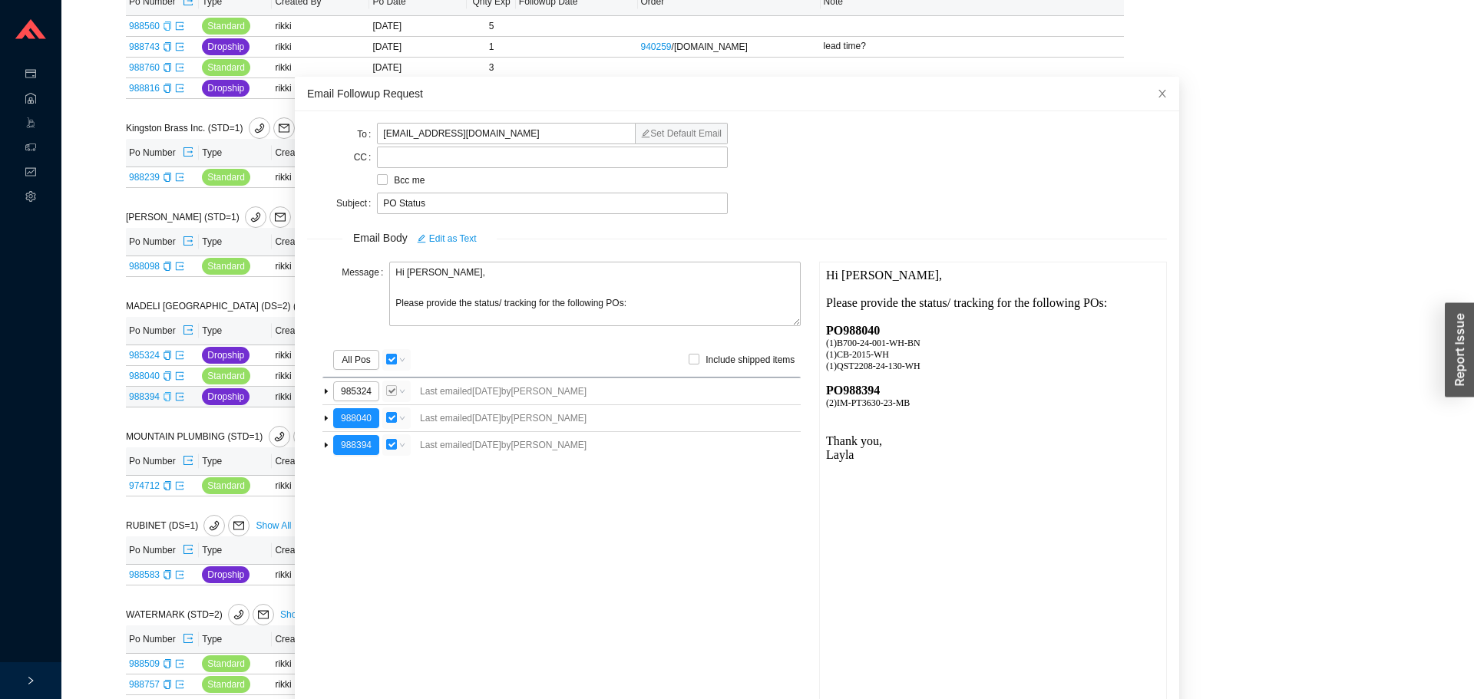
click at [386, 357] on input "checkbox" at bounding box center [391, 359] width 11 height 11
checkbox input "false"
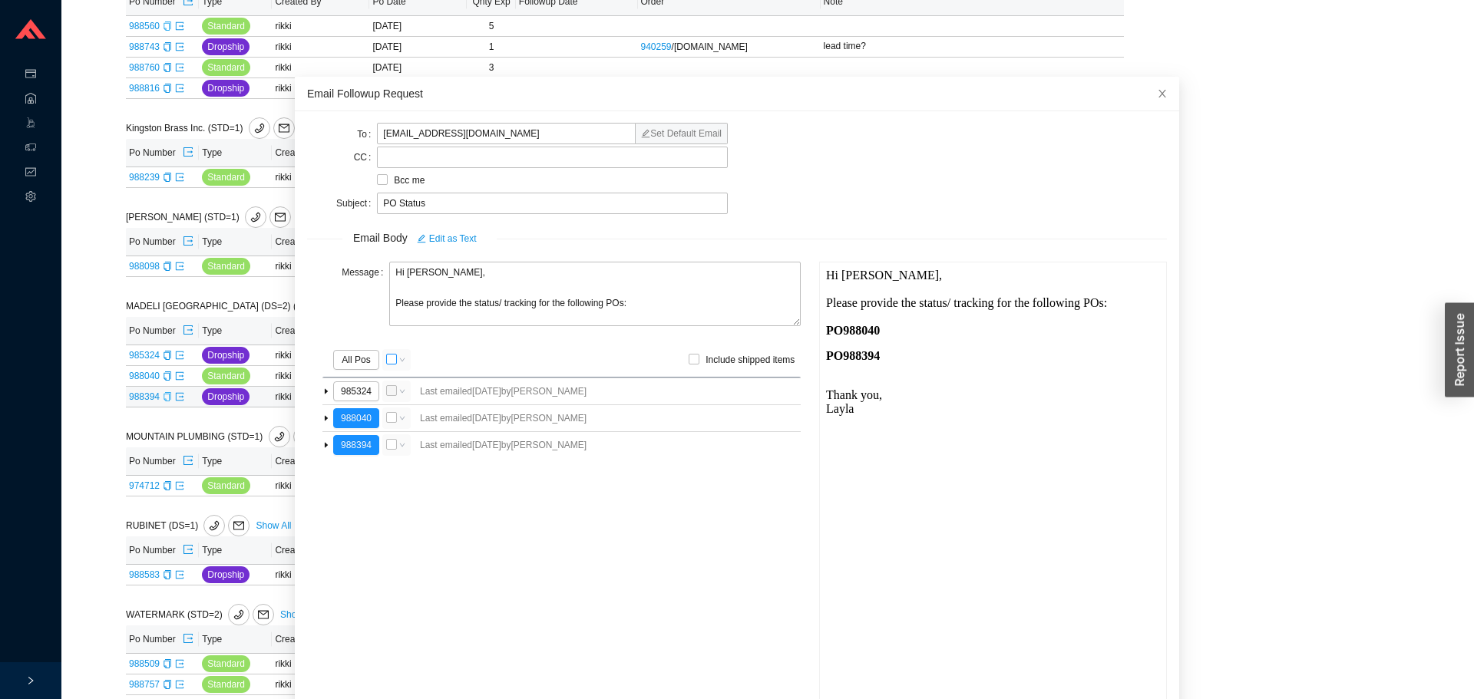
scroll to position [91, 0]
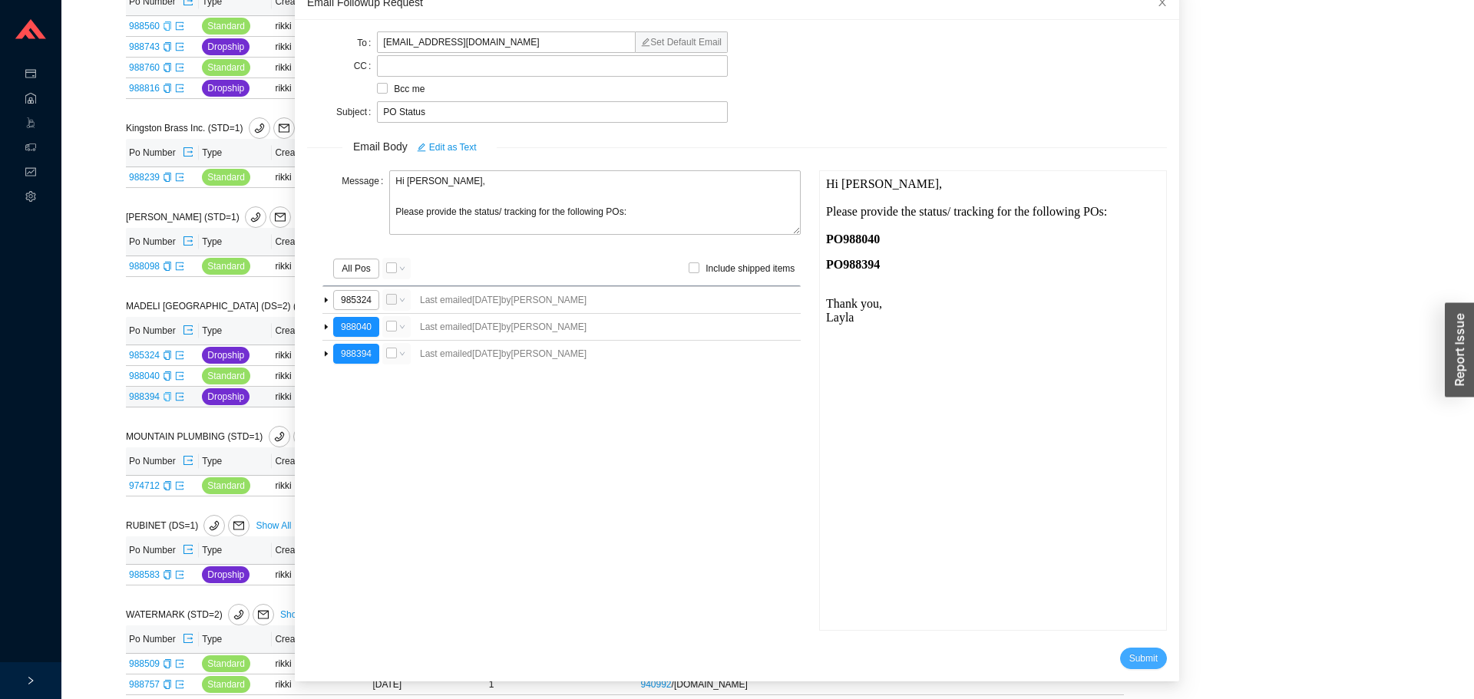
click at [1129, 654] on span "Submit" at bounding box center [1143, 658] width 28 height 15
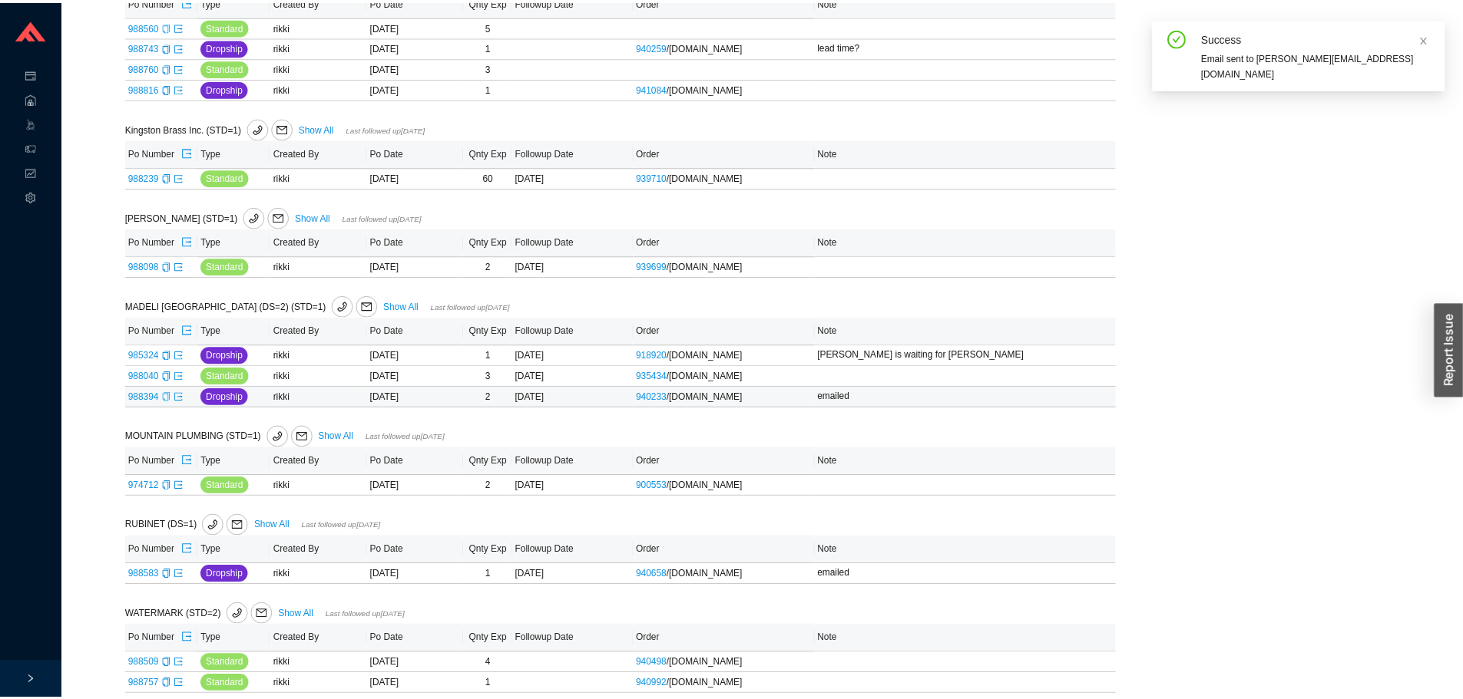
scroll to position [15, 0]
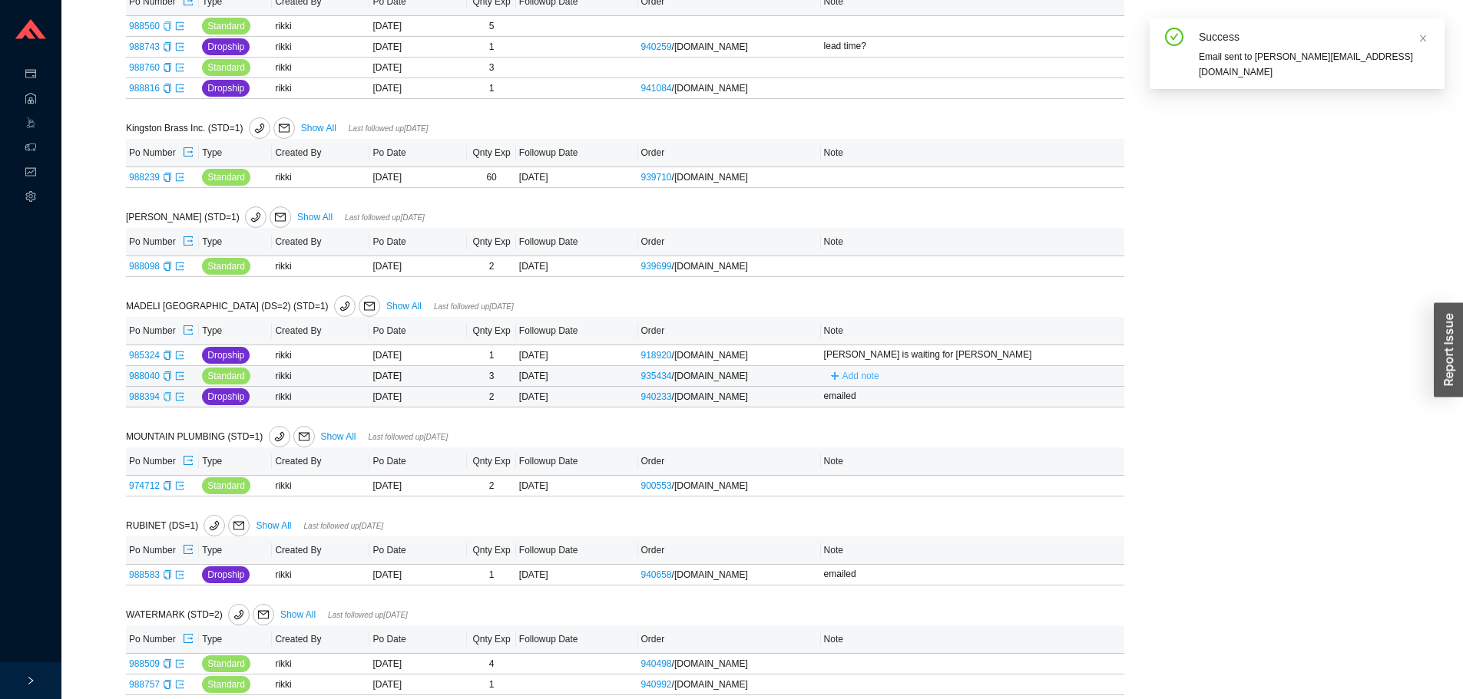
click at [847, 381] on span "Add note" at bounding box center [860, 376] width 37 height 15
click at [853, 382] on input "text" at bounding box center [946, 375] width 240 height 21
type input "emailed"
click at [1036, 401] on button "Save" at bounding box center [1048, 397] width 33 height 17
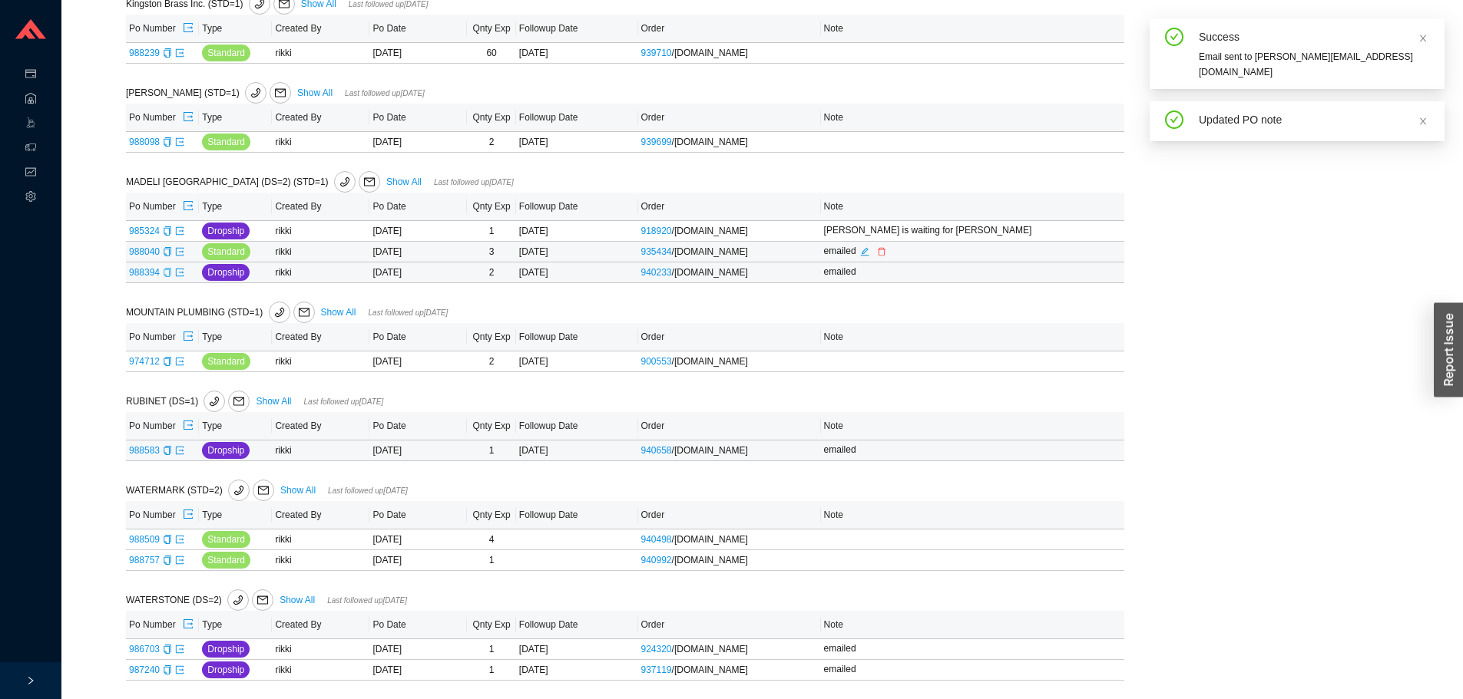
scroll to position [1131, 0]
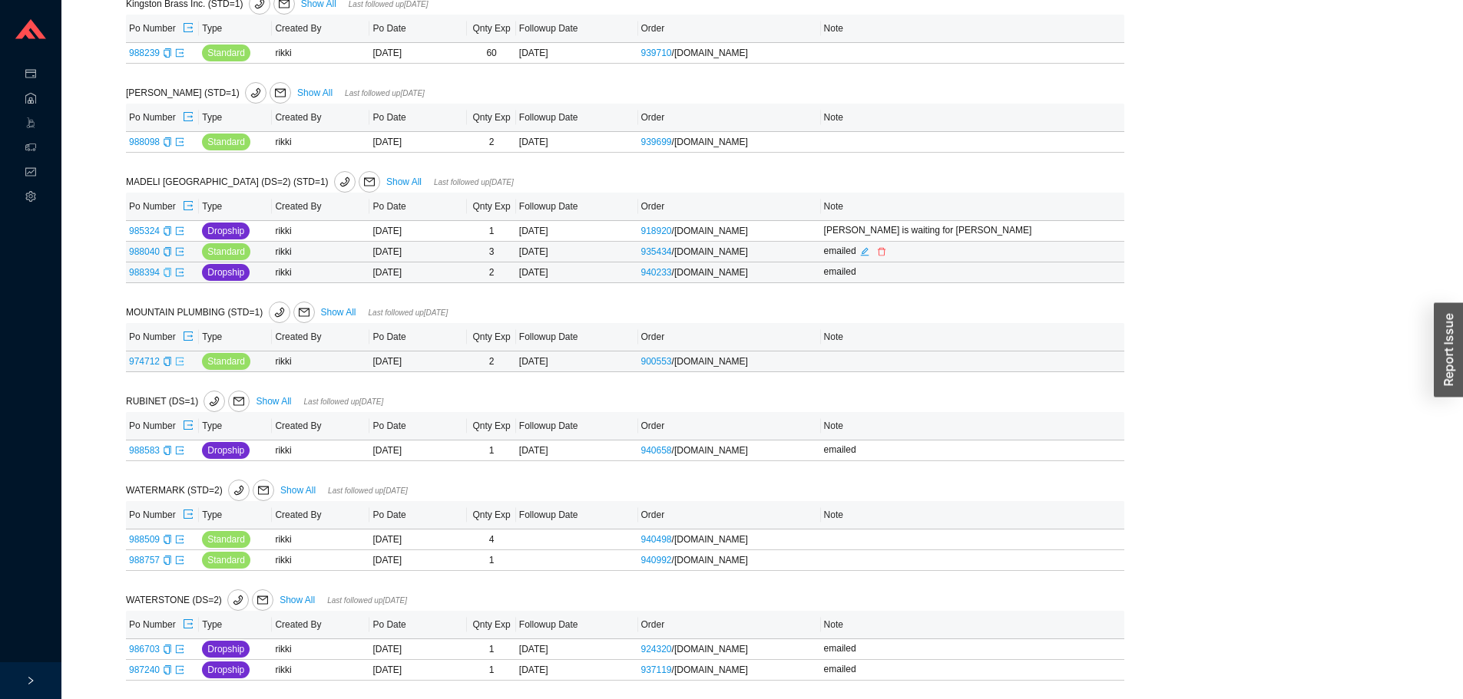
click at [177, 361] on icon "export" at bounding box center [179, 361] width 9 height 9
click at [178, 540] on icon "export" at bounding box center [179, 539] width 9 height 9
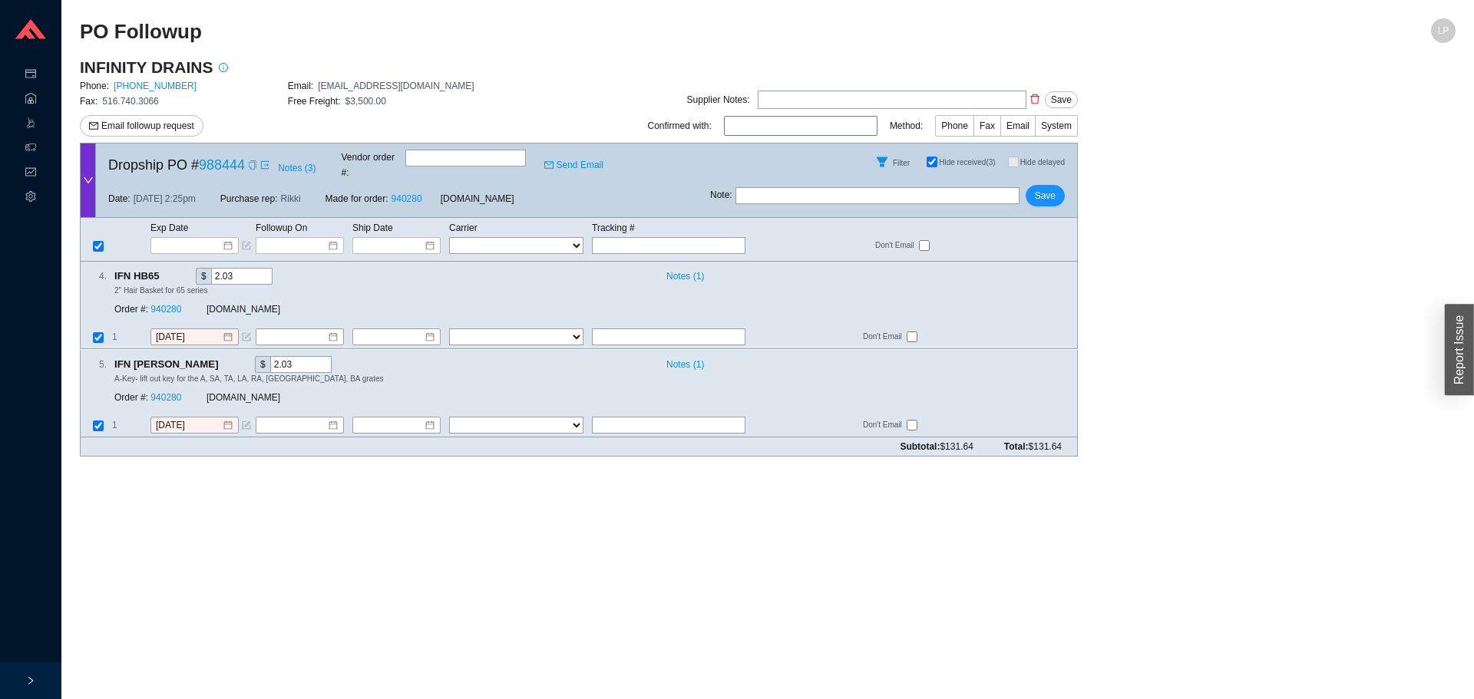
click at [253, 165] on icon "copy" at bounding box center [252, 164] width 7 height 9
click at [669, 220] on td "Tracking #" at bounding box center [682, 228] width 183 height 17
drag, startPoint x: 638, startPoint y: 224, endPoint x: 550, endPoint y: 229, distance: 88.4
click at [637, 237] on input "text" at bounding box center [669, 245] width 154 height 17
paste input "393349302874"
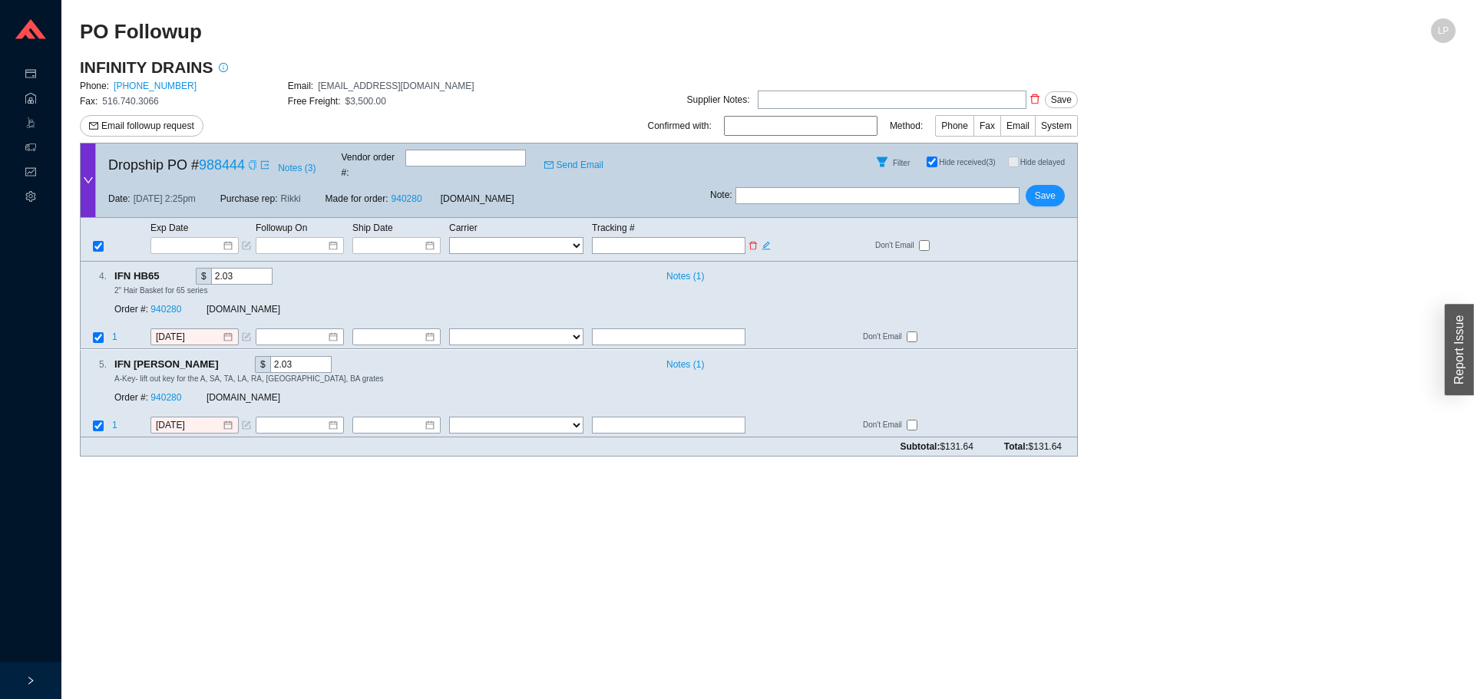
type input "393349302874"
type input "[DATE]"
select select "1"
type input "393349302874"
type input "[DATE]"
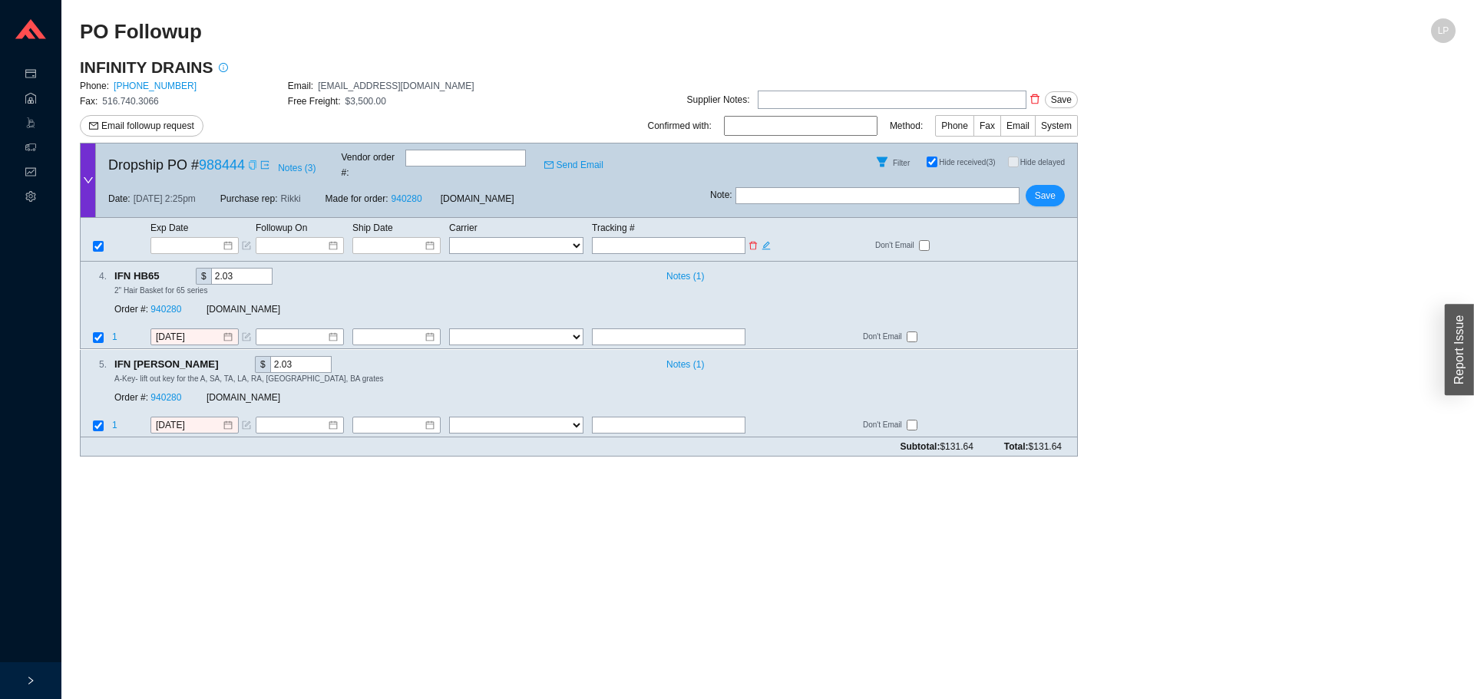
select select "1"
type input "393349302874"
click at [544, 237] on select "FedEx UPS ---------------- 2 Day Transportation INC A&B Freight A. [PERSON_NAME…" at bounding box center [516, 245] width 134 height 17
select select "1"
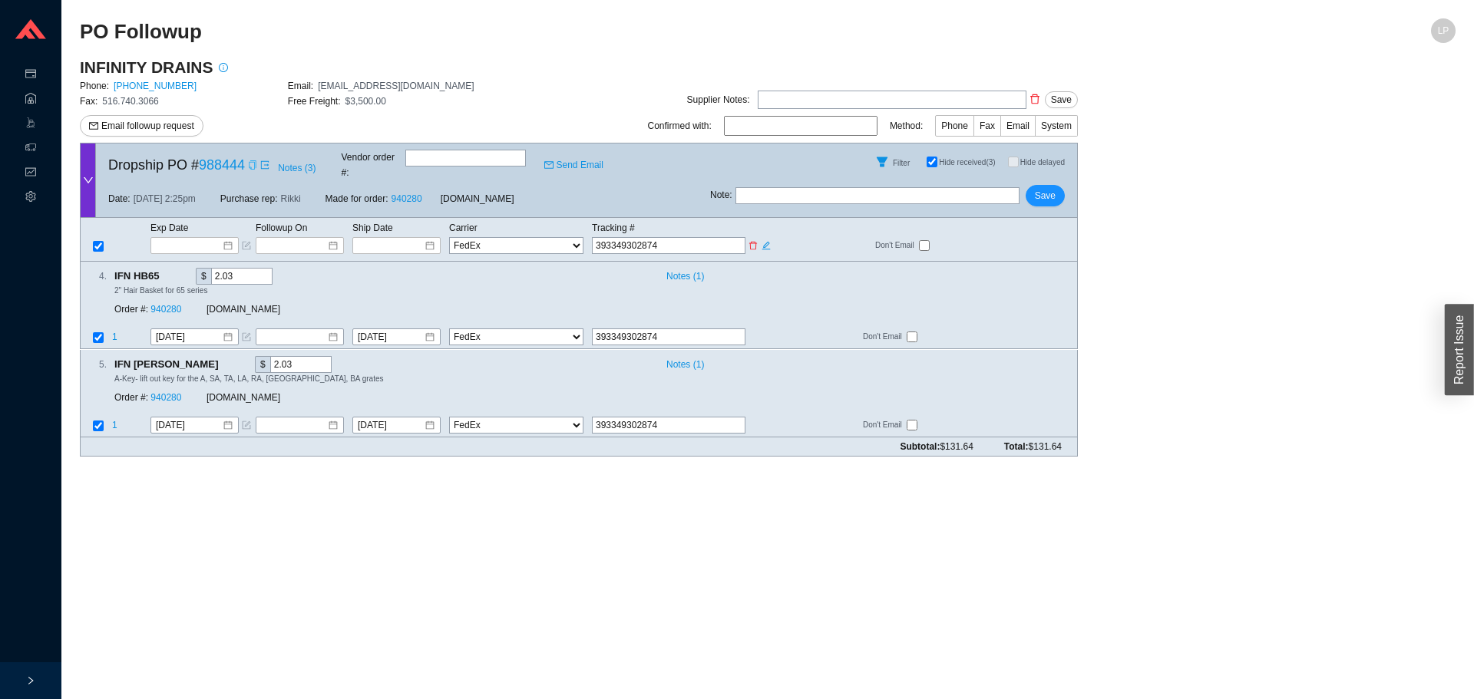
click at [449, 237] on select "FedEx UPS ---------------- 2 Day Transportation INC A&B Freight A. [PERSON_NAME…" at bounding box center [516, 245] width 134 height 17
click at [1040, 191] on span "Save" at bounding box center [1045, 195] width 21 height 15
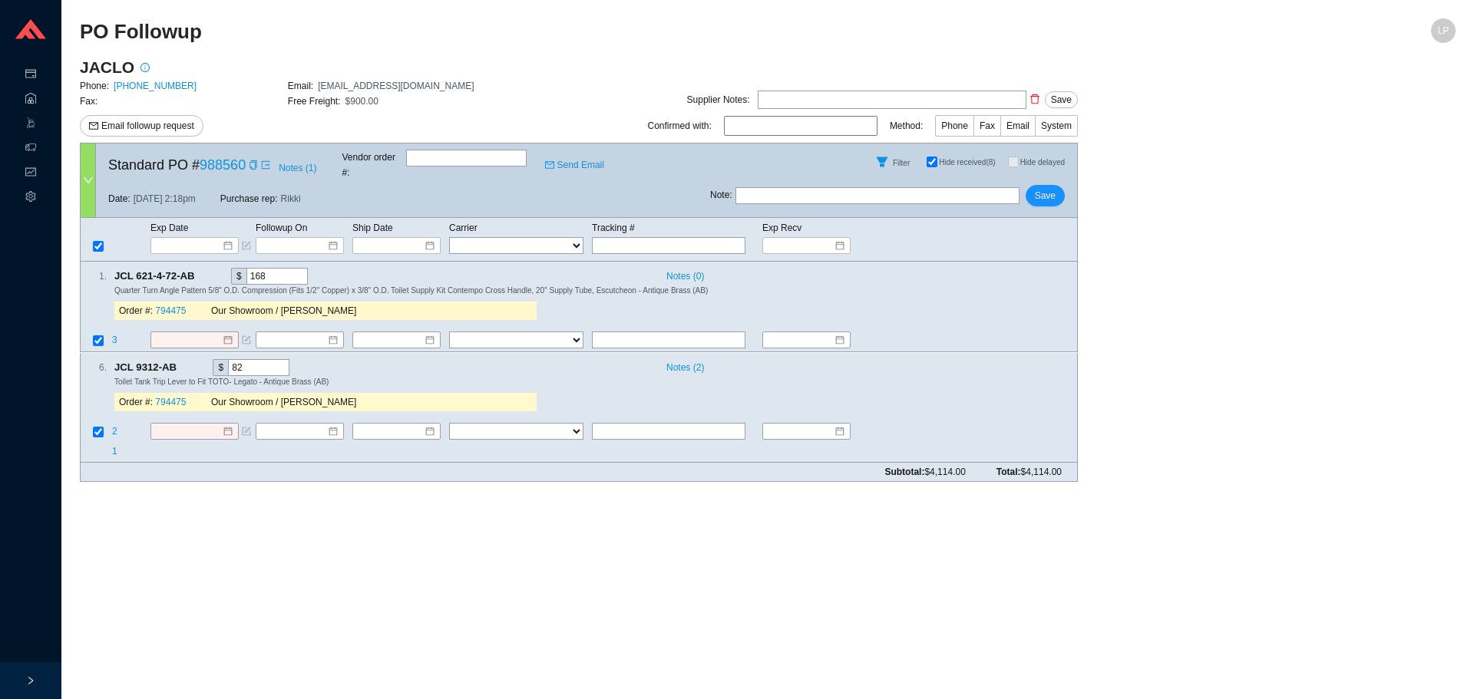
click at [1232, 491] on main "PO Followup LP JACLO Phone: [PHONE_NUMBER] Email: [EMAIL_ADDRESS][DOMAIN_NAME] …" at bounding box center [768, 358] width 1376 height 681
click at [845, 187] on input "text" at bounding box center [878, 195] width 284 height 17
type input "H& S"
click at [187, 220] on td "Exp Date" at bounding box center [202, 228] width 105 height 17
click at [186, 238] on input at bounding box center [189, 245] width 65 height 15
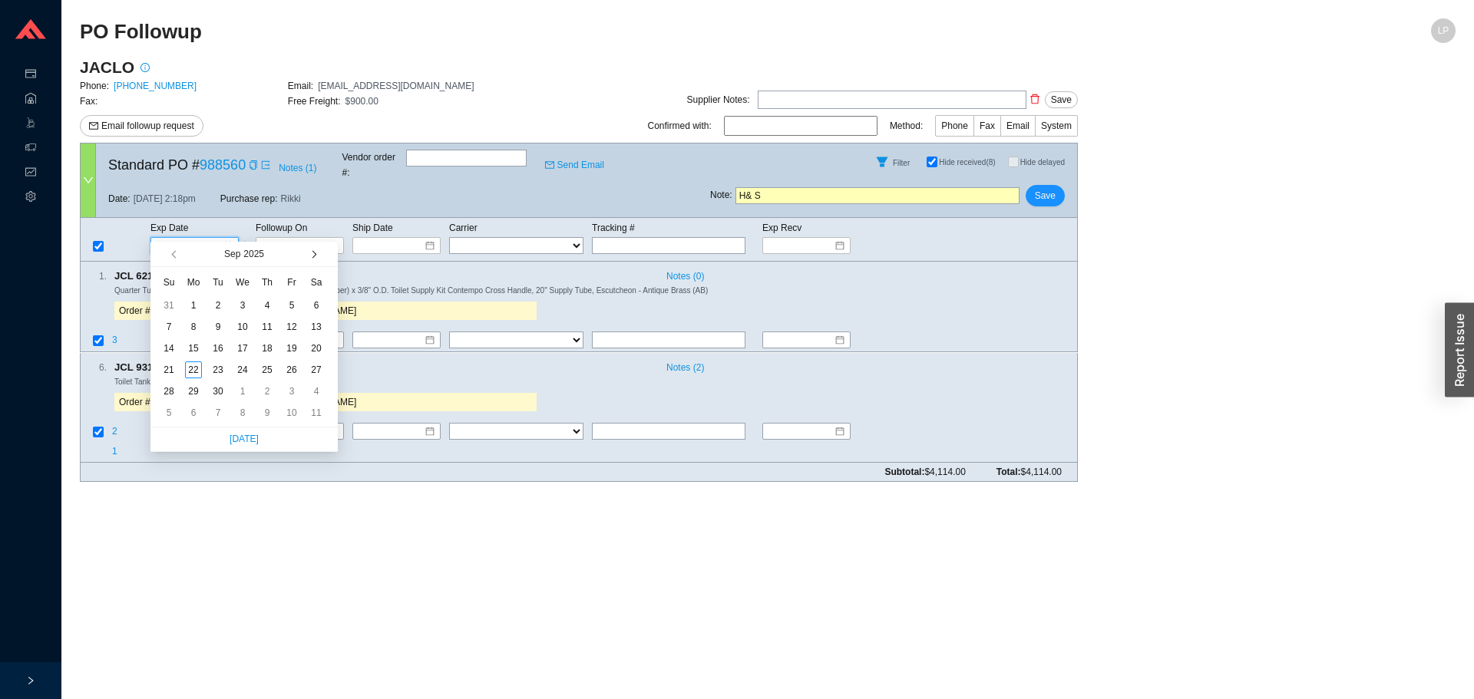
click at [314, 256] on span "button" at bounding box center [313, 255] width 8 height 8
type input "[DATE]"
click at [288, 393] on div "31" at bounding box center [291, 391] width 17 height 17
type input "[DATE]"
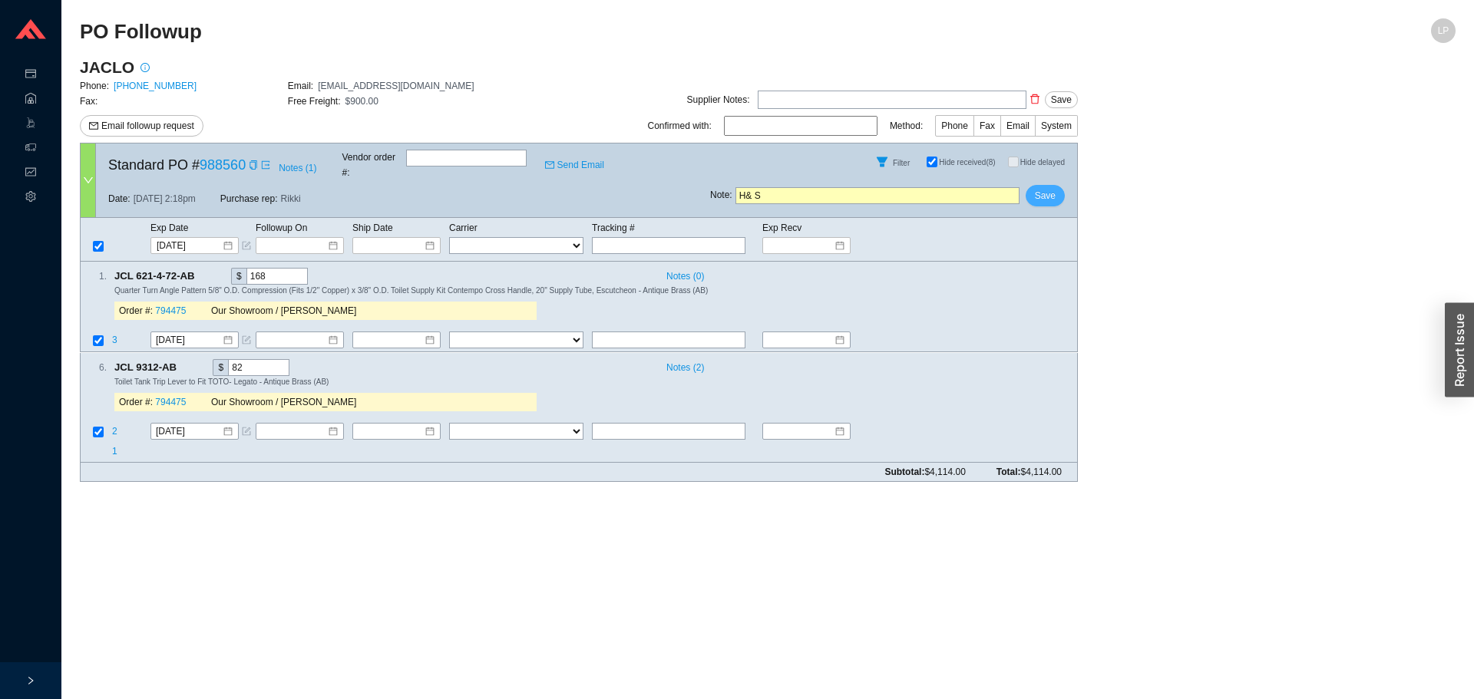
click at [1036, 190] on span "Save" at bounding box center [1045, 195] width 21 height 15
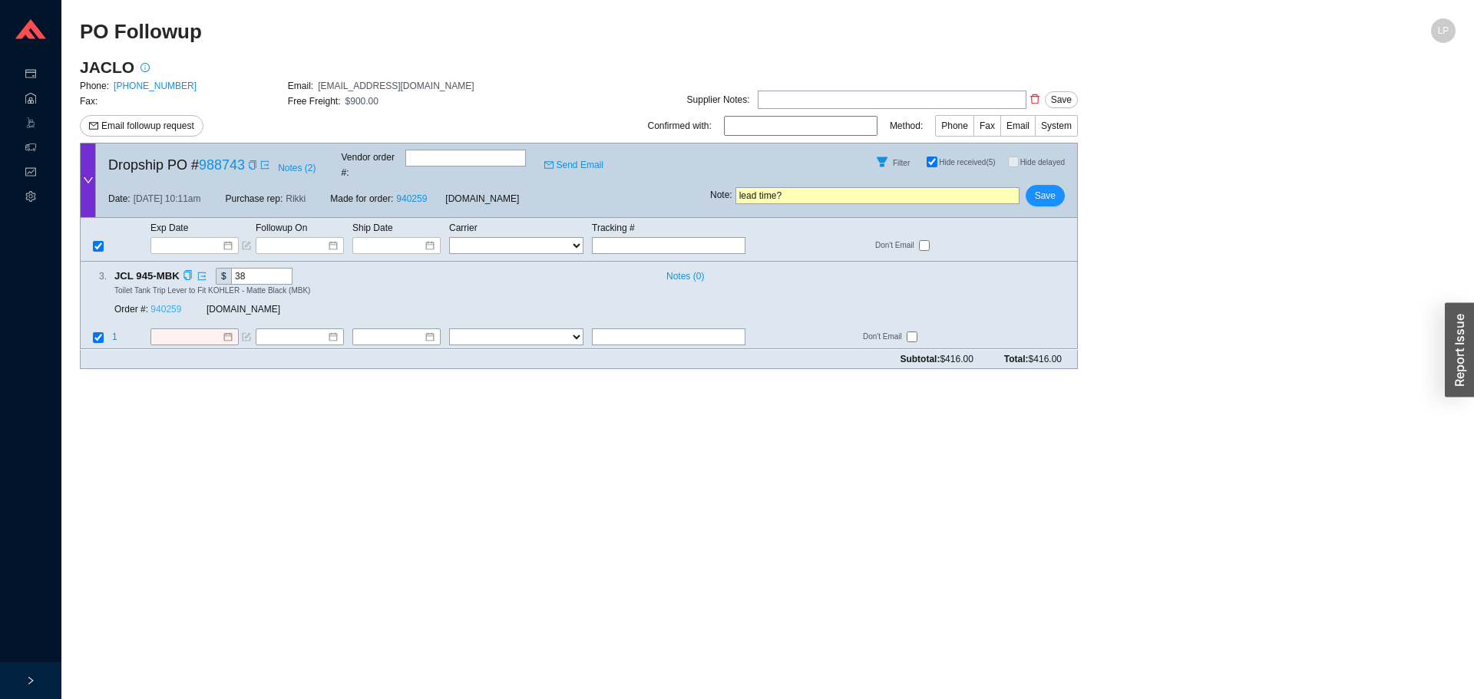
click at [161, 305] on link "940259" at bounding box center [165, 310] width 31 height 11
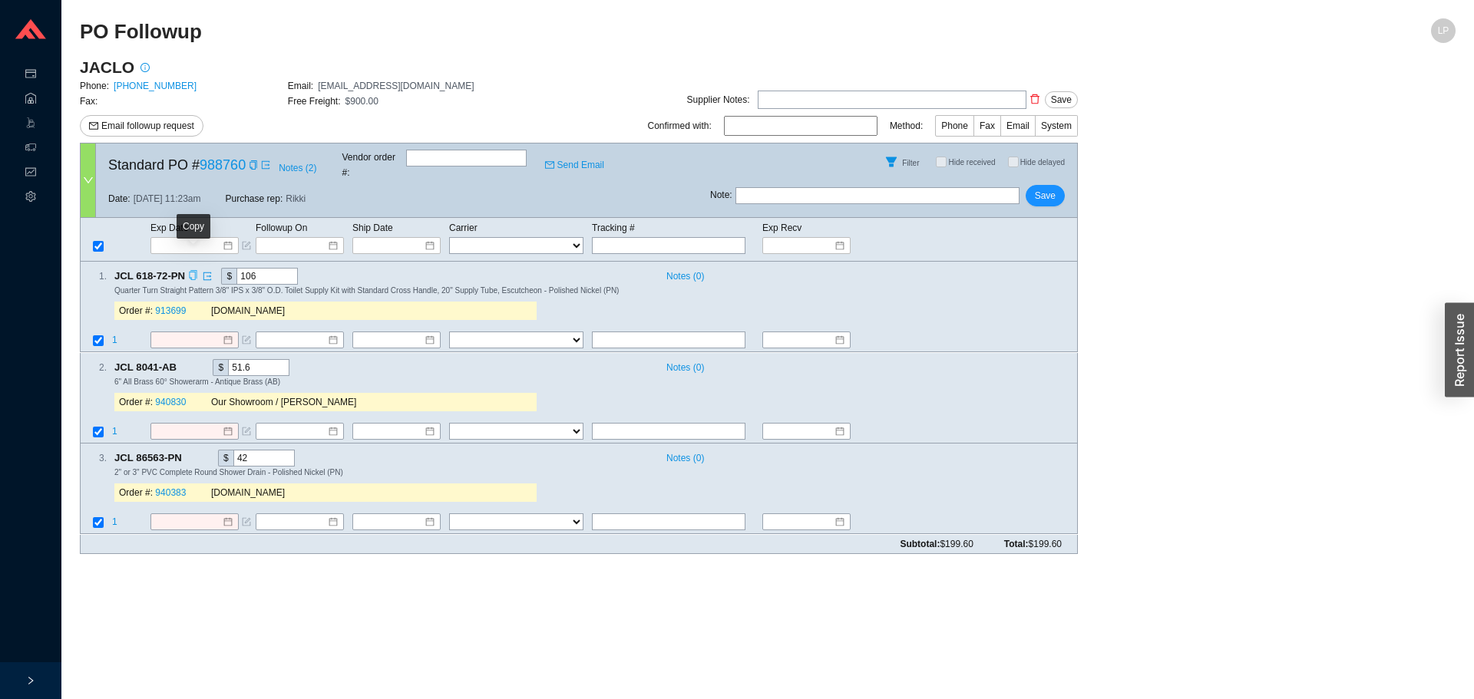
click at [192, 271] on icon "copy" at bounding box center [193, 276] width 10 height 10
drag, startPoint x: 251, startPoint y: 163, endPoint x: 249, endPoint y: 144, distance: 18.6
click at [251, 160] on icon "copy" at bounding box center [253, 164] width 9 height 9
click at [193, 271] on icon "copy" at bounding box center [193, 276] width 10 height 10
click at [170, 302] on div "Order #: 913699 [DOMAIN_NAME]" at bounding box center [325, 311] width 422 height 18
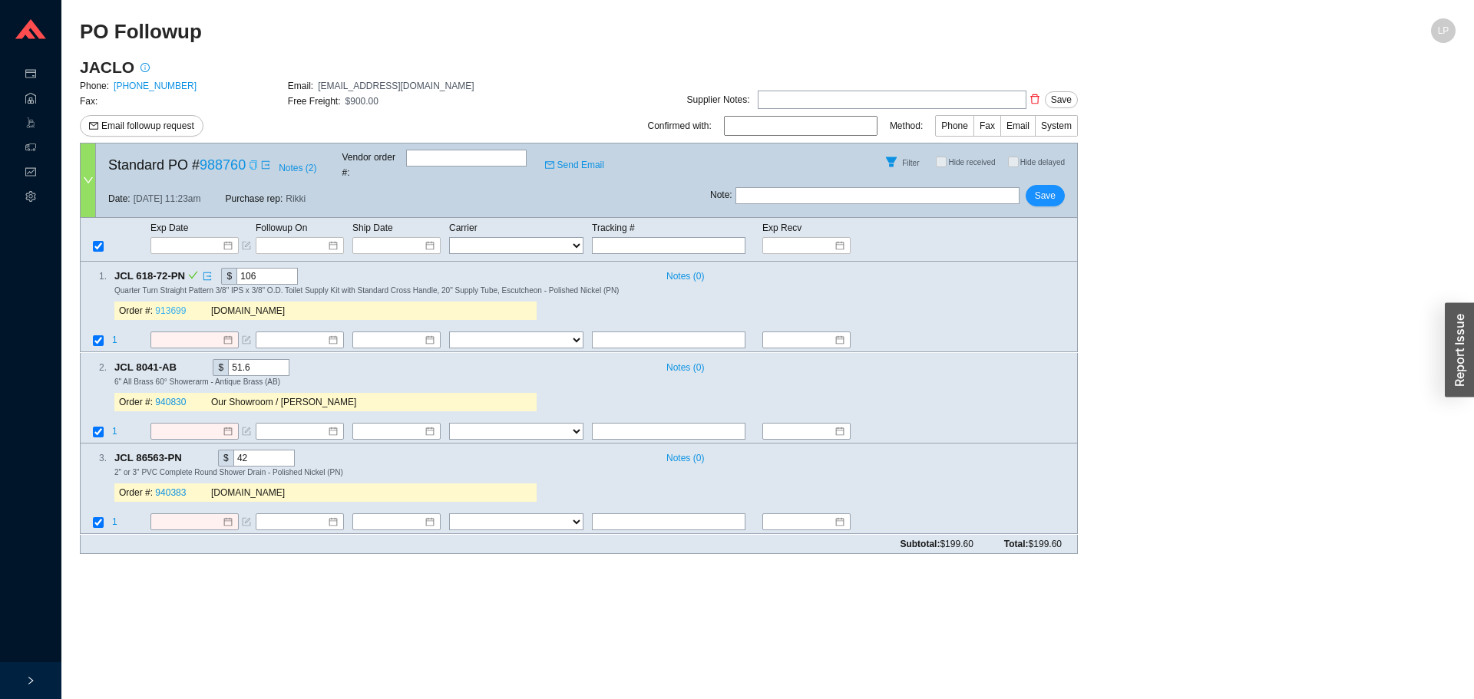
click at [166, 306] on link "913699" at bounding box center [170, 311] width 31 height 11
click at [192, 453] on icon "copy" at bounding box center [190, 458] width 10 height 10
click at [172, 488] on link "940383" at bounding box center [170, 493] width 31 height 11
click at [105, 422] on td at bounding box center [96, 432] width 31 height 21
click at [98, 422] on td at bounding box center [96, 432] width 31 height 21
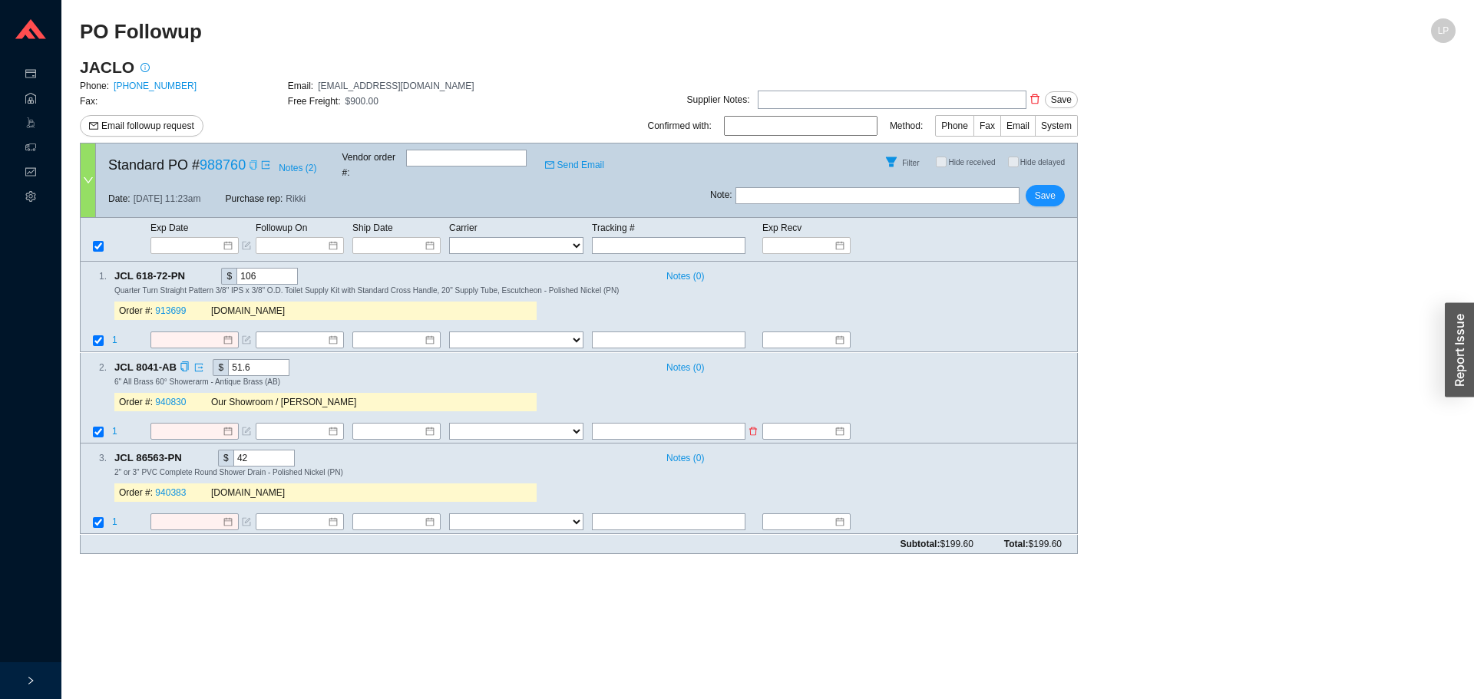
click at [96, 427] on input "checkbox" at bounding box center [98, 432] width 11 height 11
checkbox input "false"
drag, startPoint x: 702, startPoint y: 234, endPoint x: 544, endPoint y: 230, distance: 158.2
click at [693, 237] on input "text" at bounding box center [669, 245] width 154 height 17
paste input "470472210747"
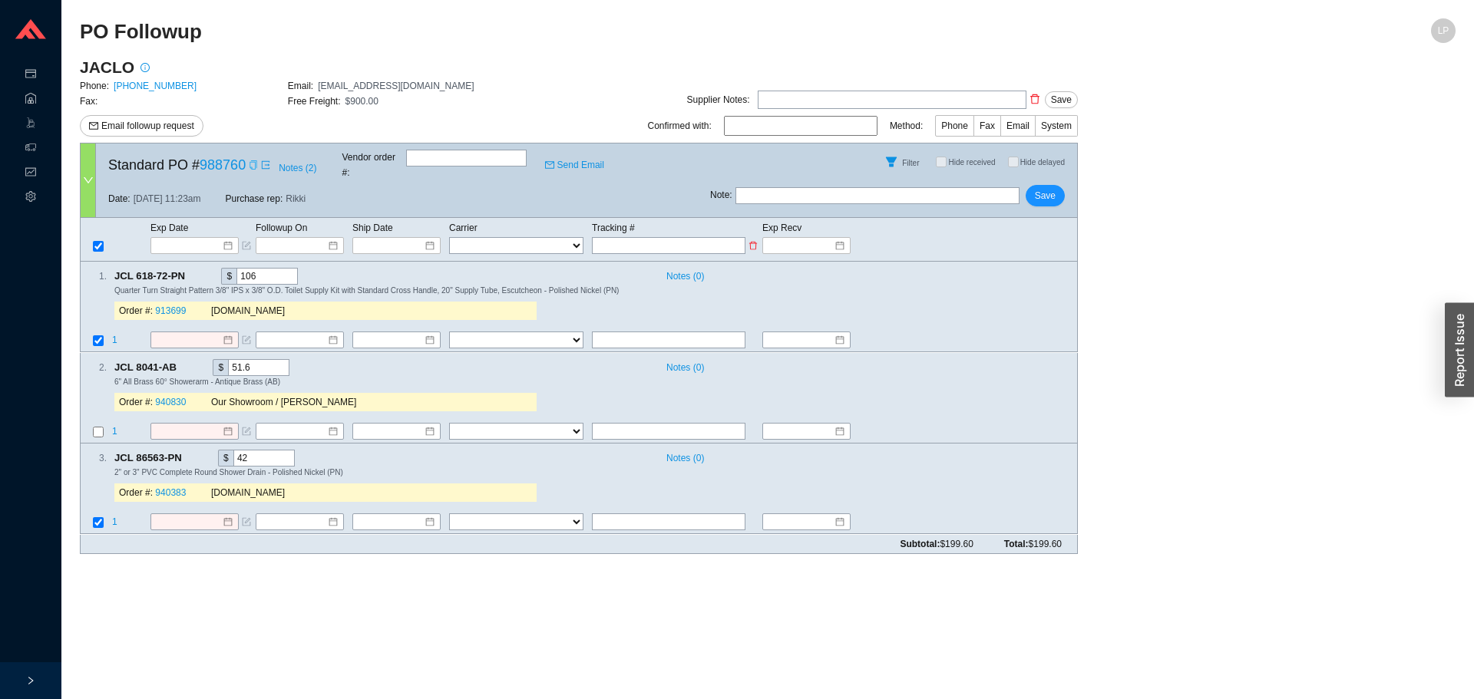
type input "470472210747"
click at [522, 237] on select "FedEx UPS ---------------- 2 Day Transportation INC A&B Freight A. [PERSON_NAME…" at bounding box center [516, 245] width 134 height 17
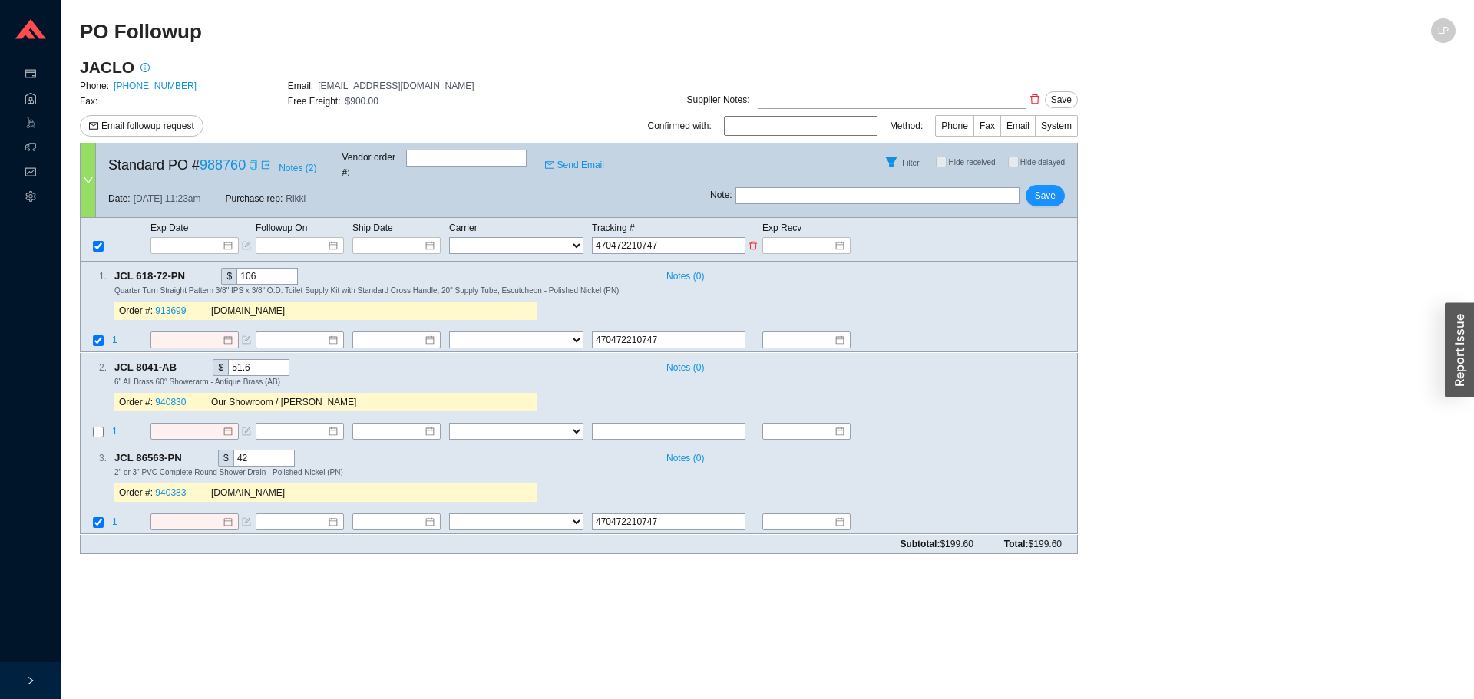
select select "1"
click at [449, 237] on select "FedEx UPS ---------------- 2 Day Transportation INC A&B Freight A. [PERSON_NAME…" at bounding box center [516, 245] width 134 height 17
select select "1"
click at [375, 238] on input at bounding box center [391, 245] width 65 height 15
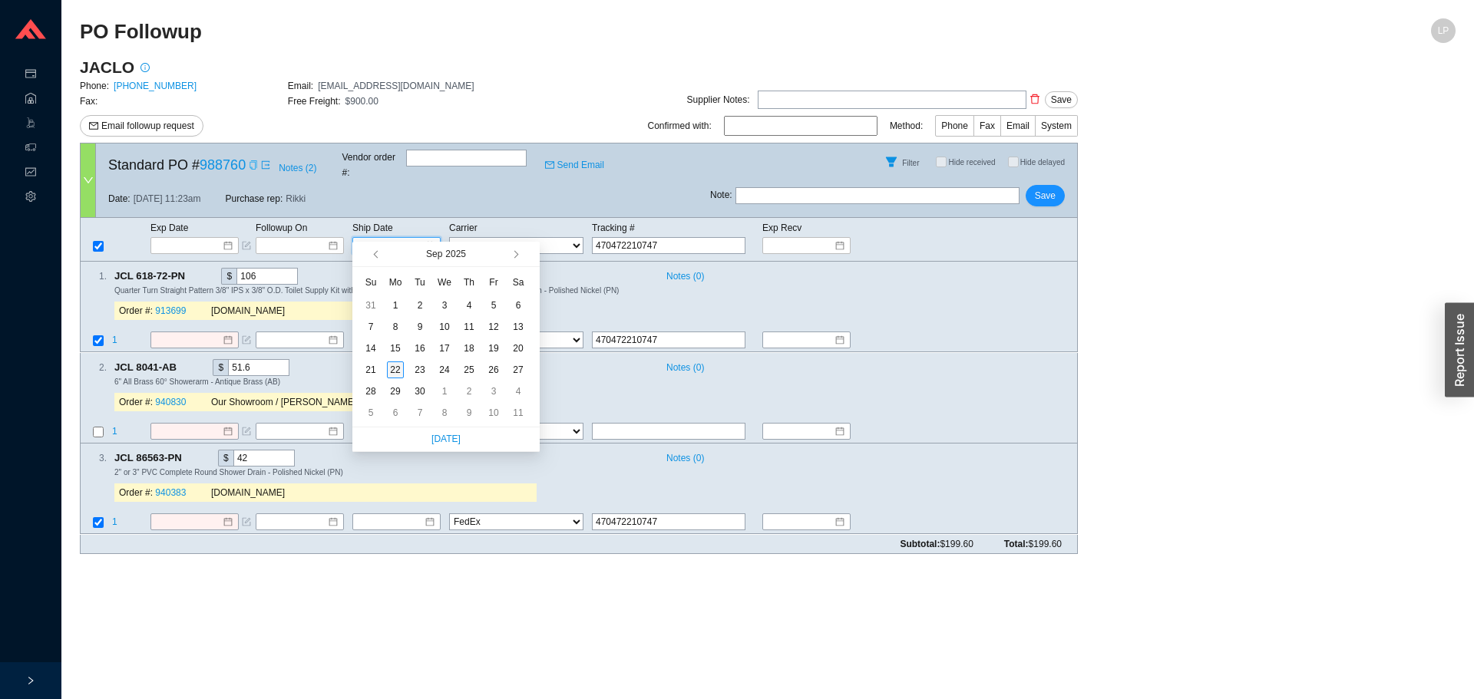
type input "[DATE]"
click at [401, 372] on div "22" at bounding box center [395, 370] width 17 height 17
type input "[DATE]"
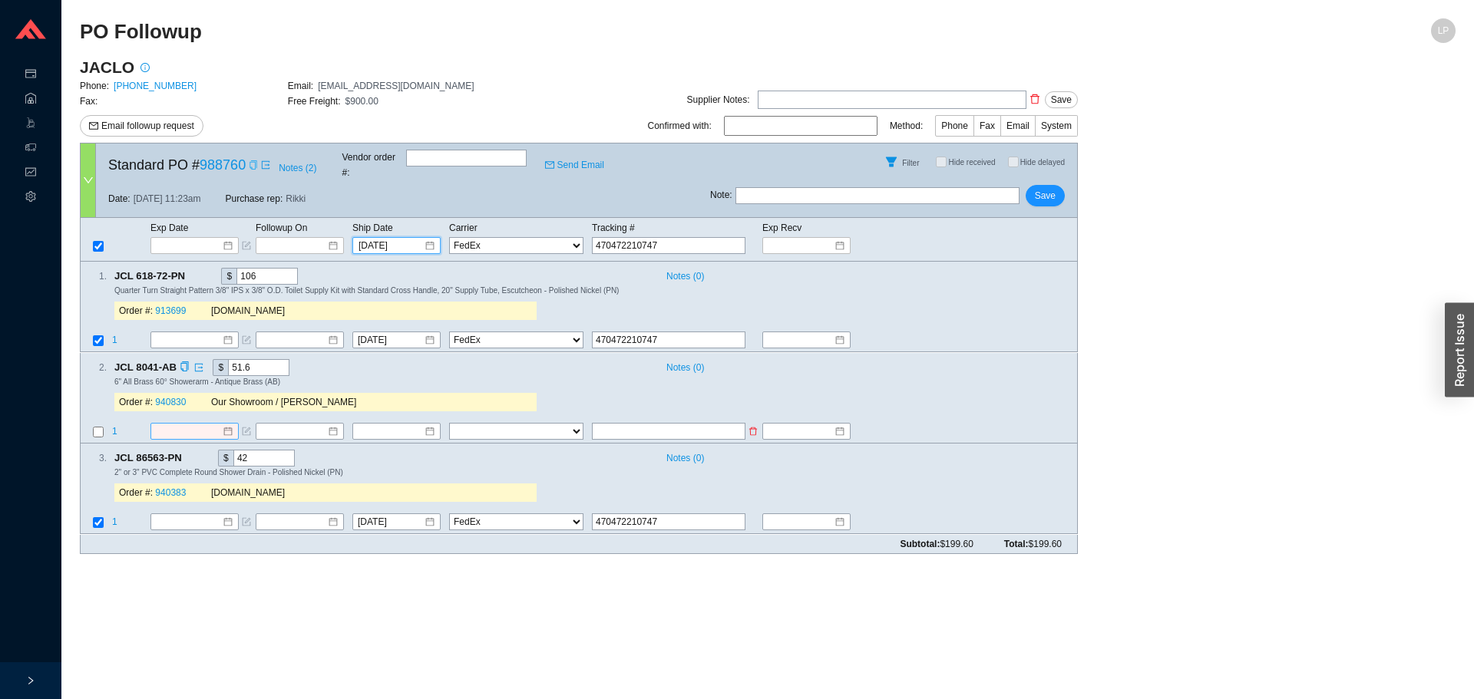
click at [199, 424] on input at bounding box center [189, 431] width 66 height 15
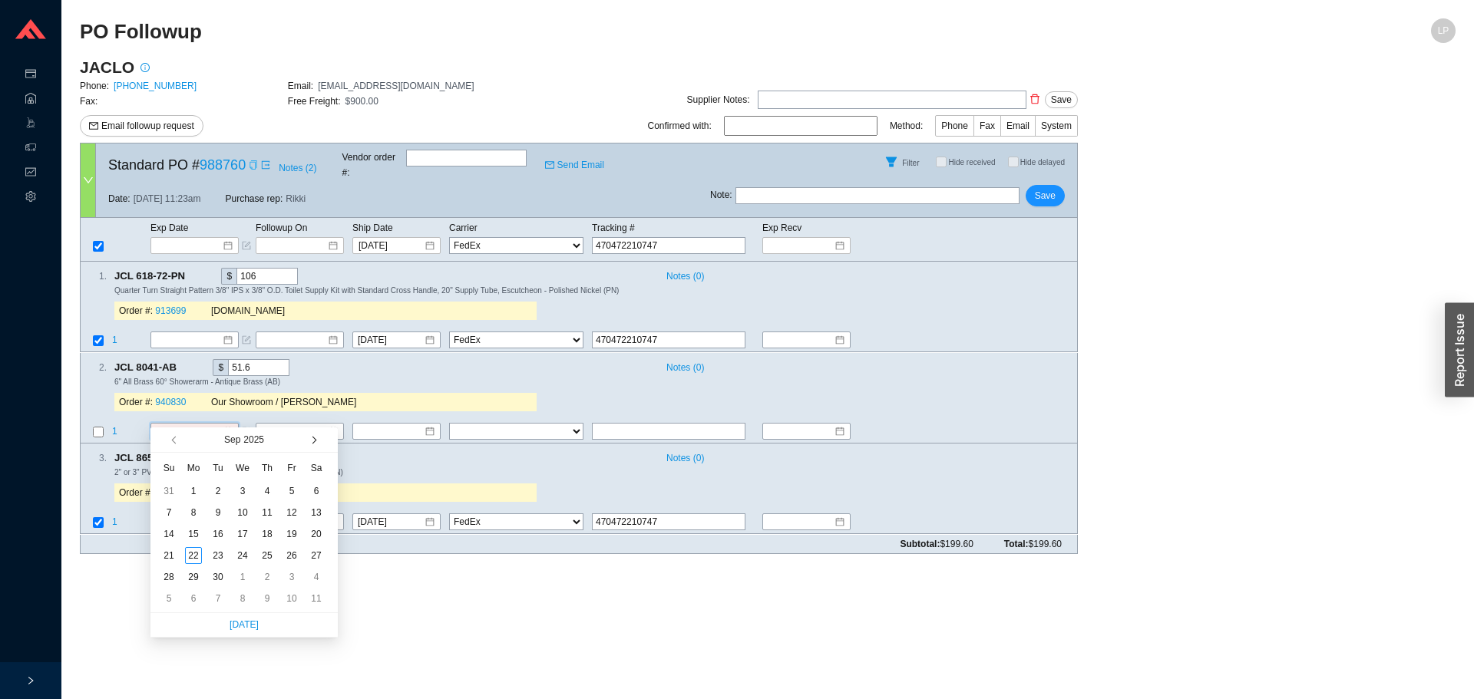
click at [312, 437] on button "button" at bounding box center [313, 440] width 15 height 25
type input "[DATE]"
click at [282, 583] on td "31" at bounding box center [291, 577] width 25 height 21
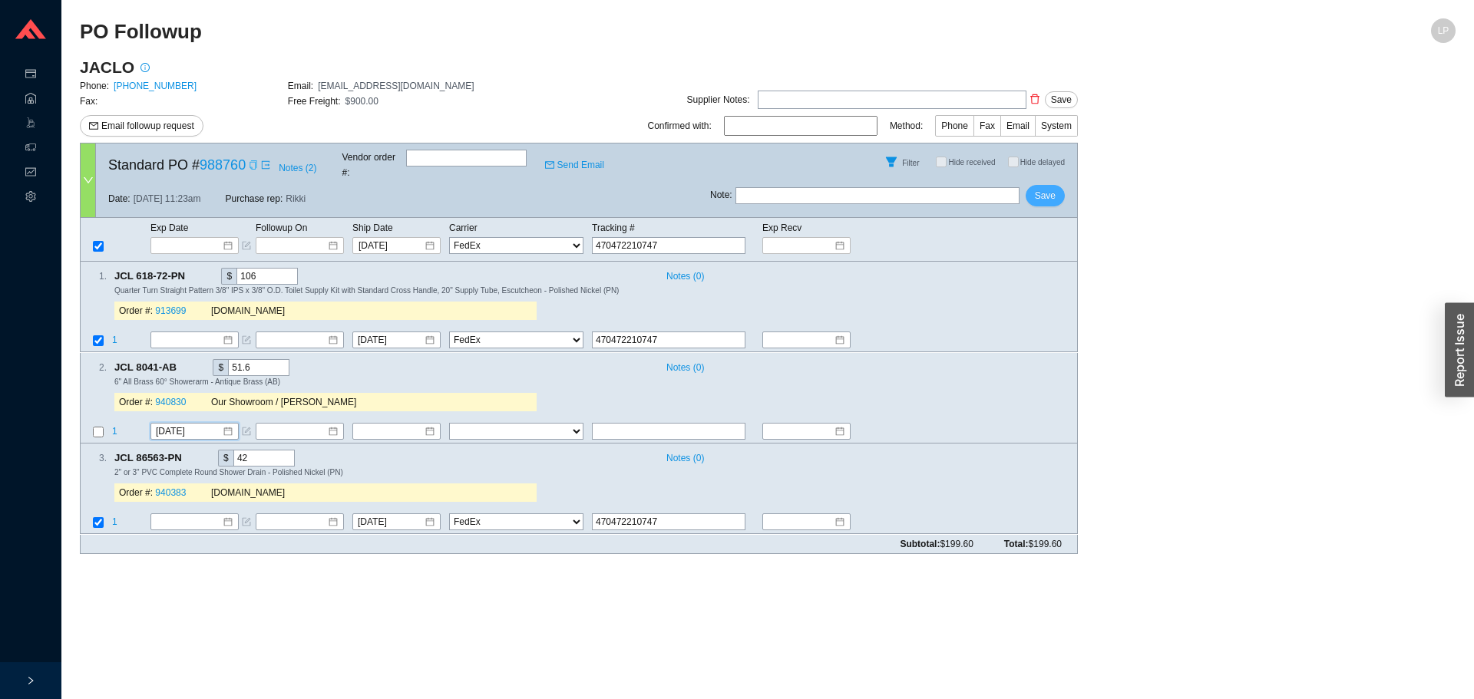
click at [1048, 189] on span "Save" at bounding box center [1045, 195] width 21 height 15
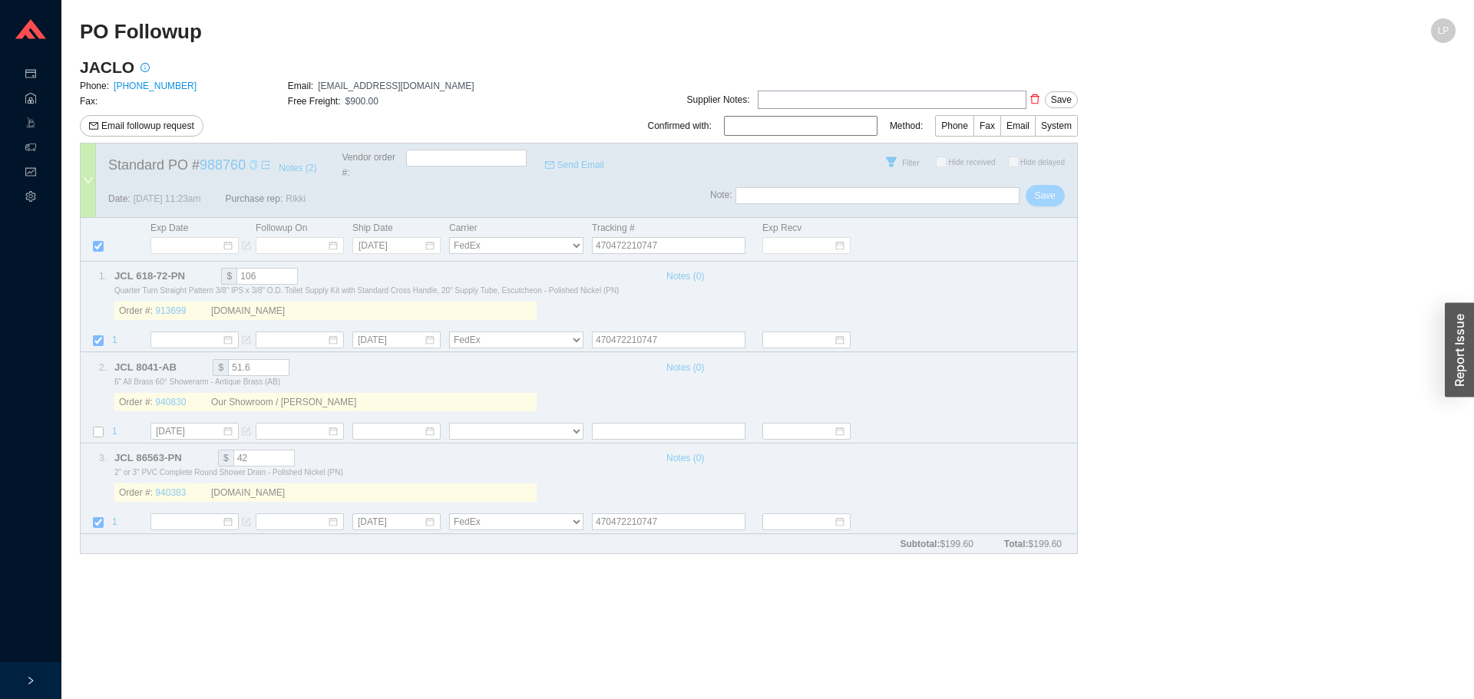
select select "1"
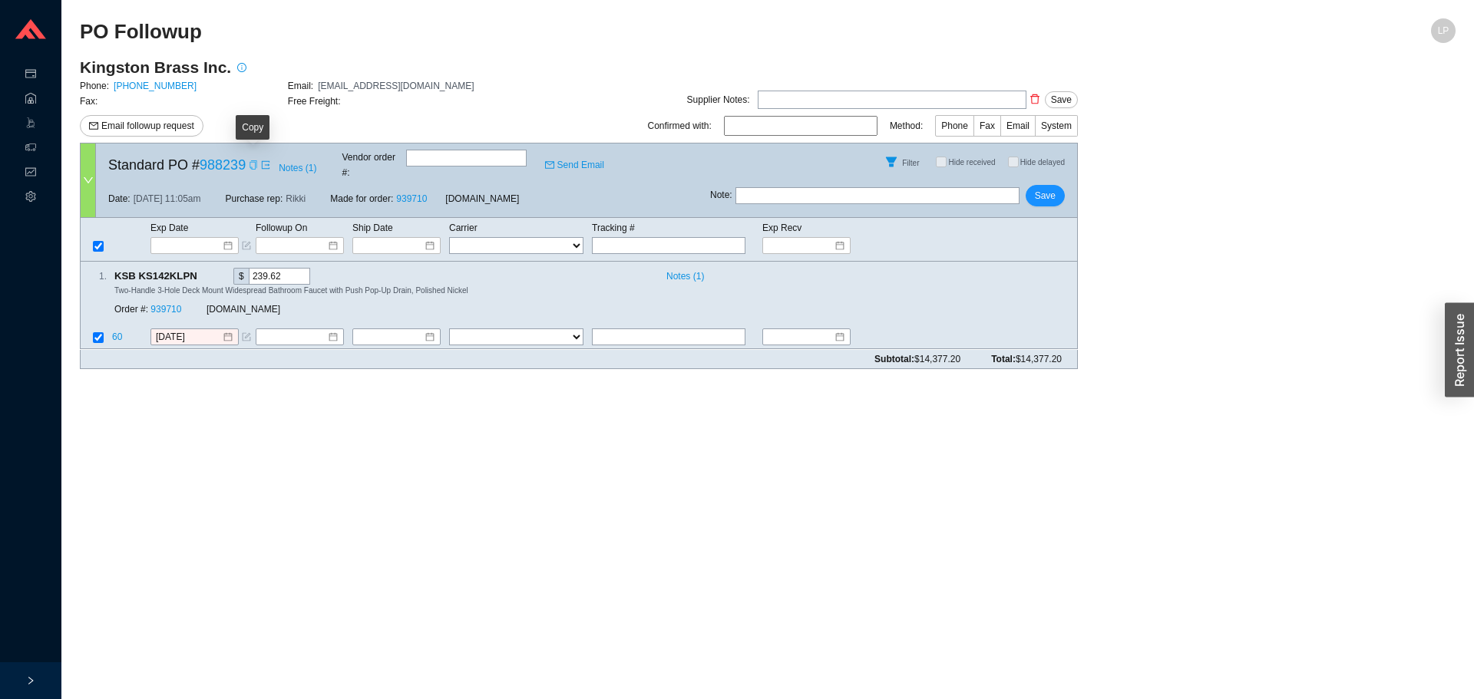
click at [254, 164] on icon "copy" at bounding box center [253, 164] width 7 height 9
drag, startPoint x: 1129, startPoint y: 466, endPoint x: 1121, endPoint y: 464, distance: 7.8
click at [1129, 466] on main "PO Followup LP Kingston Brass Inc. Phone: [PHONE_NUMBER] Email: [EMAIL_ADDRESS]…" at bounding box center [768, 358] width 1376 height 681
click at [293, 164] on span "Notes ( 1 )" at bounding box center [298, 167] width 38 height 15
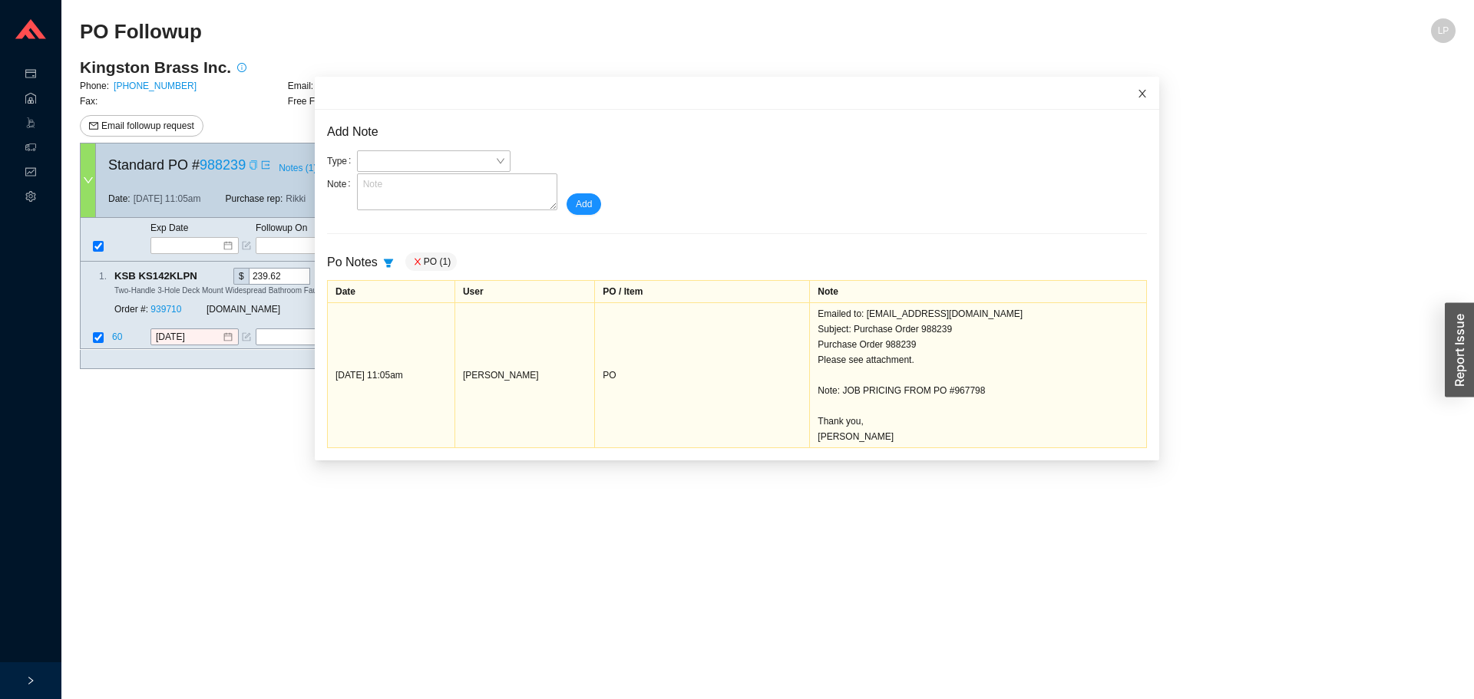
click at [1126, 103] on span "Close" at bounding box center [1143, 94] width 34 height 34
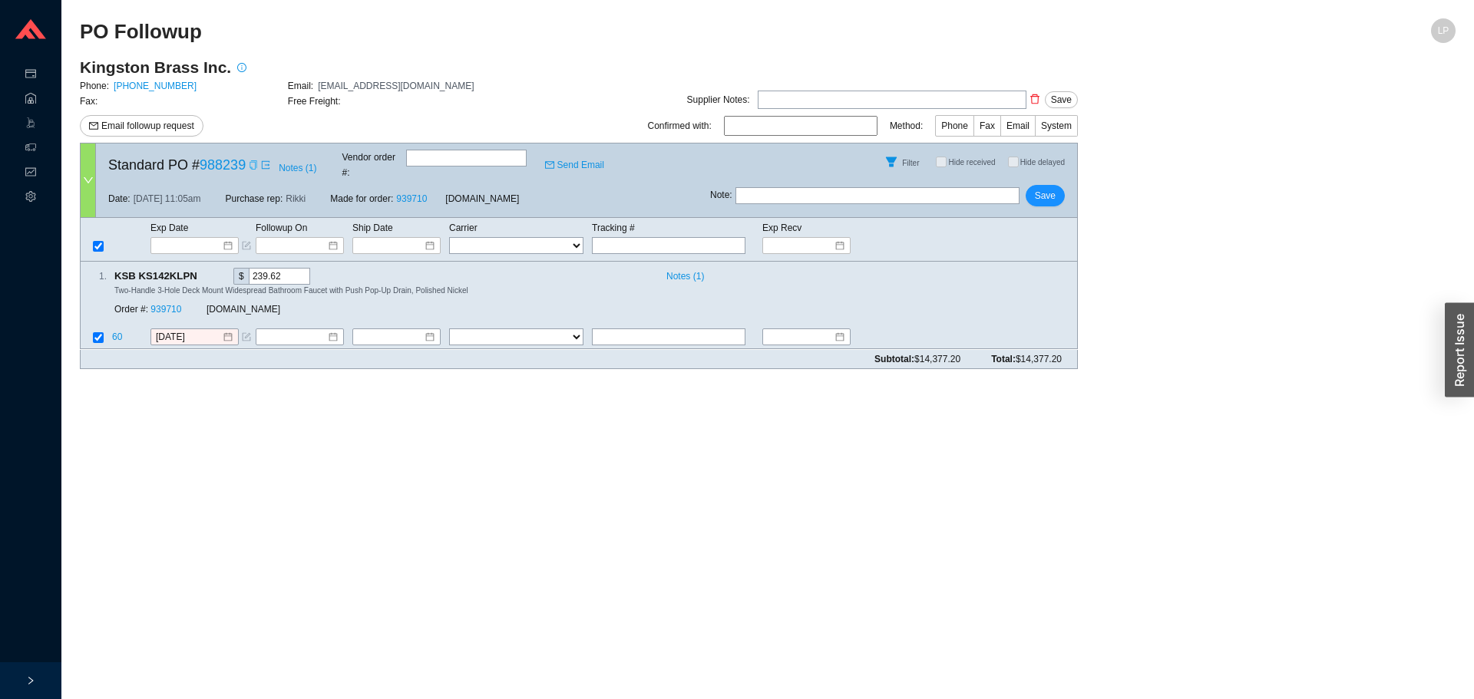
click at [861, 187] on input "text" at bounding box center [878, 195] width 284 height 17
type input "emailed"
click at [1045, 188] on span "Save" at bounding box center [1045, 195] width 21 height 15
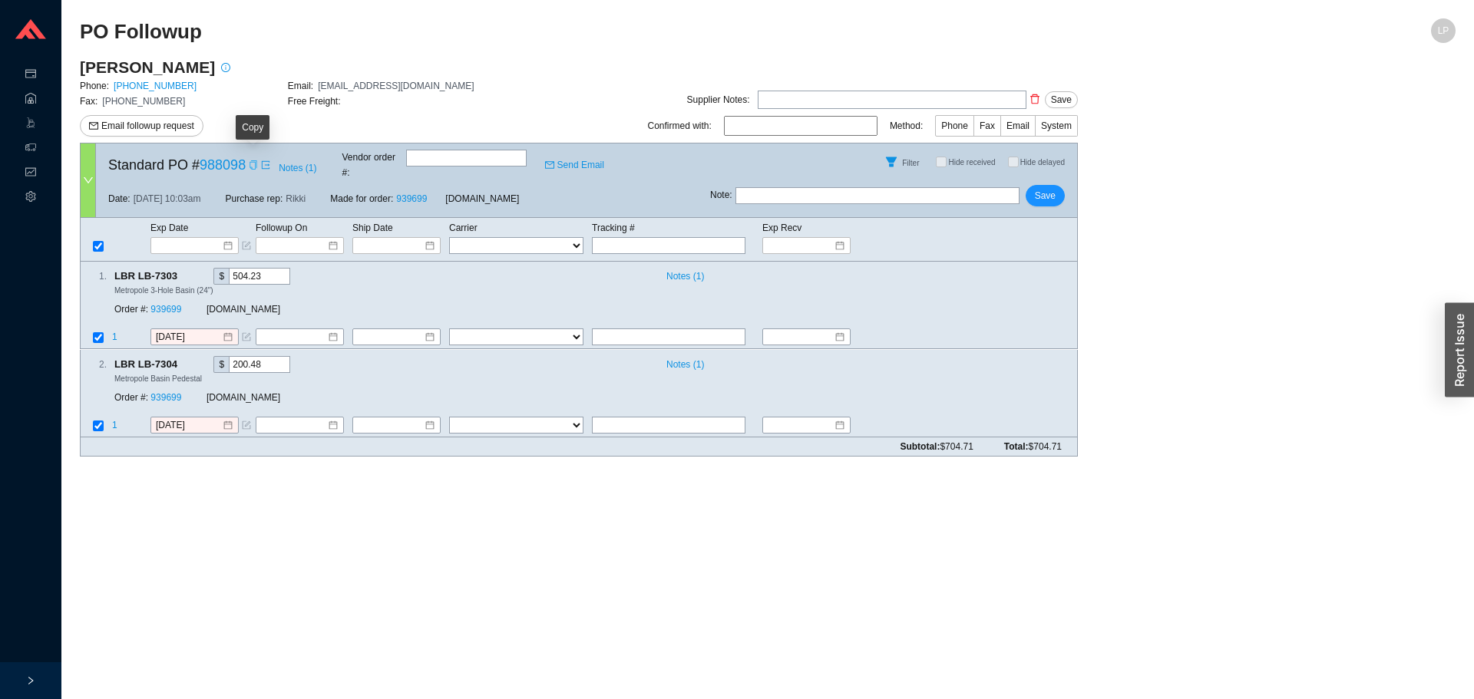
click at [251, 163] on icon "copy" at bounding box center [253, 164] width 9 height 9
click at [156, 305] on link "939699" at bounding box center [165, 310] width 31 height 11
click at [150, 133] on span "Email followup request" at bounding box center [147, 125] width 93 height 15
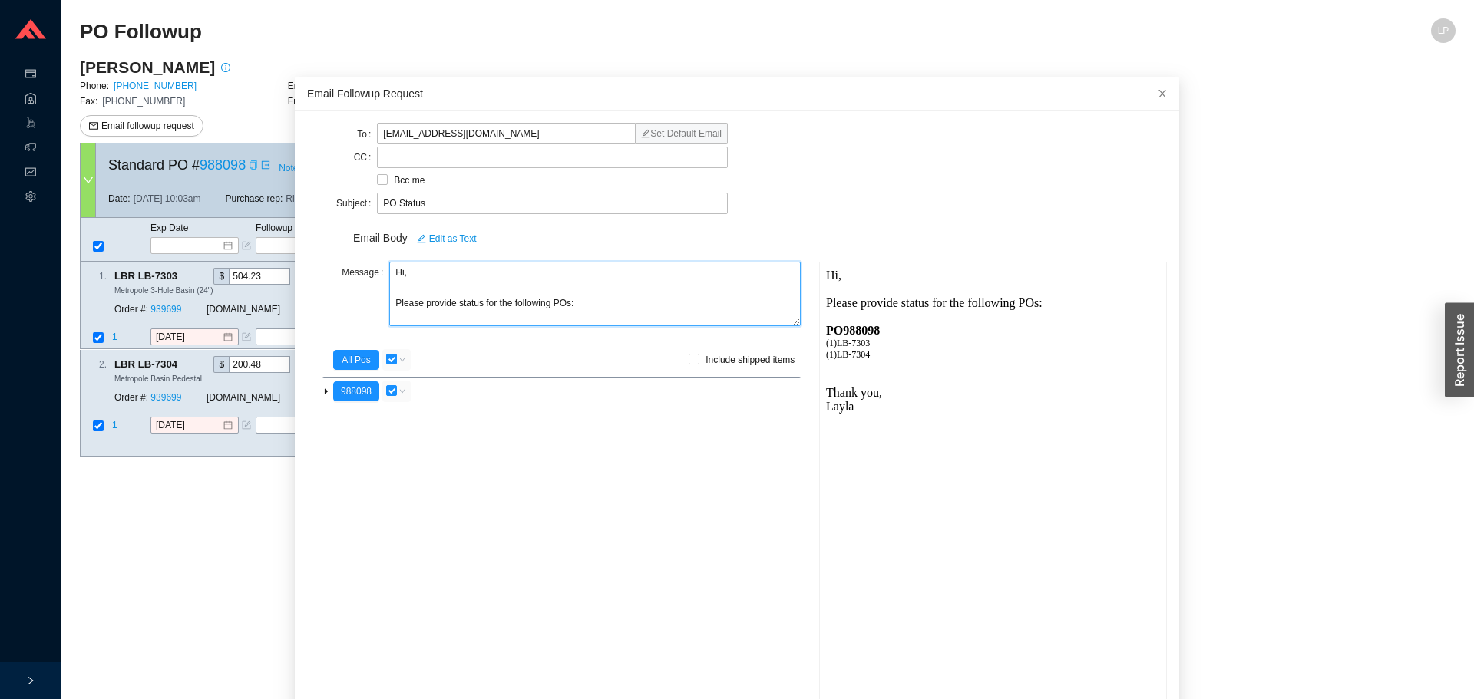
click at [455, 305] on textarea "Hi, Please provide status for the following POs:" at bounding box center [595, 294] width 412 height 64
click at [453, 306] on textarea "Hi, Please provide status for the following POs:" at bounding box center [595, 294] width 412 height 64
click at [544, 312] on textarea "Hi, Please provide the status for the following POs:" at bounding box center [595, 294] width 412 height 64
click at [381, 275] on div "Message Hi, Please provide the status for this PO:" at bounding box center [554, 296] width 494 height 68
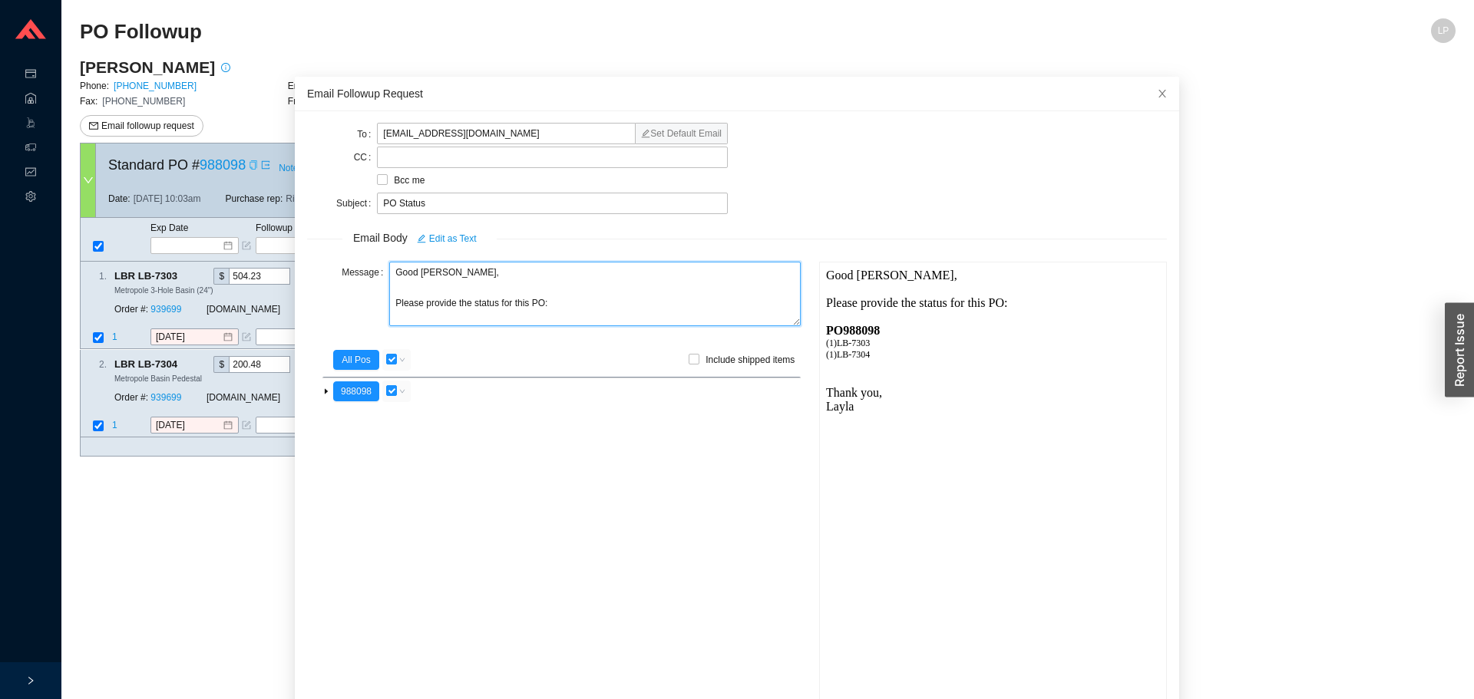
click at [435, 279] on textarea "Good moring, Please provide the status for this PO:" at bounding box center [595, 294] width 412 height 64
click at [434, 276] on textarea "Good moring, Please provide the status for this PO:" at bounding box center [595, 294] width 412 height 64
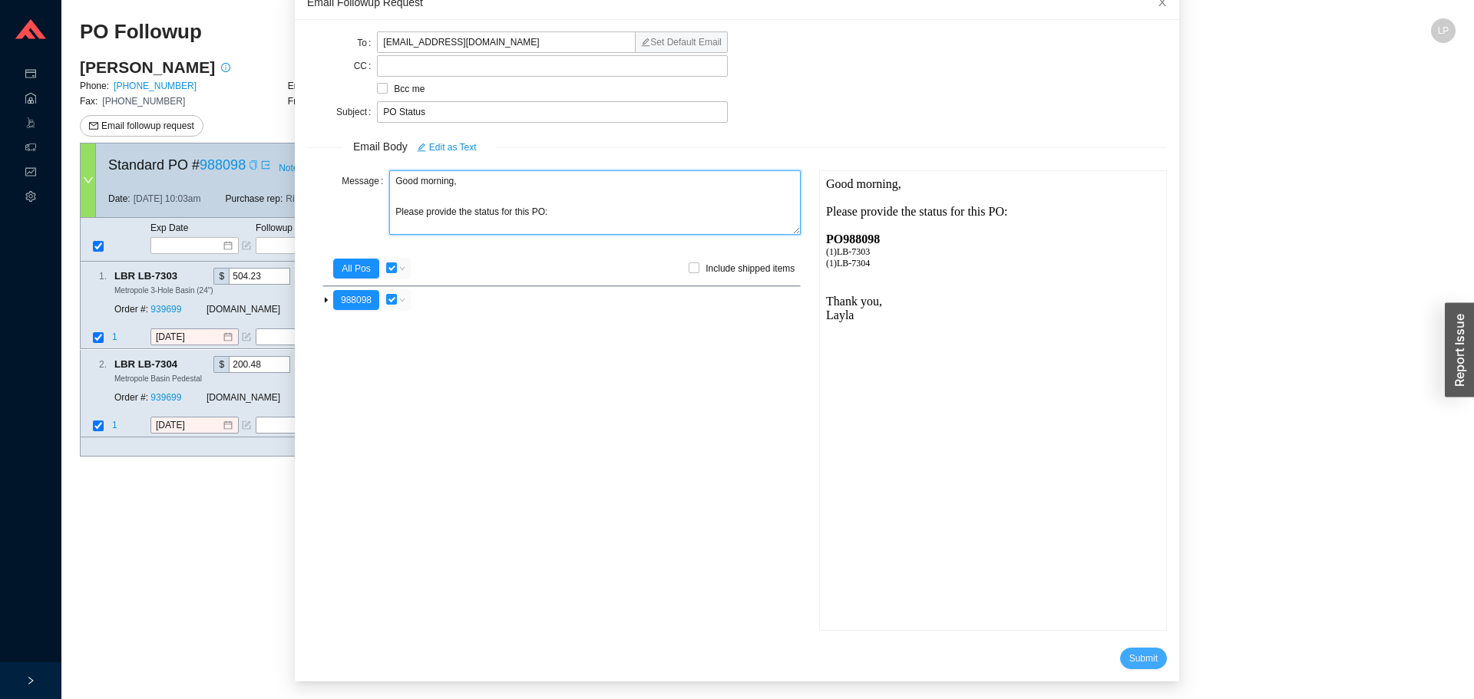
type textarea "Good morning, Please provide the status for this PO:"
click at [1129, 653] on span "Submit" at bounding box center [1143, 658] width 28 height 15
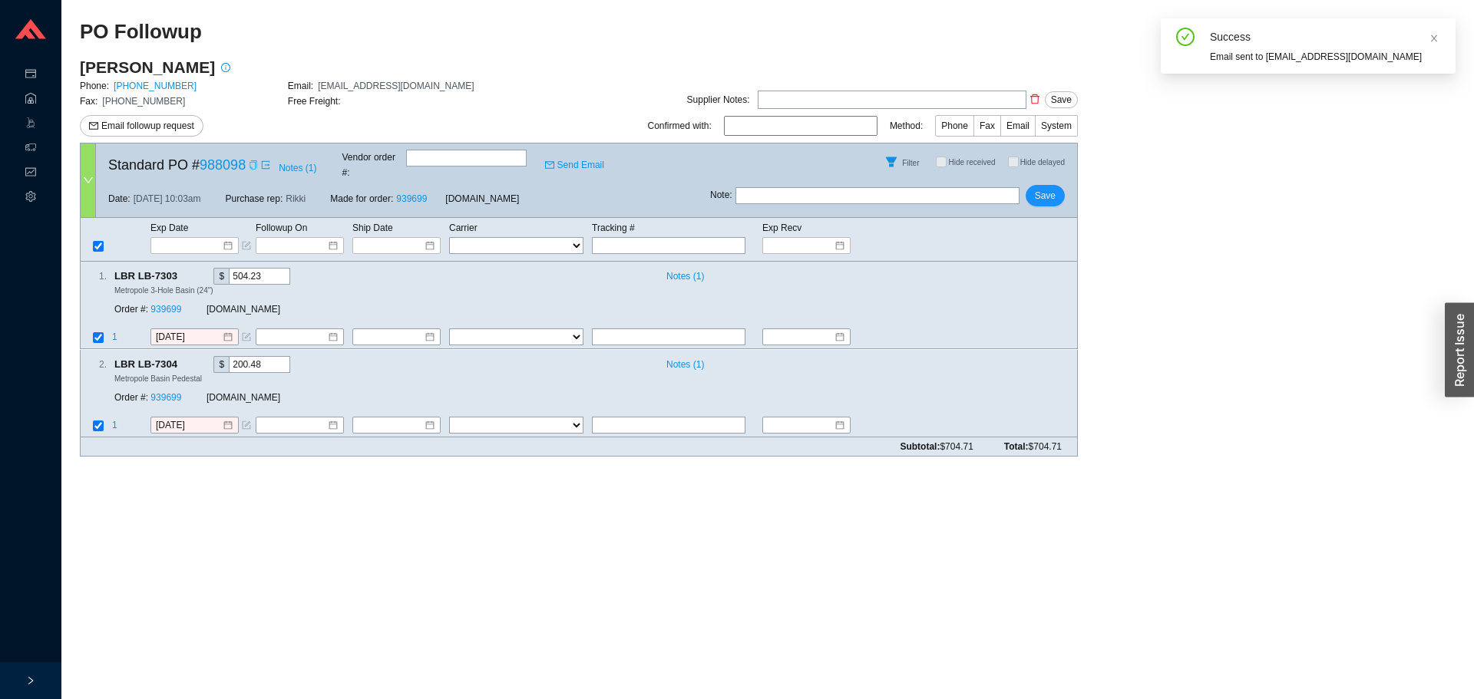
scroll to position [15, 0]
click at [879, 187] on input "text" at bounding box center [878, 195] width 284 height 17
type input "emailed"
drag, startPoint x: 1066, startPoint y: 197, endPoint x: 1052, endPoint y: 189, distance: 16.9
click at [1062, 197] on div "Note : emailed Save" at bounding box center [893, 198] width 367 height 37
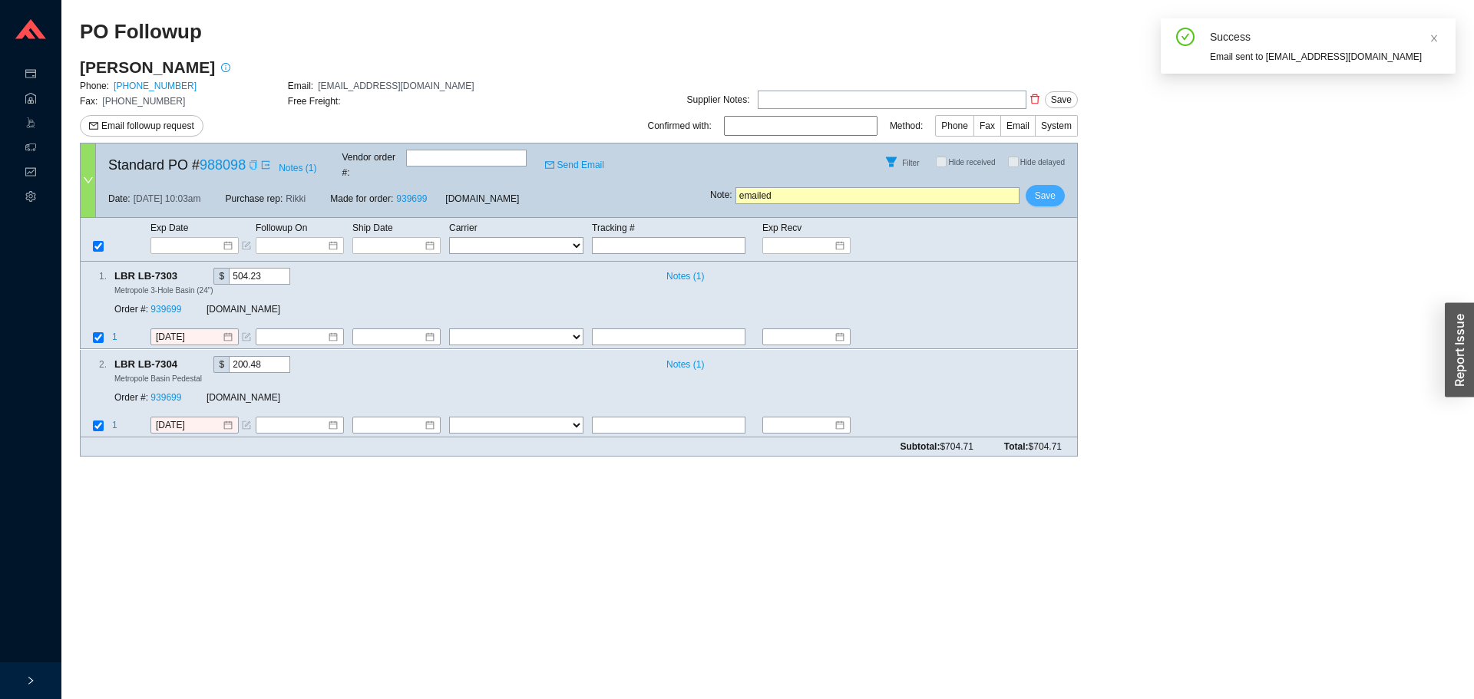
click at [1052, 189] on span "Save" at bounding box center [1045, 195] width 21 height 15
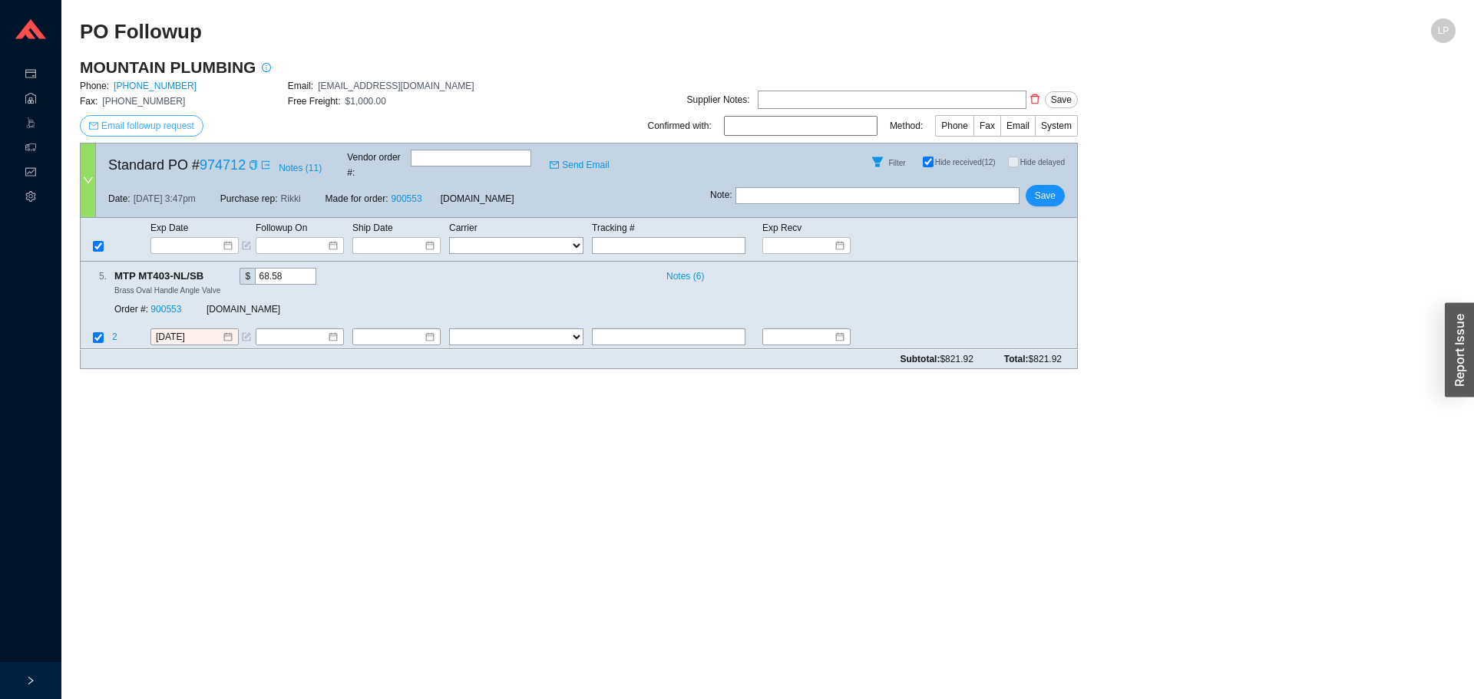
click at [167, 131] on span "Email followup request" at bounding box center [147, 125] width 93 height 15
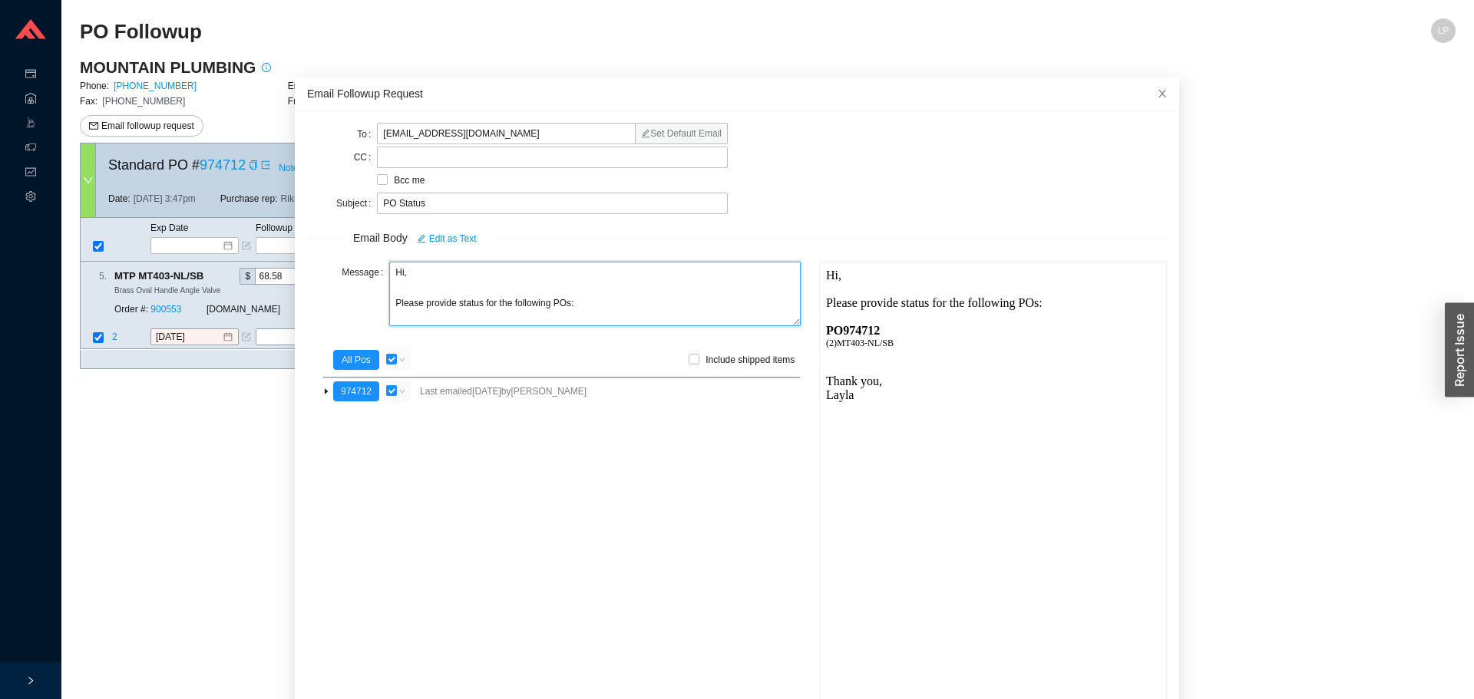
drag, startPoint x: 397, startPoint y: 273, endPoint x: 378, endPoint y: 269, distance: 19.6
click at [381, 272] on div "Message Hi, Please provide status for the following POs:" at bounding box center [554, 296] width 494 height 68
click at [454, 305] on textarea "Good morning, Please provide status for the following POs:" at bounding box center [595, 294] width 412 height 64
click at [538, 313] on textarea "Good morning, Please provide the status for the following POs:" at bounding box center [595, 294] width 412 height 64
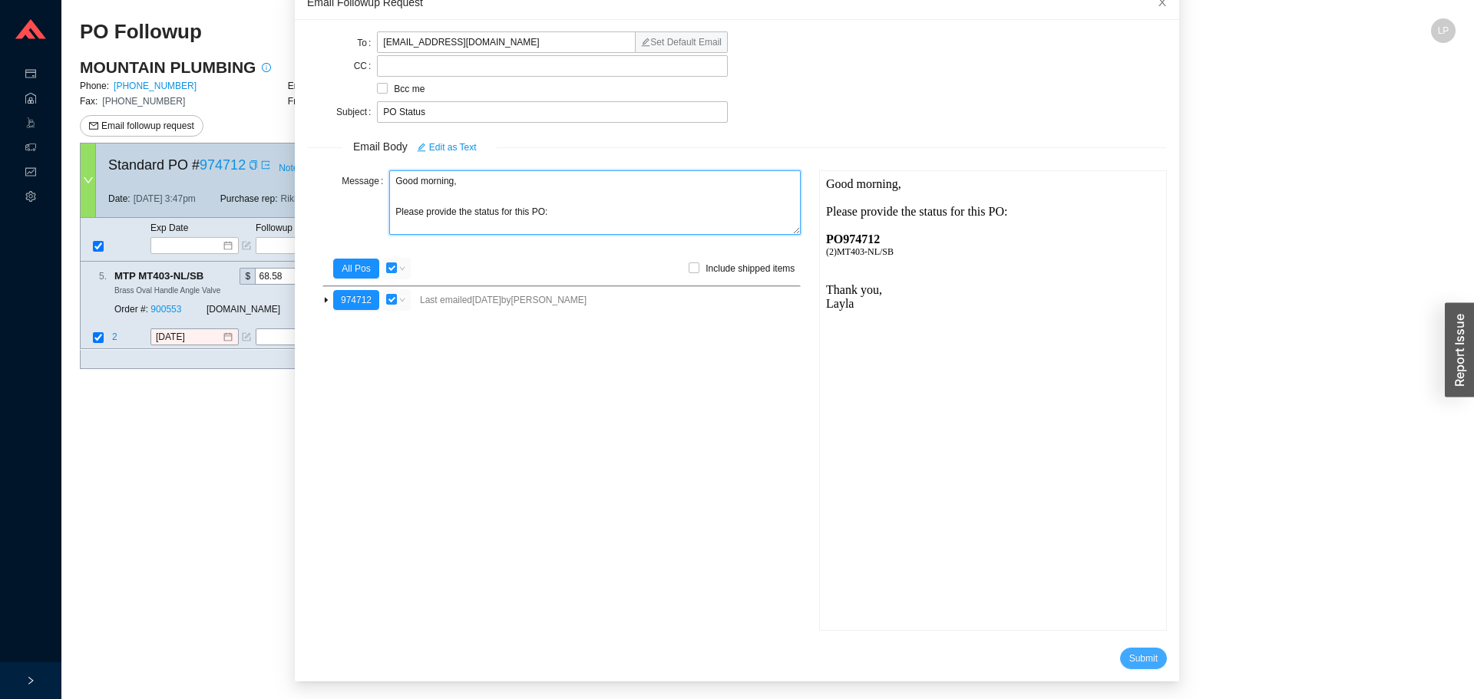
type textarea "Good morning, Please provide the status for this PO:"
click at [1129, 651] on span "Submit" at bounding box center [1143, 658] width 28 height 15
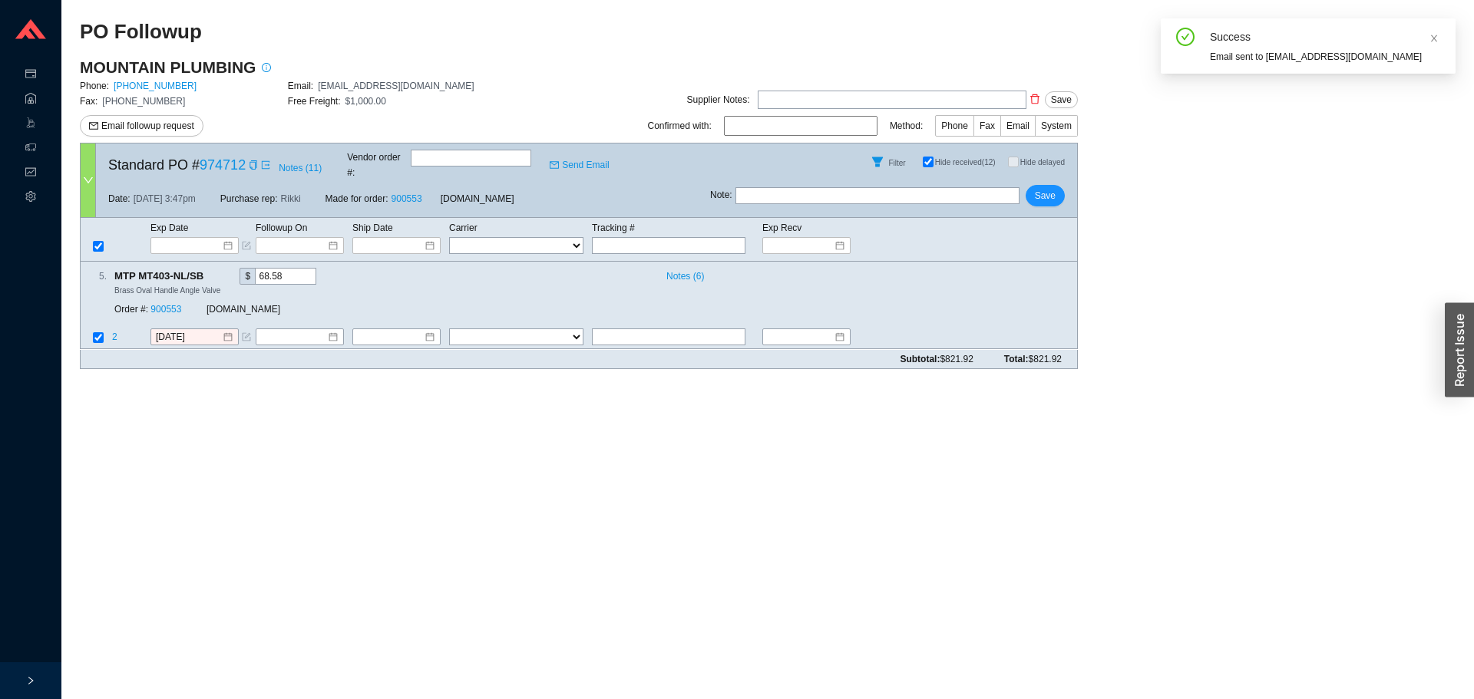
scroll to position [15, 0]
drag, startPoint x: 817, startPoint y: 161, endPoint x: 803, endPoint y: 176, distance: 20.1
click at [816, 161] on div "Filter Hide received (12) Hide delayed" at bounding box center [893, 162] width 367 height 37
click at [803, 187] on input "text" at bounding box center [878, 195] width 284 height 17
type input "emailed"
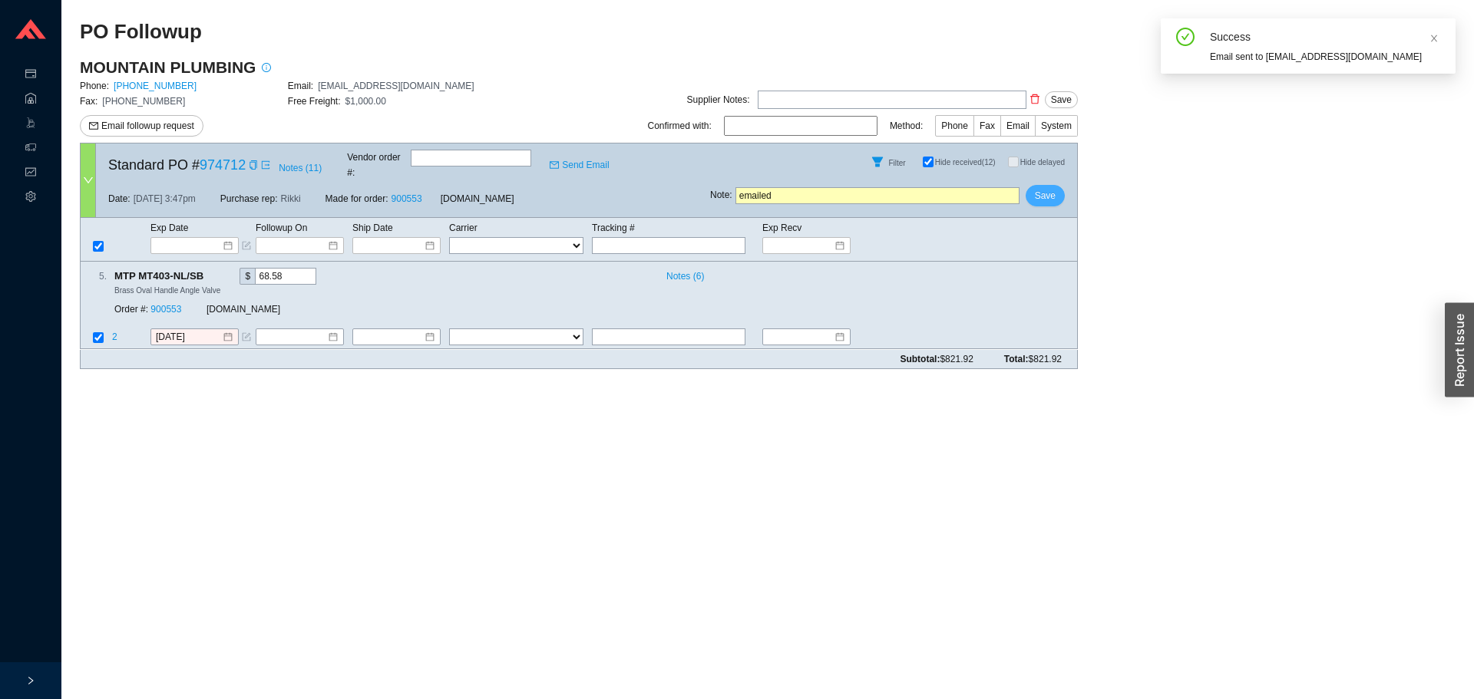
click at [1043, 188] on span "Save" at bounding box center [1045, 195] width 21 height 15
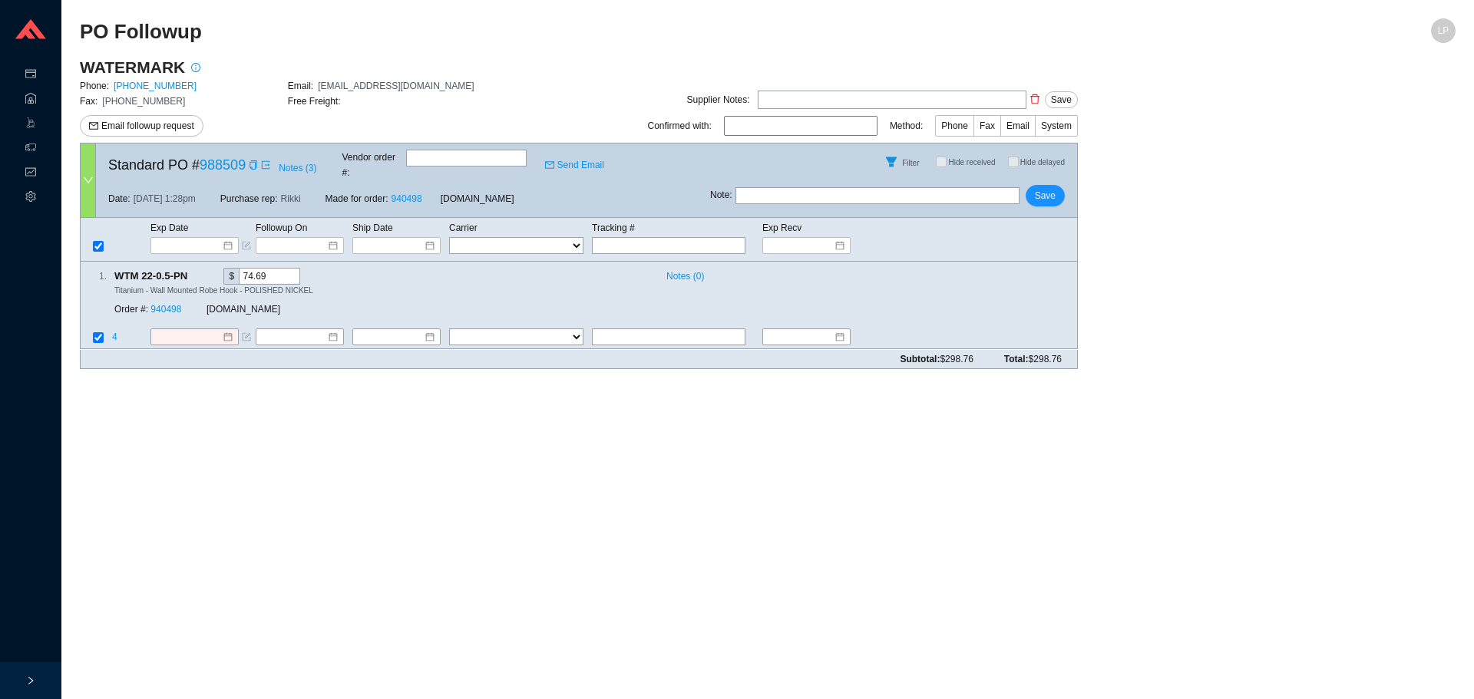
click at [416, 494] on main "PO Followup LP WATERMARK Phone: 718-257-2800 Email: ORDERS@WATERMARK-DESIGNS.CO…" at bounding box center [768, 358] width 1376 height 681
click at [251, 162] on icon "copy" at bounding box center [253, 164] width 9 height 9
drag, startPoint x: 1180, startPoint y: 610, endPoint x: 1032, endPoint y: 592, distance: 149.2
click at [1178, 605] on main "PO Followup LP WATERMARK Phone: 718-257-2800 Email: ORDERS@WATERMARK-DESIGNS.CO…" at bounding box center [768, 358] width 1376 height 681
click at [196, 350] on div "Subtotal: $298.76 Total: $298.76" at bounding box center [579, 359] width 998 height 19
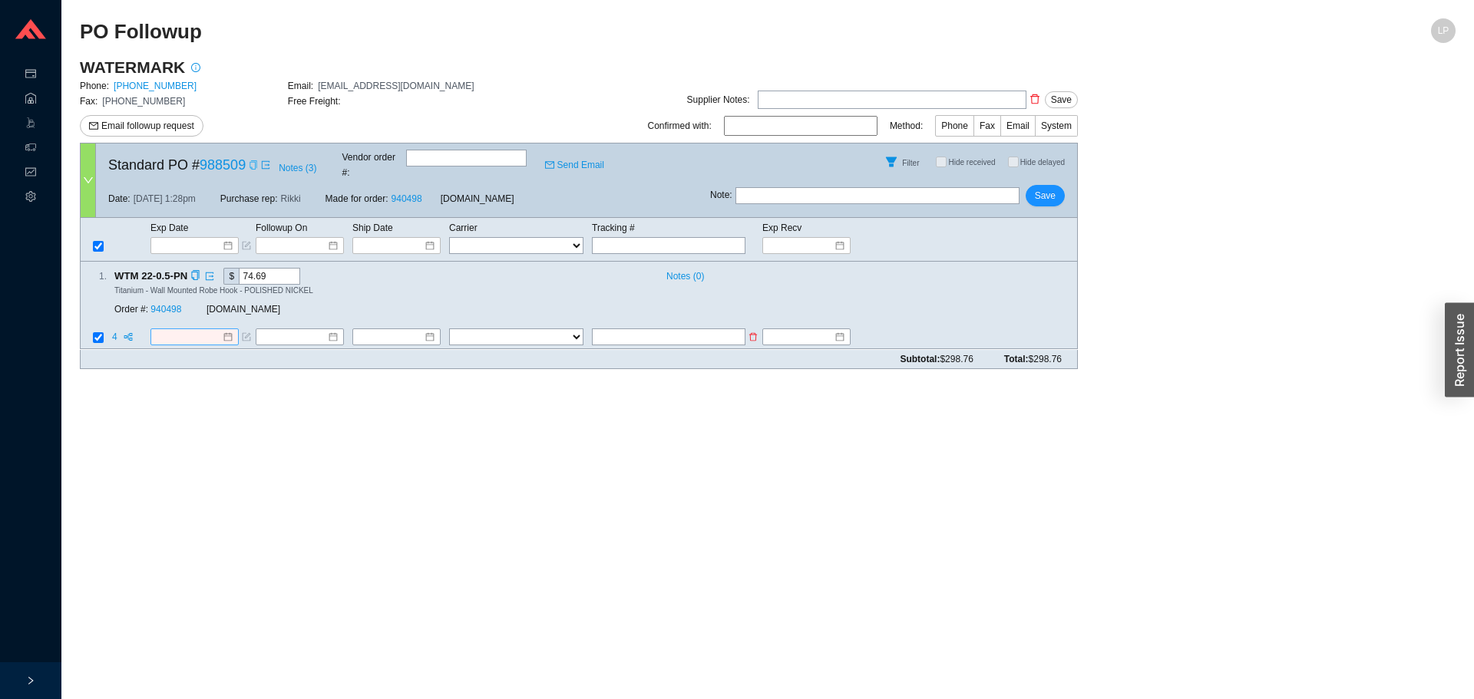
click at [200, 330] on input at bounding box center [189, 337] width 66 height 15
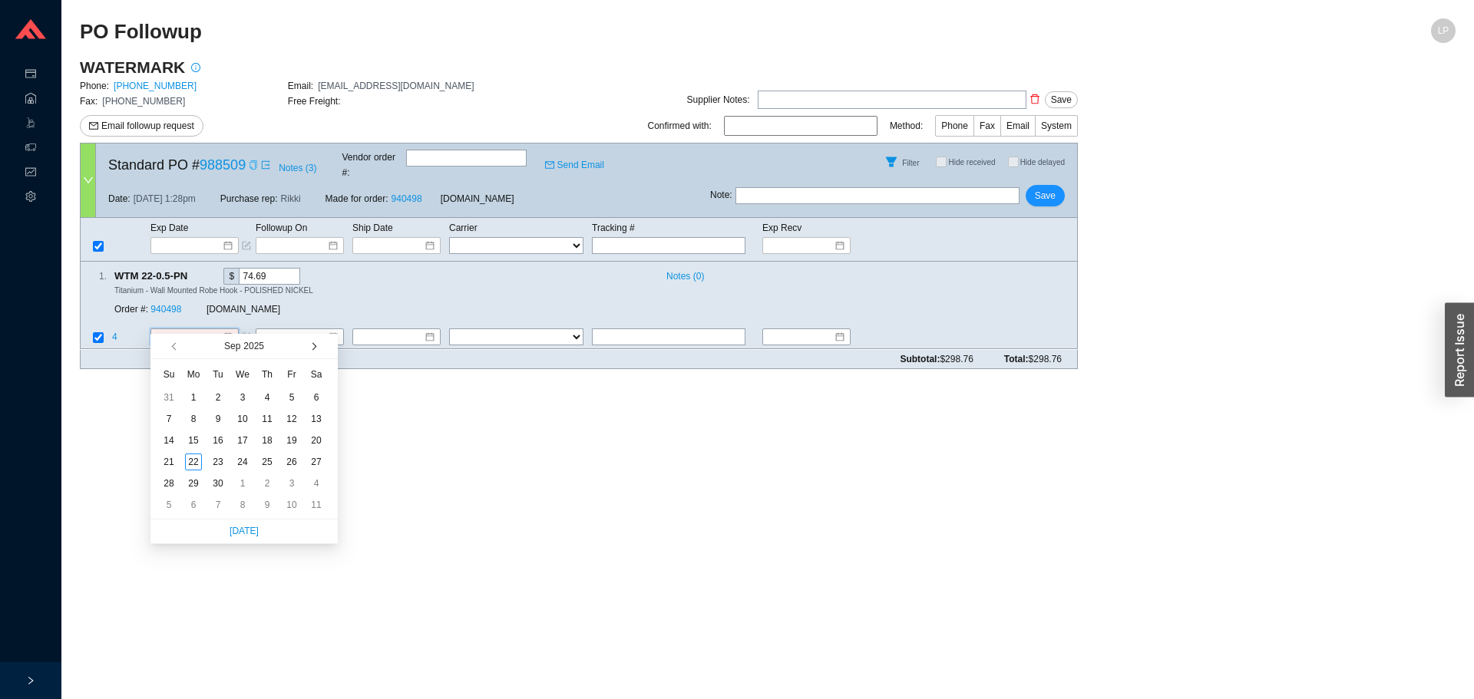
click at [314, 344] on button "button" at bounding box center [313, 346] width 15 height 25
type input "10/10/2025"
drag, startPoint x: 293, startPoint y: 416, endPoint x: 210, endPoint y: 317, distance: 129.2
click at [293, 412] on div "10" at bounding box center [291, 419] width 17 height 17
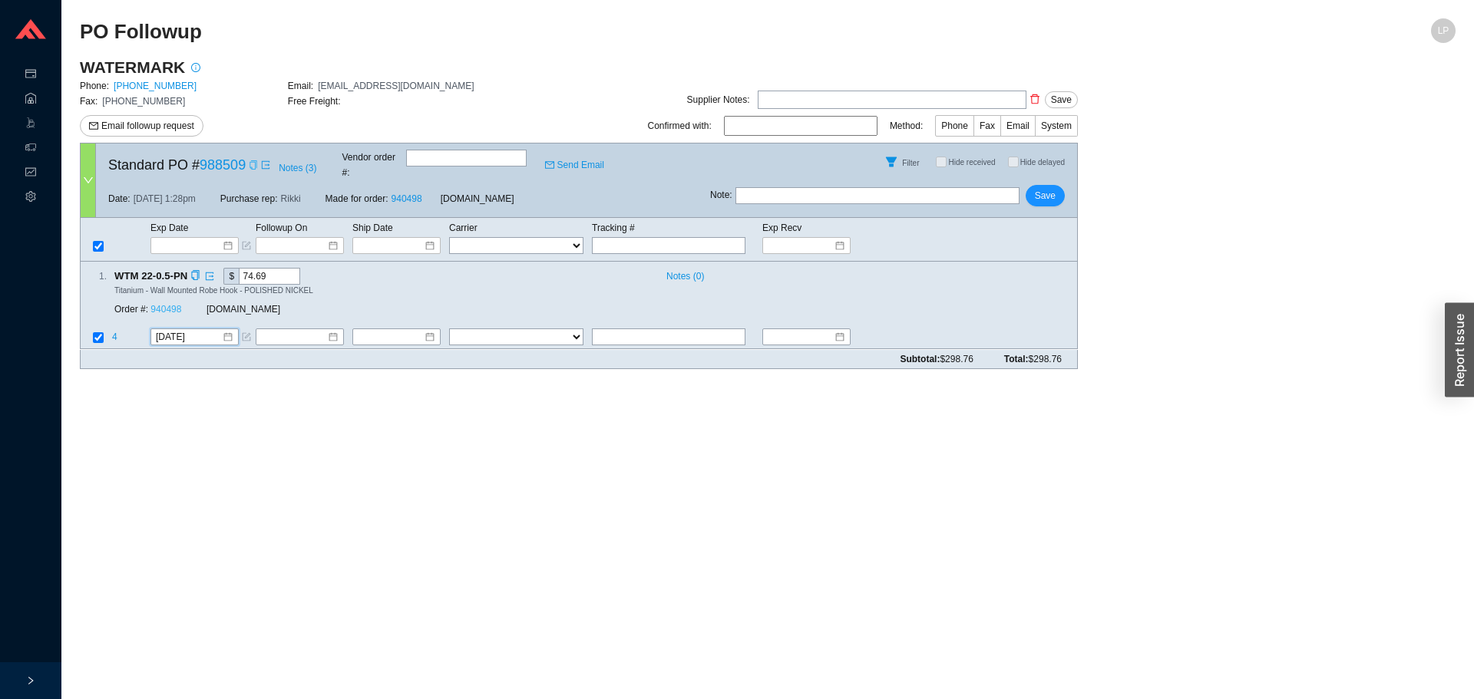
click at [160, 305] on link "940498" at bounding box center [165, 310] width 31 height 11
click at [1038, 188] on span "Save" at bounding box center [1045, 195] width 21 height 15
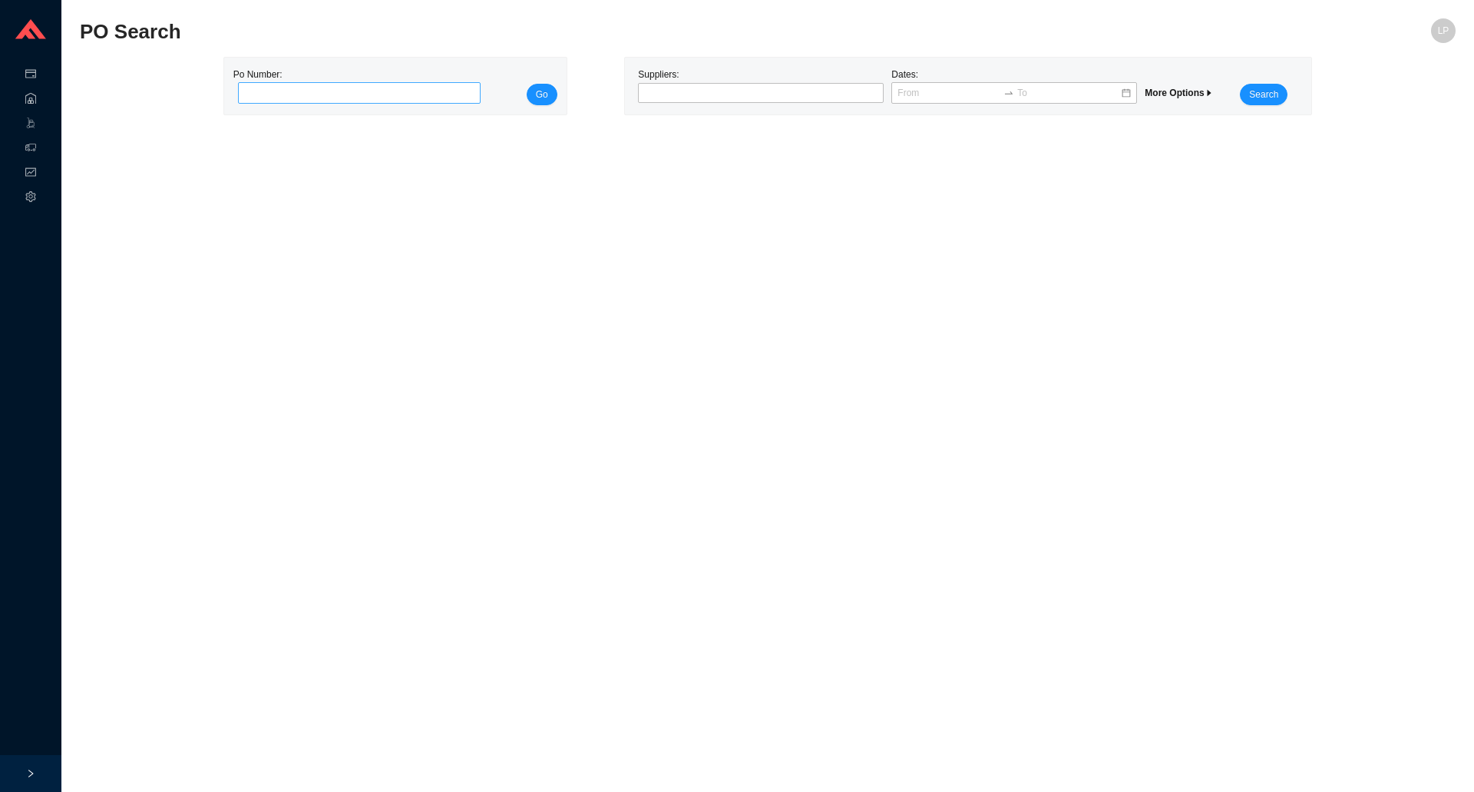
drag, startPoint x: 0, startPoint y: 0, endPoint x: 428, endPoint y: 95, distance: 438.9
click at [422, 95] on input "tel" at bounding box center [359, 92] width 243 height 21
type input "988212"
click at [531, 100] on button "Go" at bounding box center [542, 94] width 31 height 21
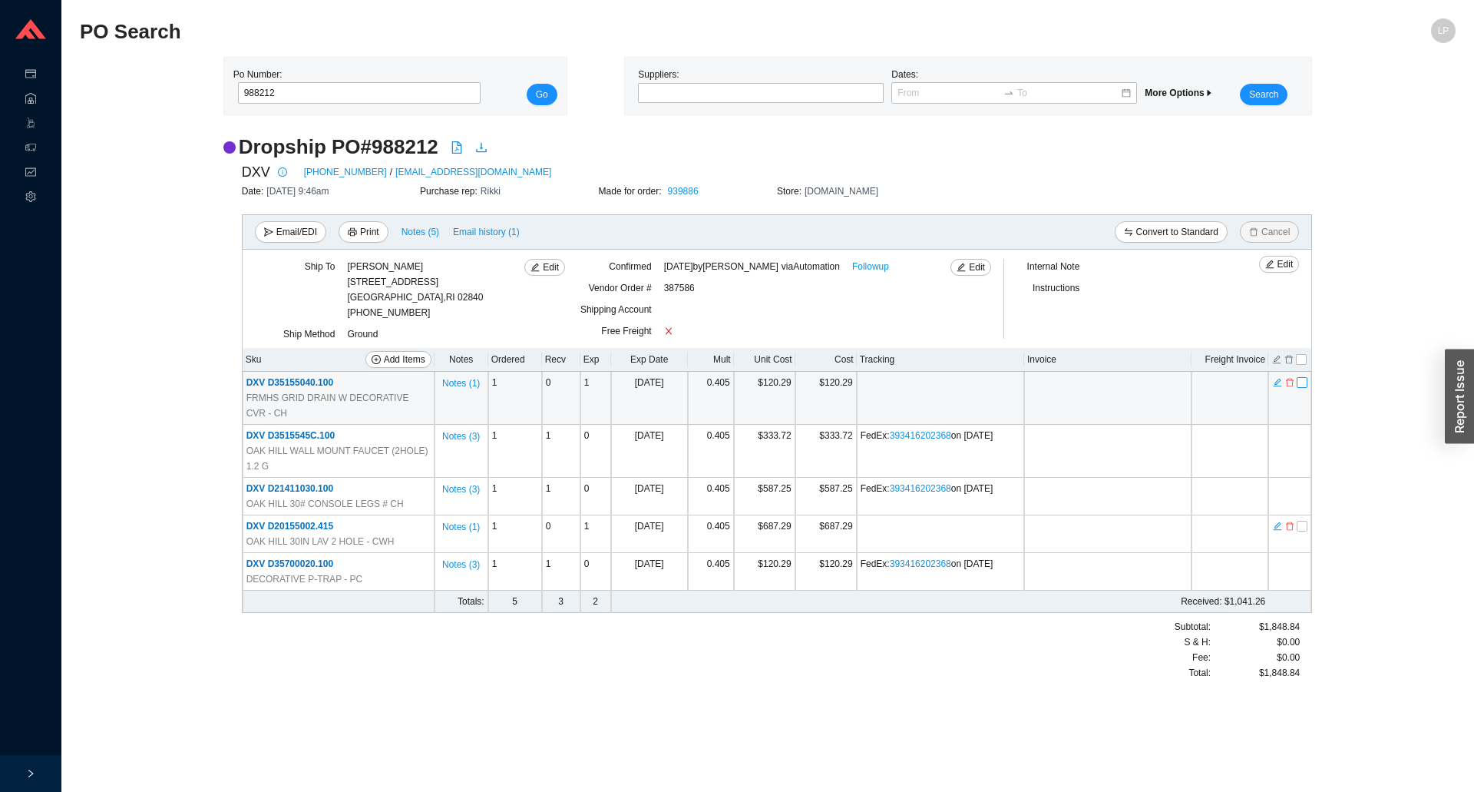
click at [1305, 382] on input "checkbox" at bounding box center [1302, 382] width 11 height 11
checkbox input "true"
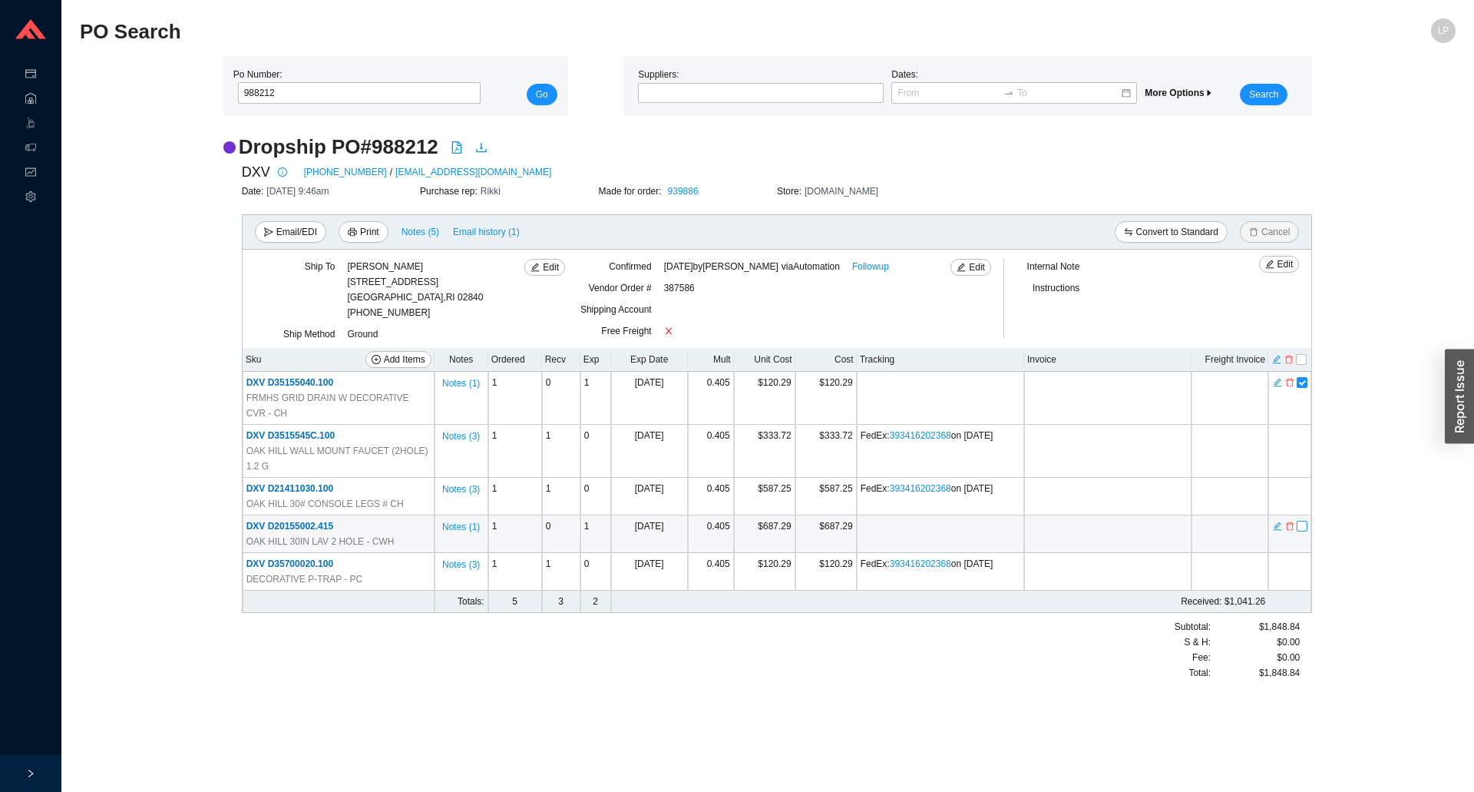
click at [1303, 530] on input "checkbox" at bounding box center [1302, 526] width 11 height 11
checkbox input "true"
click at [1291, 364] on icon "delete" at bounding box center [1289, 359] width 8 height 8
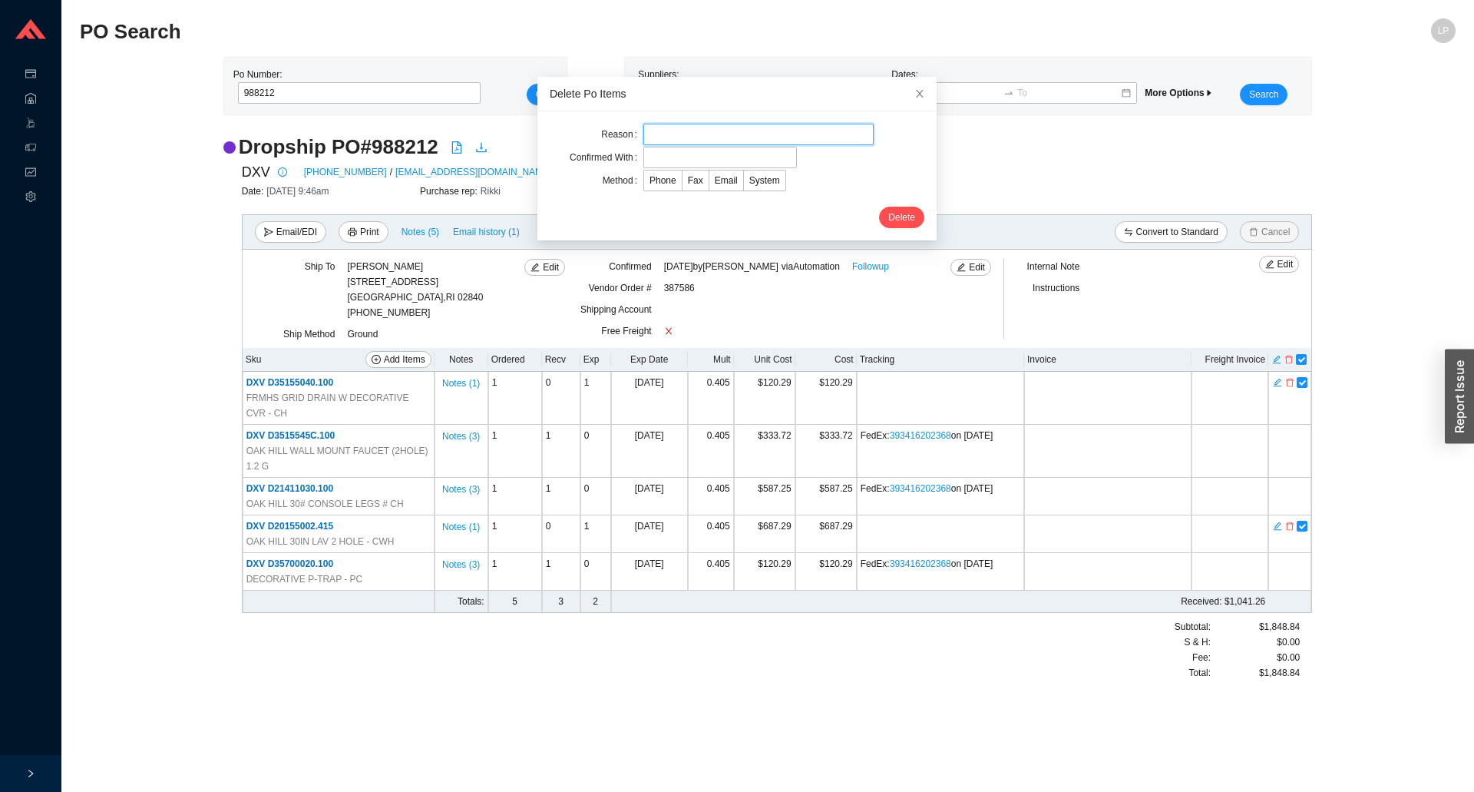
click at [685, 143] on input "text" at bounding box center [758, 134] width 230 height 21
type input "lead time"
click at [674, 157] on input "text" at bounding box center [720, 157] width 154 height 21
type input "confirmation"
click at [749, 177] on span "System" at bounding box center [764, 180] width 31 height 11
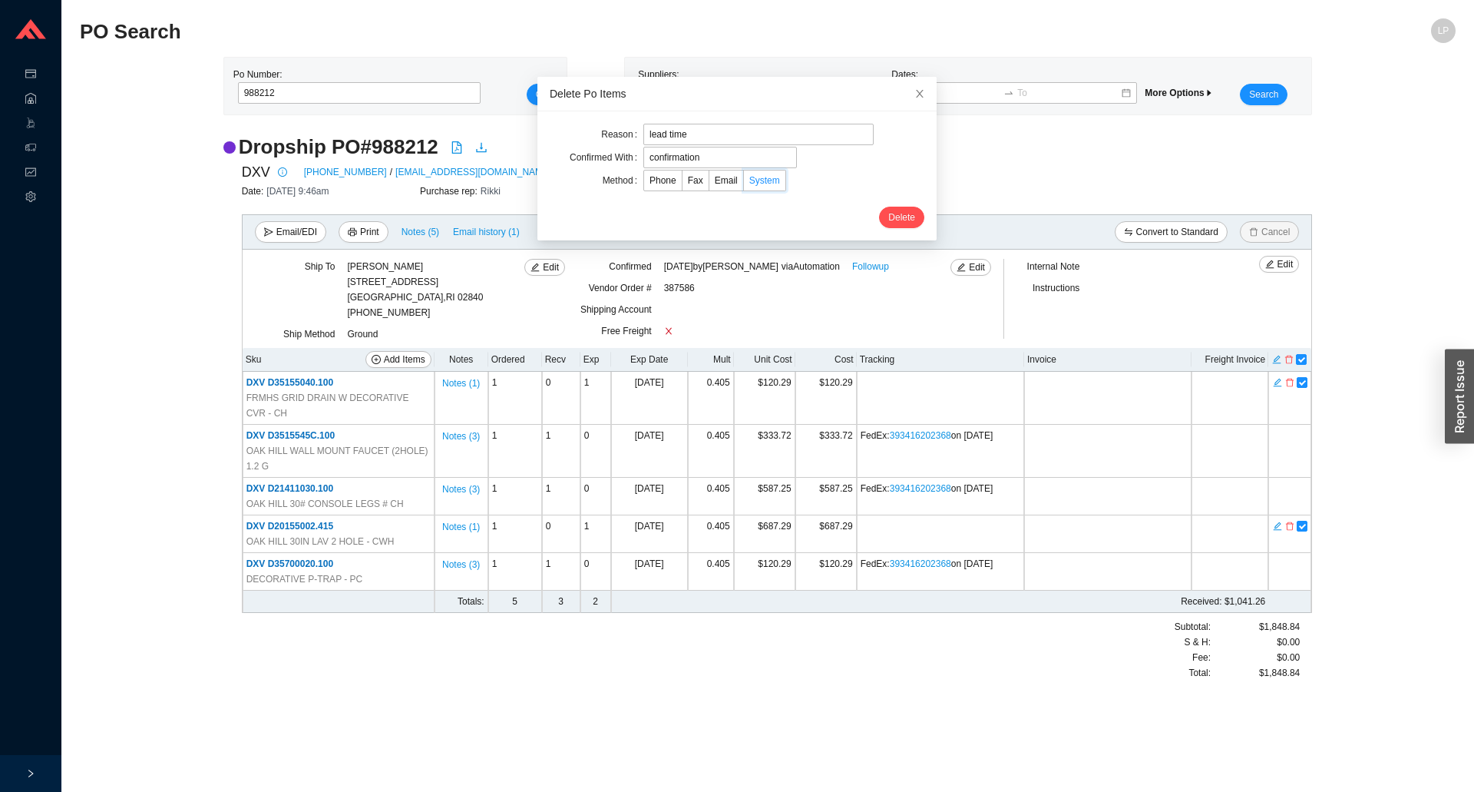
click at [744, 183] on input "System" at bounding box center [744, 183] width 0 height 0
click at [903, 221] on button "Delete" at bounding box center [901, 217] width 45 height 21
